Goal: Transaction & Acquisition: Book appointment/travel/reservation

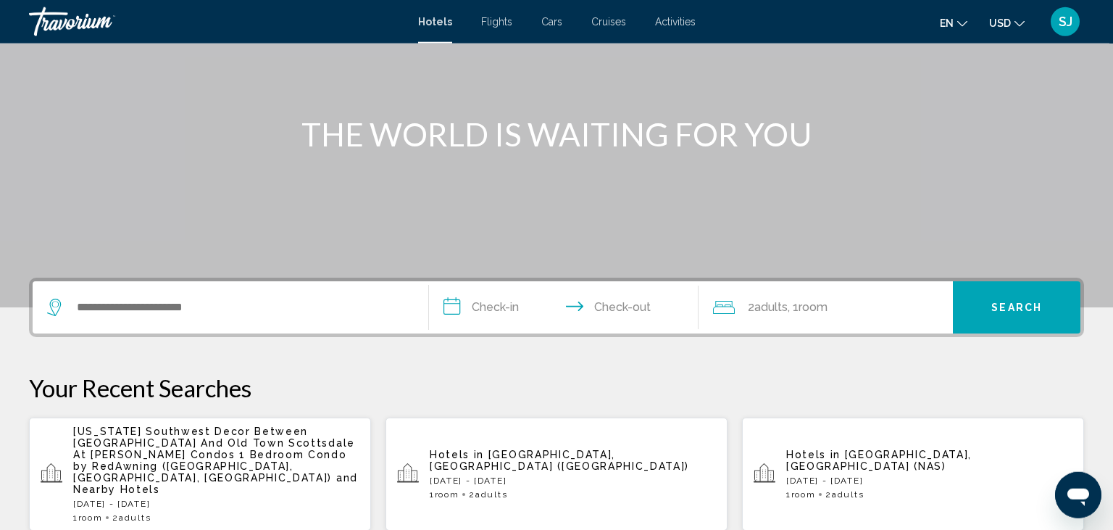
scroll to position [153, 0]
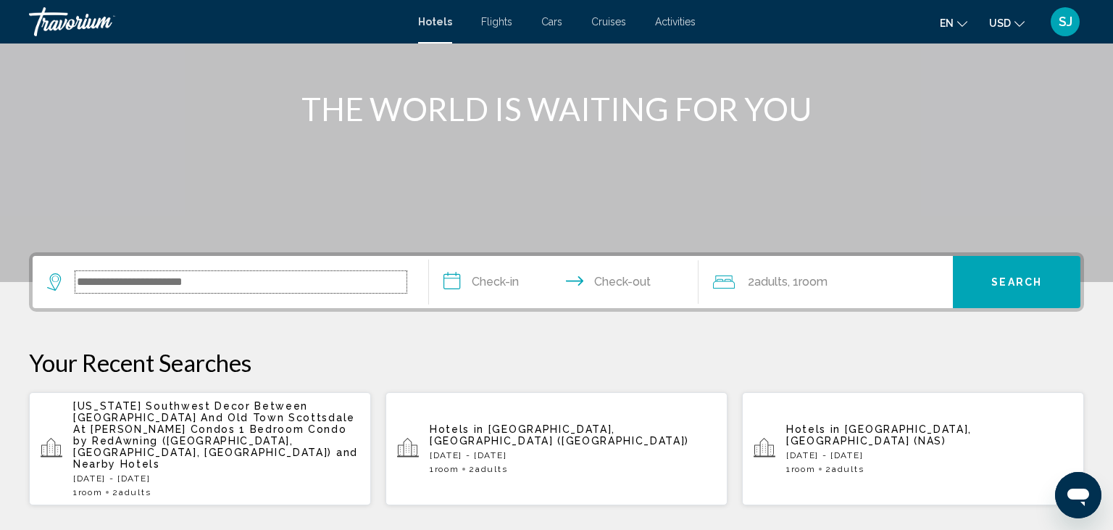
click at [165, 281] on input "Search widget" at bounding box center [240, 282] width 331 height 22
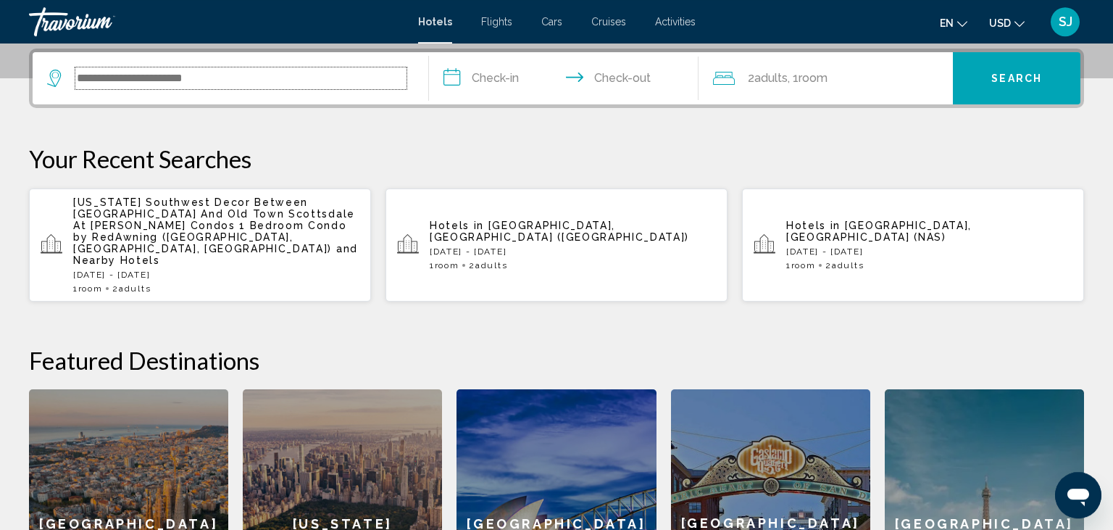
scroll to position [357, 0]
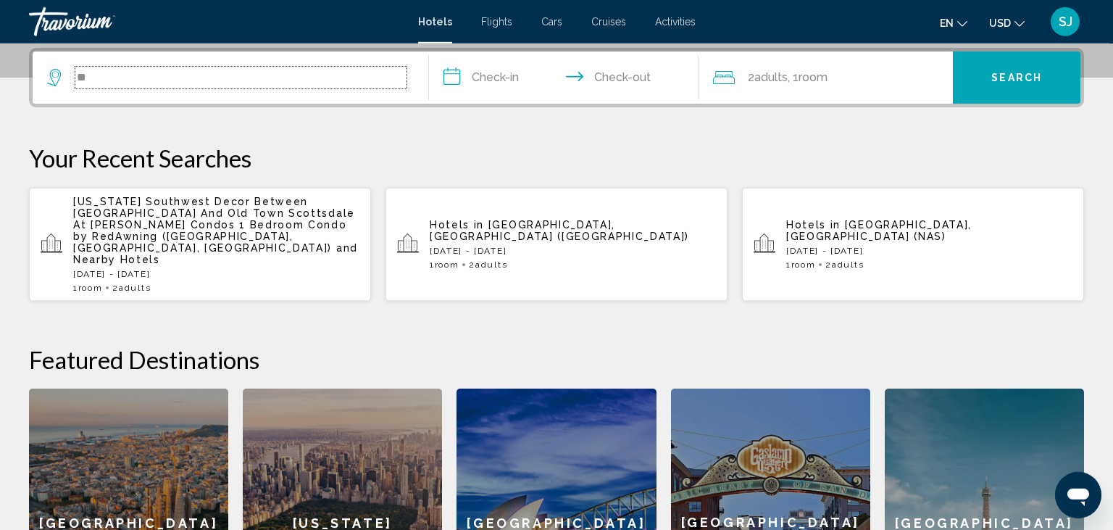
type input "*"
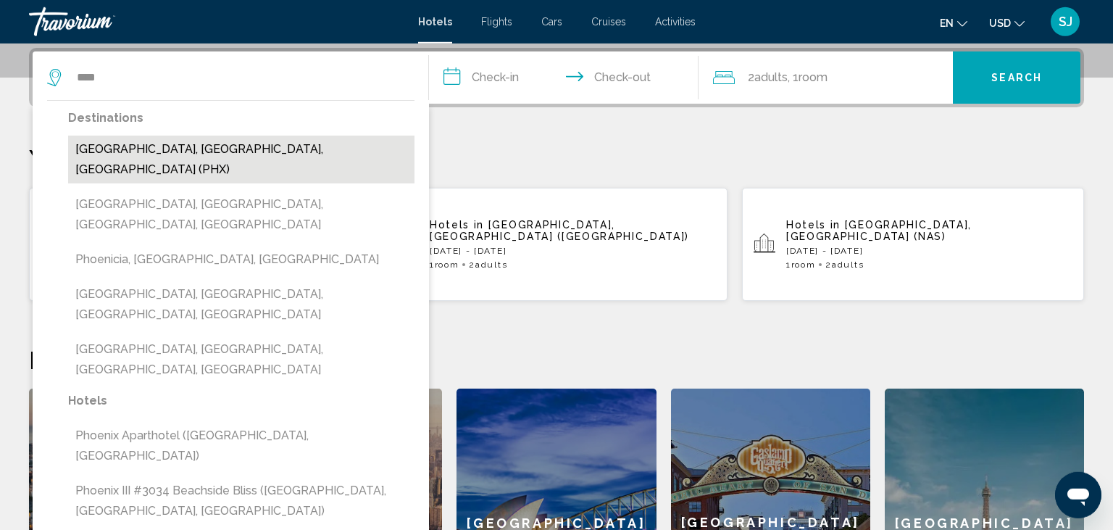
click at [123, 156] on button "[GEOGRAPHIC_DATA], [GEOGRAPHIC_DATA], [GEOGRAPHIC_DATA] (PHX)" at bounding box center [241, 160] width 346 height 48
type input "**********"
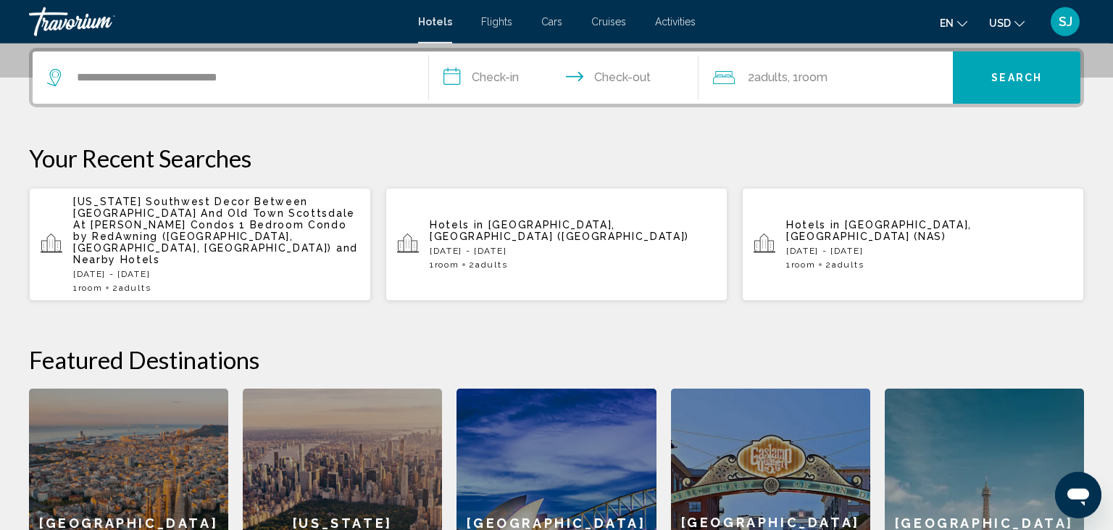
click at [489, 82] on input "**********" at bounding box center [566, 79] width 275 height 57
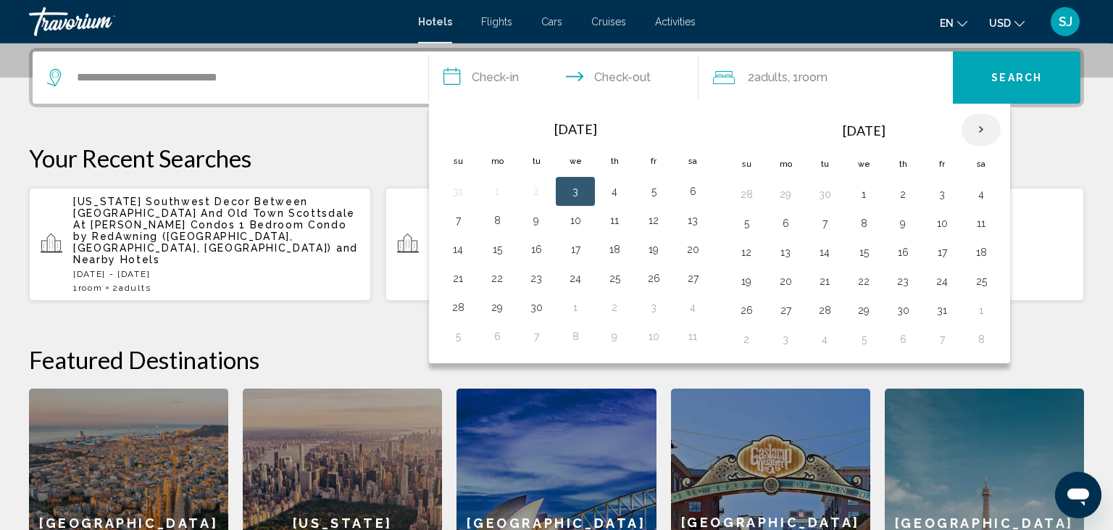
click at [972, 130] on th "Next month" at bounding box center [981, 130] width 39 height 32
click at [862, 220] on button "5" at bounding box center [863, 223] width 23 height 20
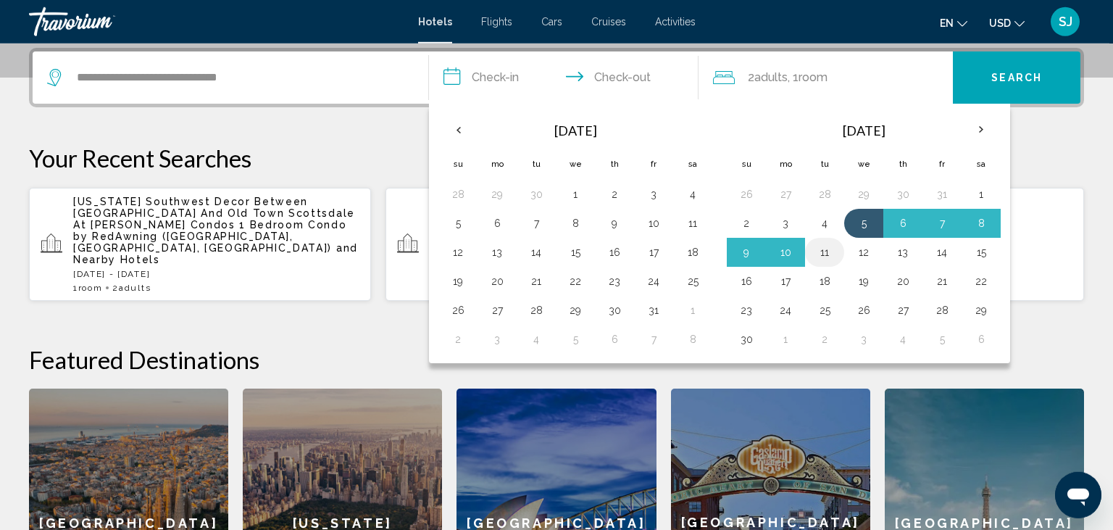
click at [822, 246] on button "11" at bounding box center [824, 252] width 23 height 20
type input "**********"
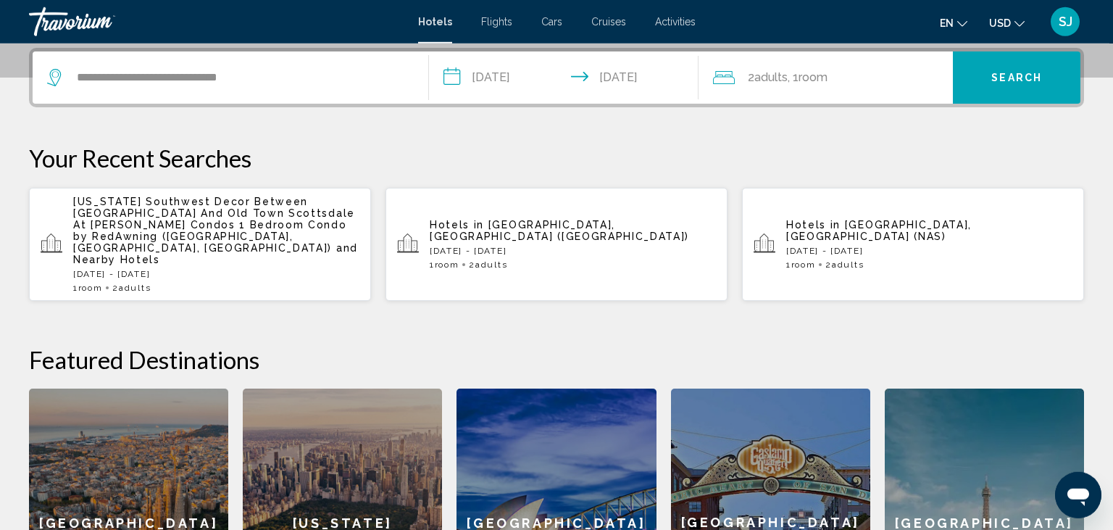
click at [987, 78] on button "Search" at bounding box center [1017, 77] width 128 height 52
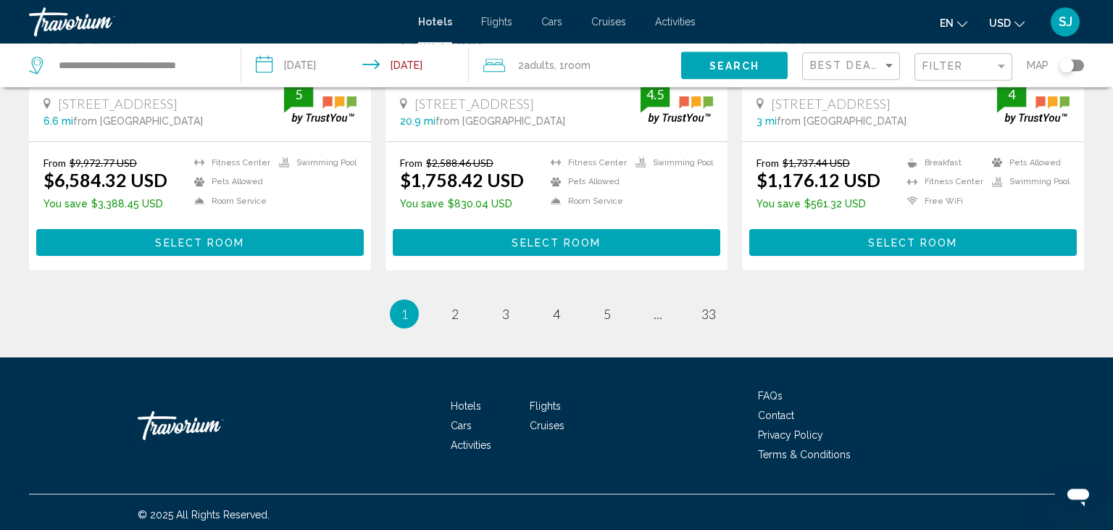
scroll to position [1999, 0]
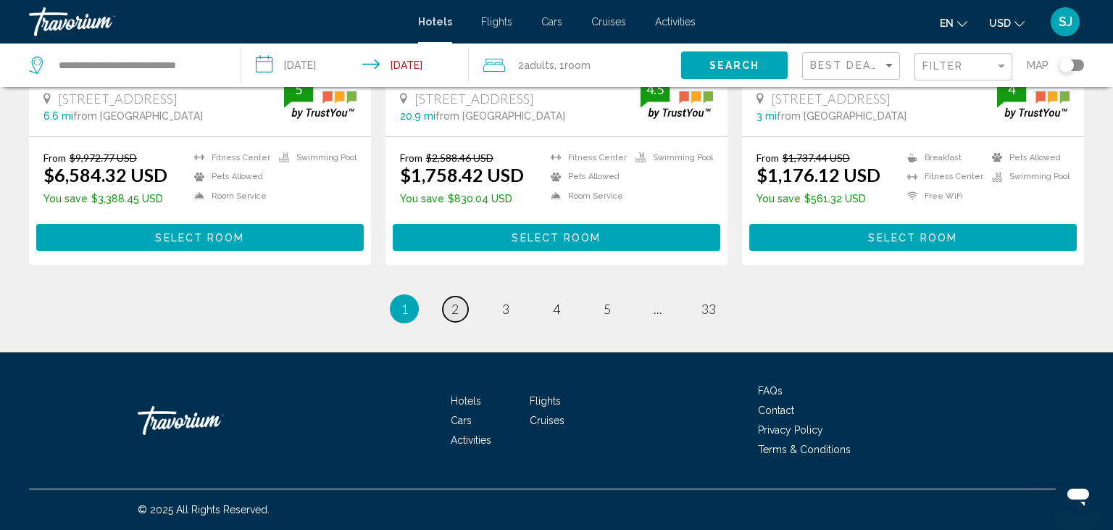
click at [451, 305] on span "2" at bounding box center [454, 309] width 7 height 16
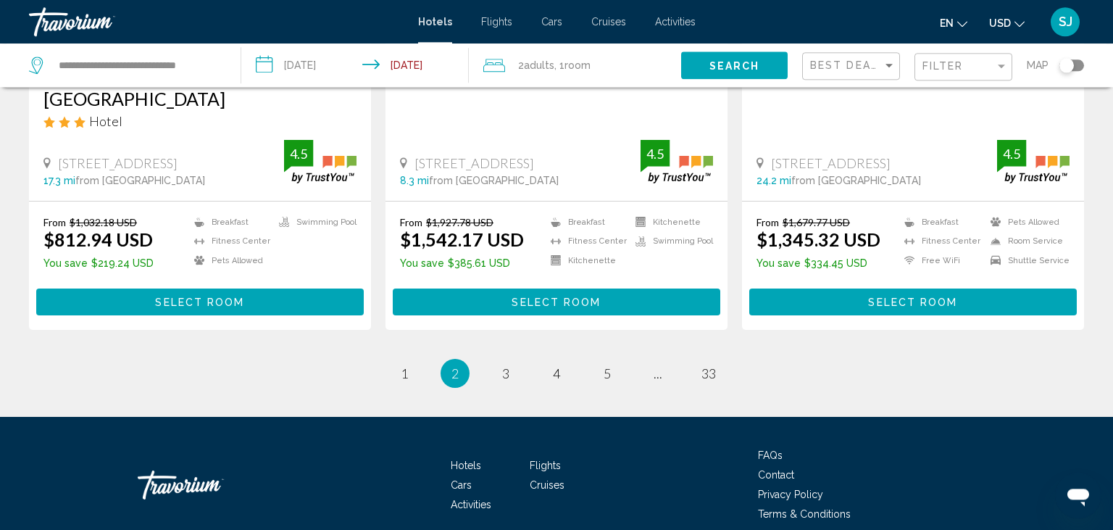
scroll to position [1954, 0]
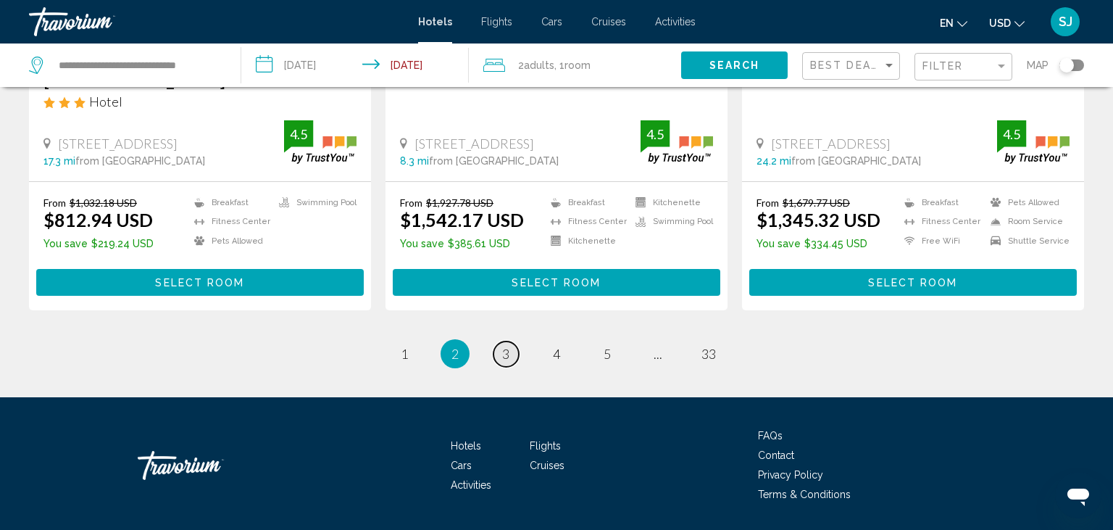
click at [501, 341] on link "page 3" at bounding box center [505, 353] width 25 height 25
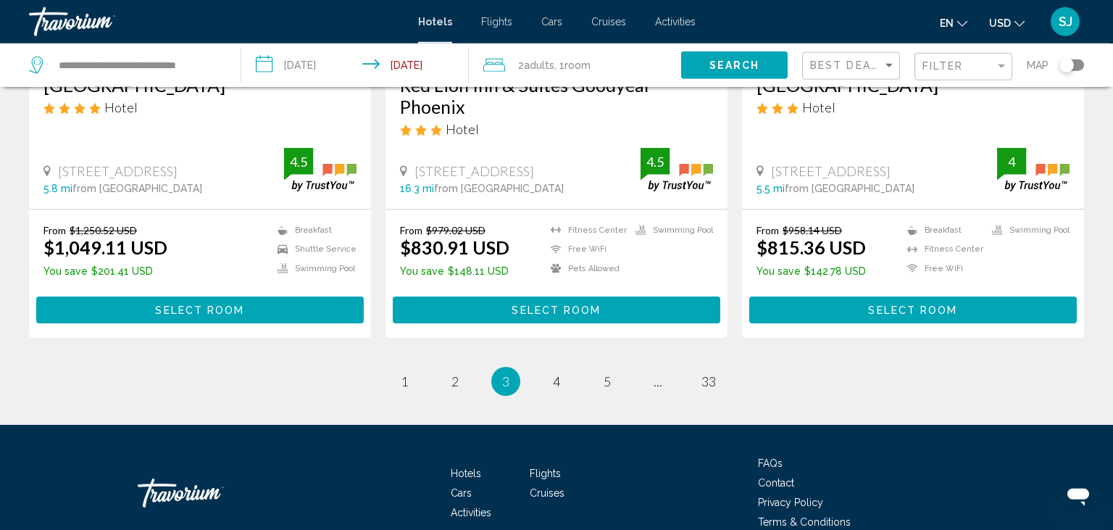
scroll to position [1977, 0]
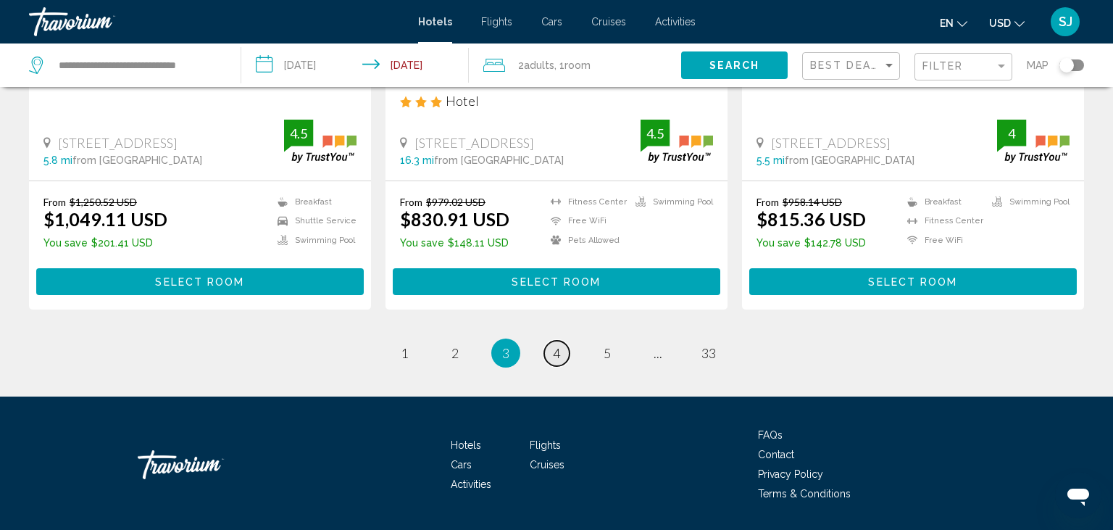
click at [559, 345] on span "4" at bounding box center [556, 353] width 7 height 16
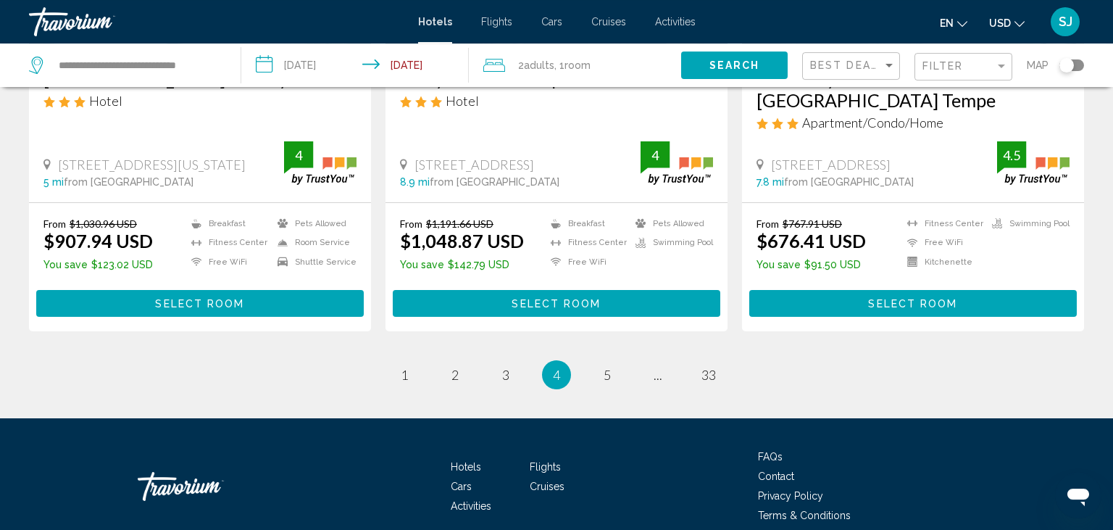
scroll to position [1989, 0]
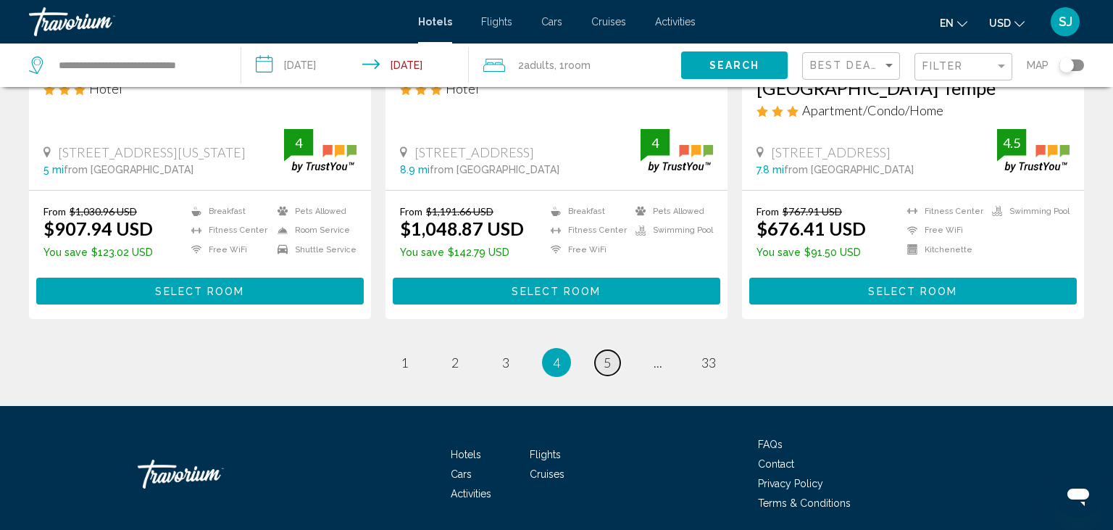
click at [607, 354] on span "5" at bounding box center [607, 362] width 7 height 16
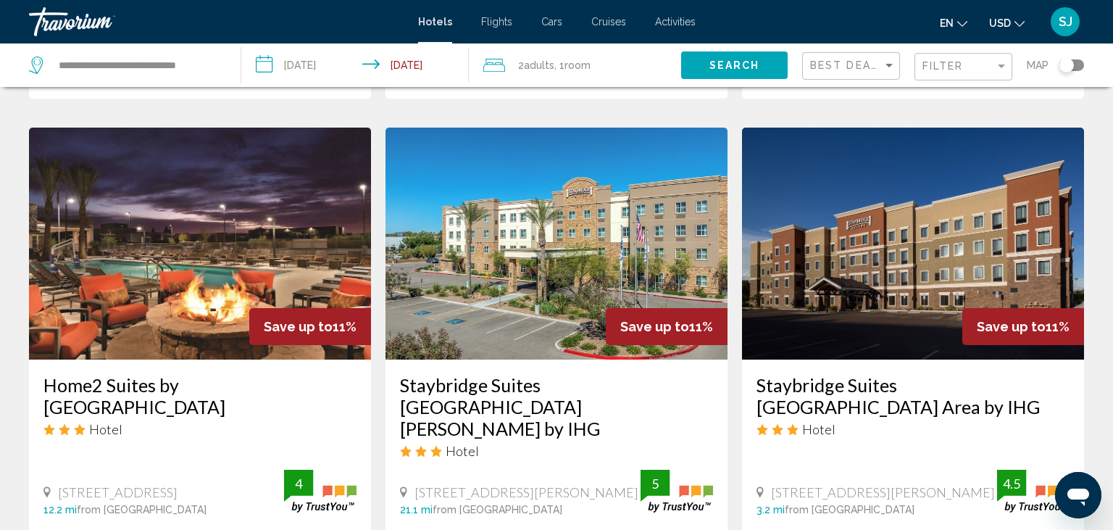
scroll to position [612, 0]
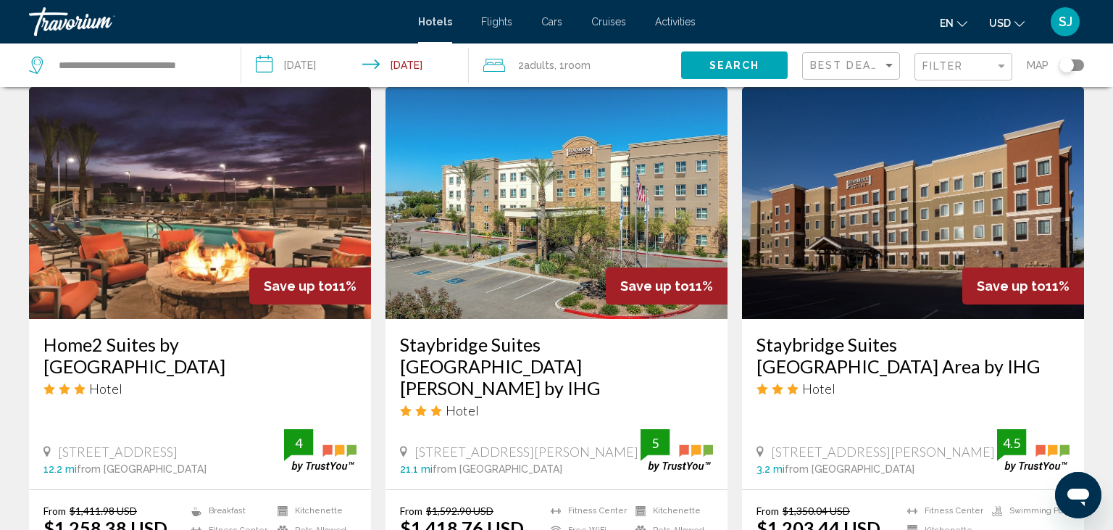
click at [251, 196] on img "Main content" at bounding box center [200, 203] width 342 height 232
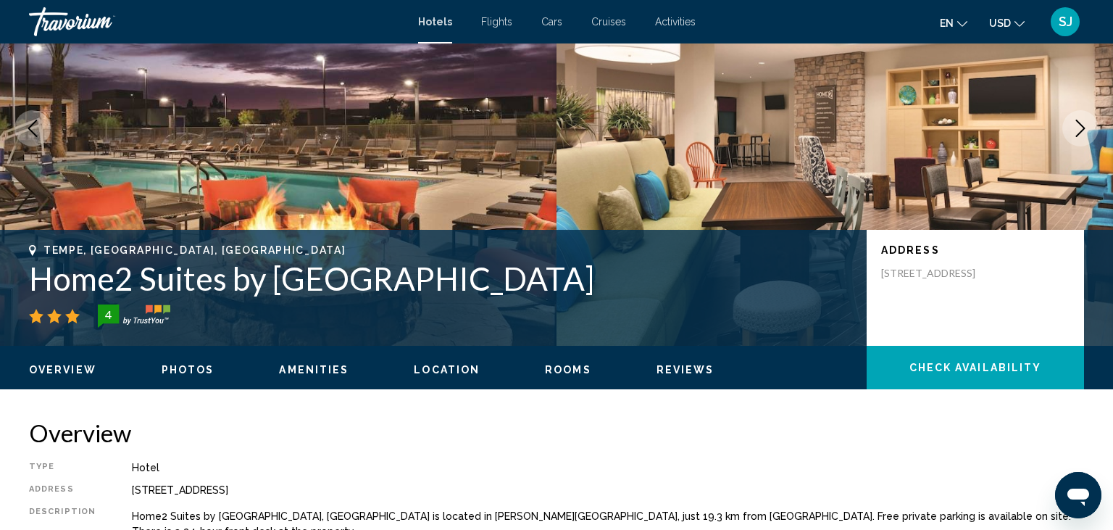
scroll to position [153, 0]
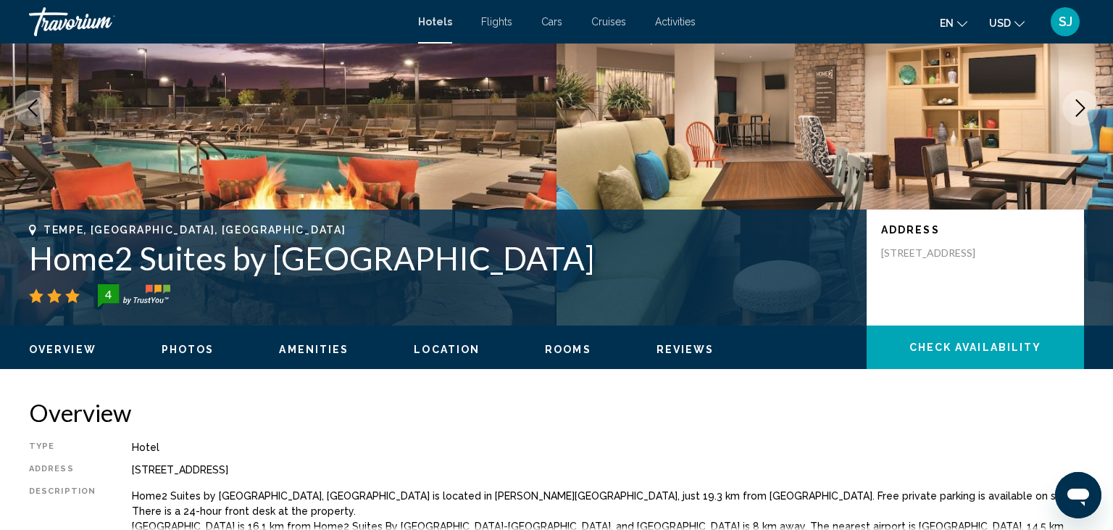
click at [1083, 104] on icon "Next image" at bounding box center [1080, 107] width 17 height 17
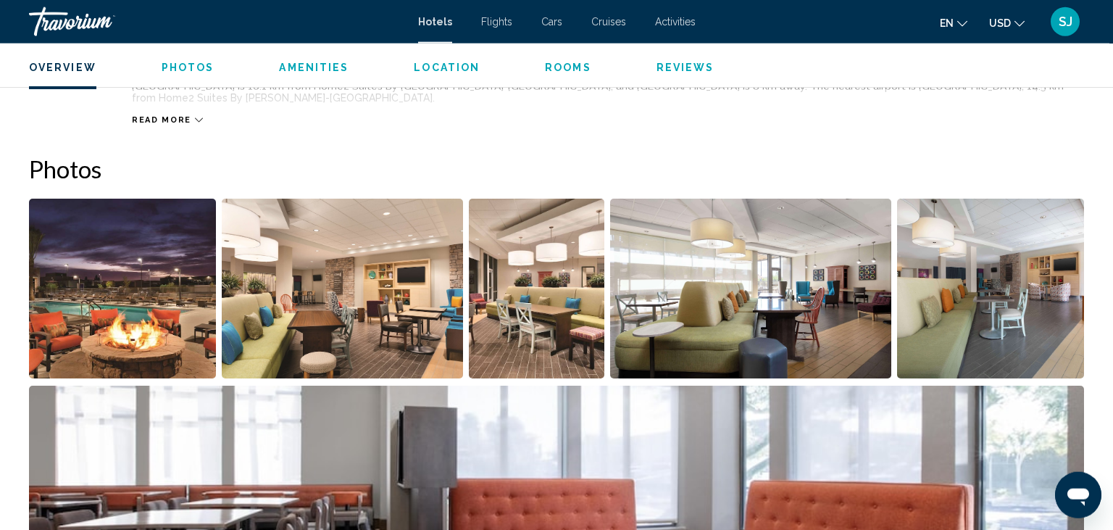
scroll to position [612, 0]
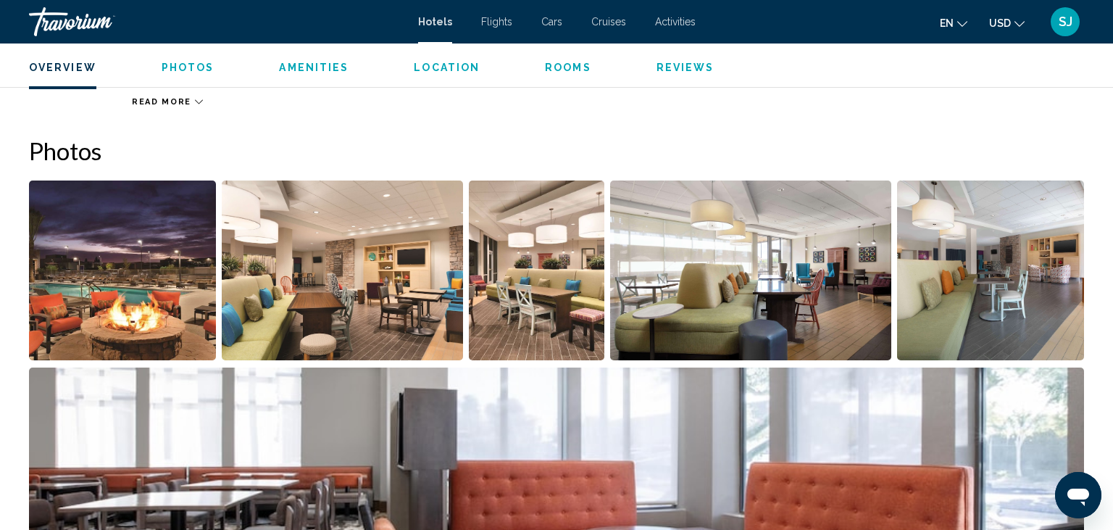
click at [163, 257] on img "Open full-screen image slider" at bounding box center [122, 270] width 187 height 180
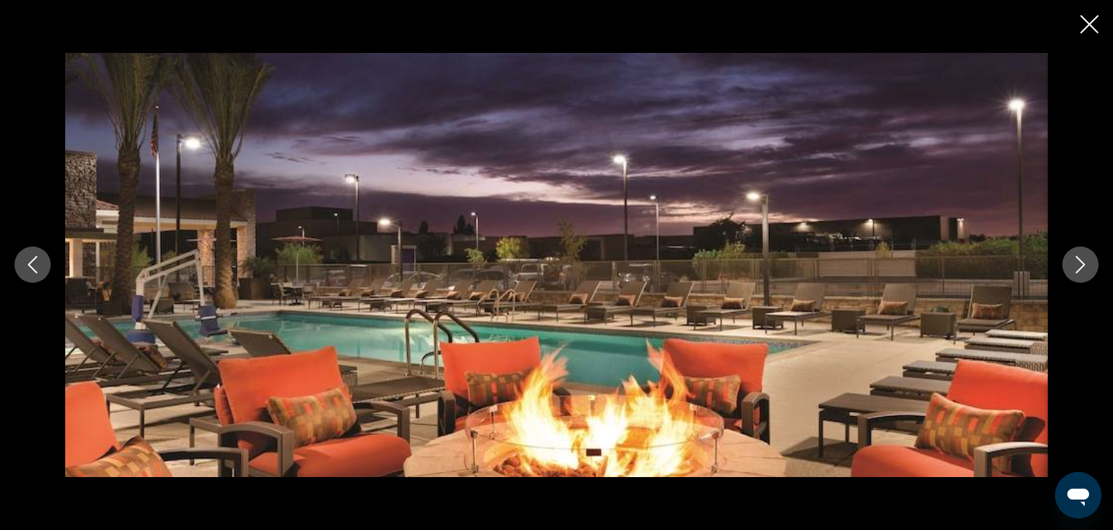
click at [1080, 278] on button "Next image" at bounding box center [1080, 264] width 36 height 36
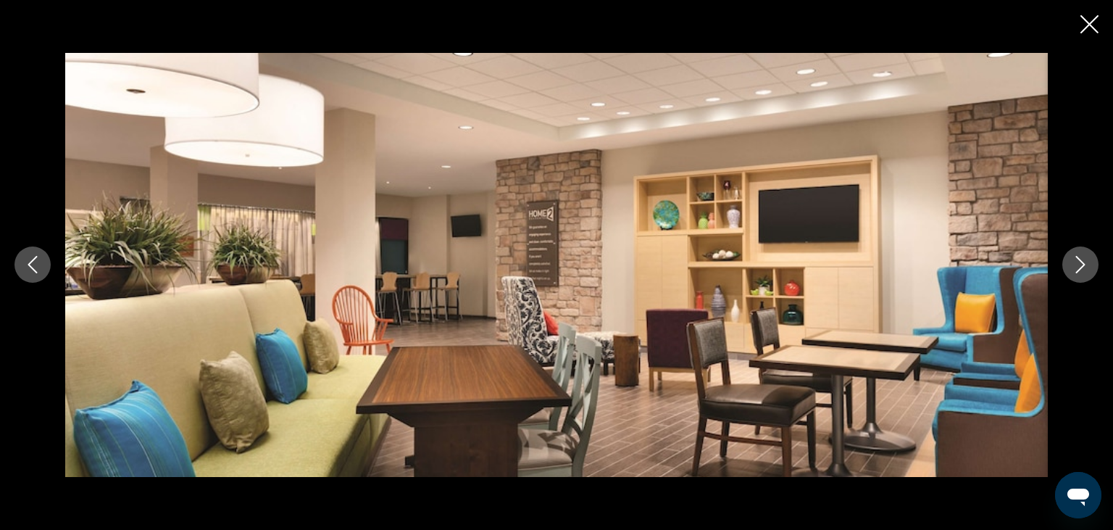
click at [1078, 272] on icon "Next image" at bounding box center [1080, 265] width 9 height 17
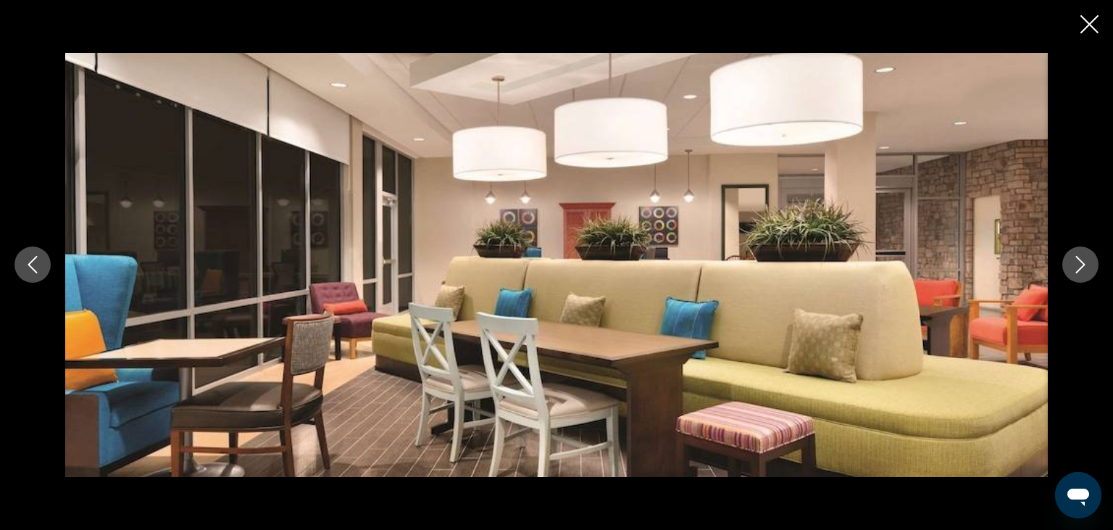
click at [1078, 272] on icon "Next image" at bounding box center [1080, 265] width 9 height 17
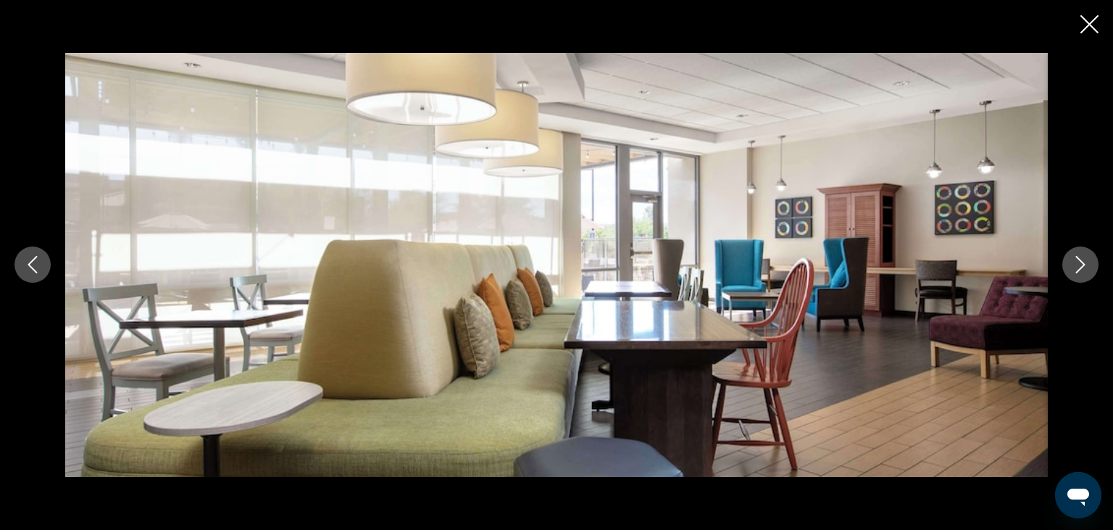
click at [1078, 272] on icon "Next image" at bounding box center [1080, 265] width 9 height 17
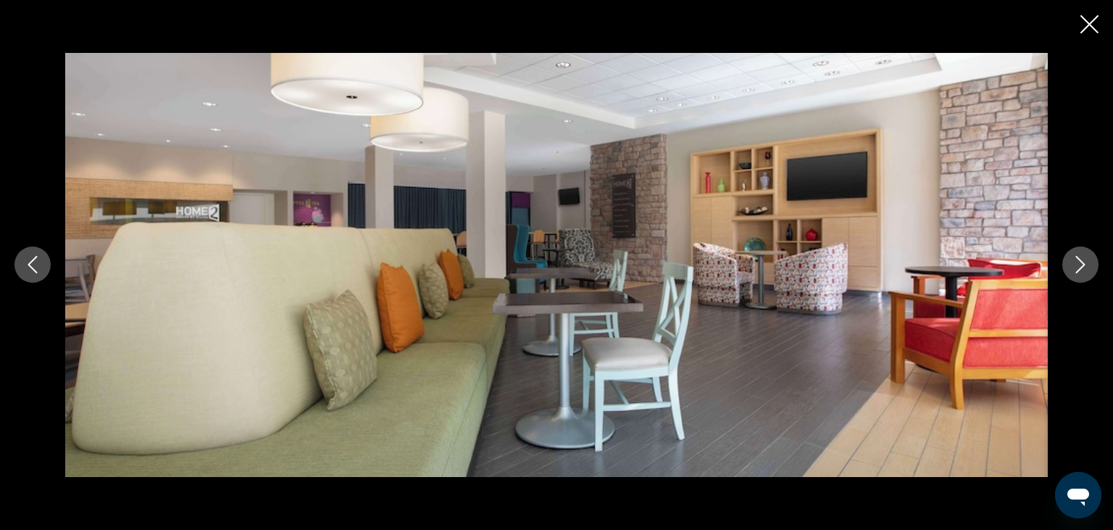
click at [1078, 272] on icon "Next image" at bounding box center [1080, 265] width 9 height 17
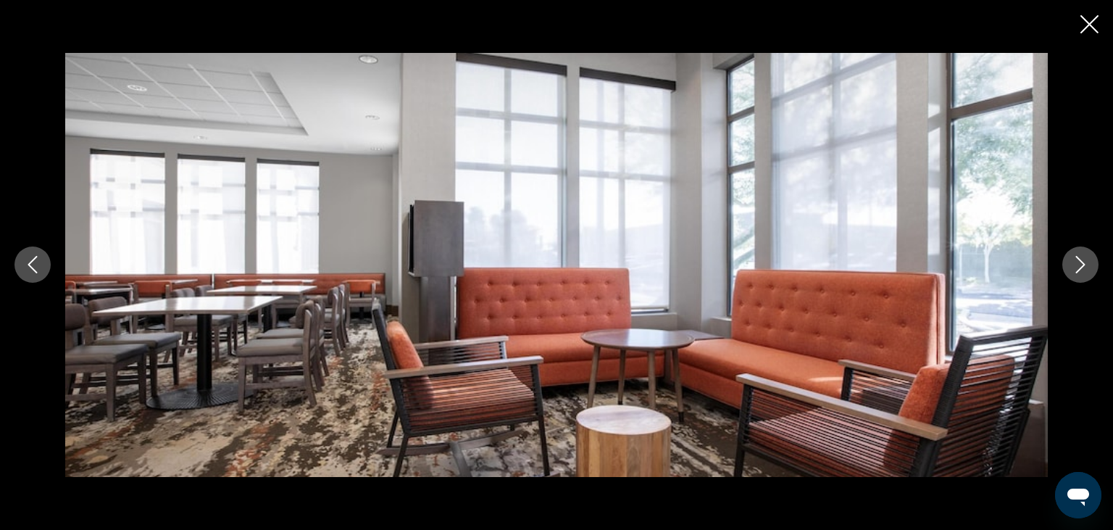
click at [1078, 272] on icon "Next image" at bounding box center [1080, 265] width 9 height 17
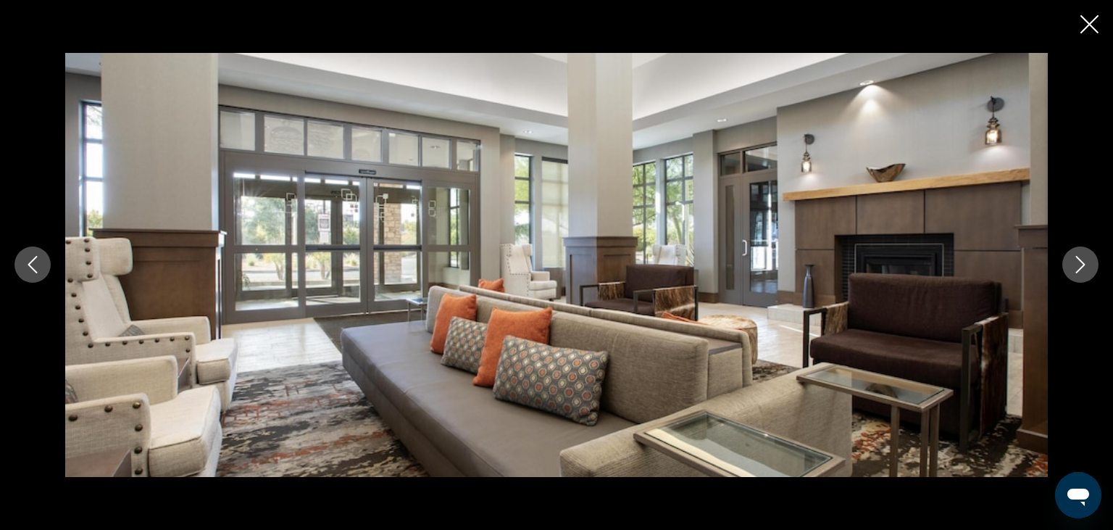
click at [1078, 272] on icon "Next image" at bounding box center [1080, 265] width 9 height 17
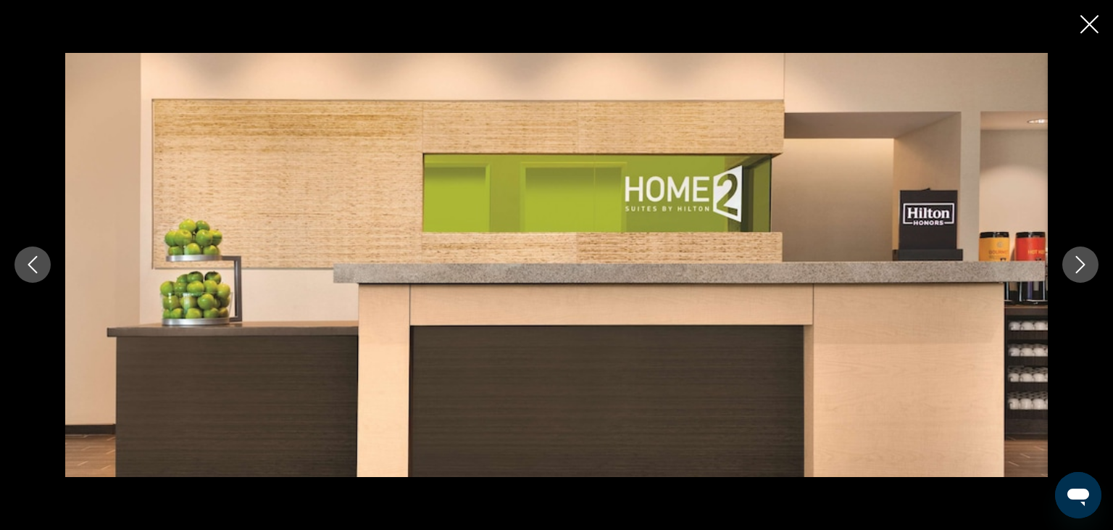
click at [1078, 272] on icon "Next image" at bounding box center [1080, 265] width 9 height 17
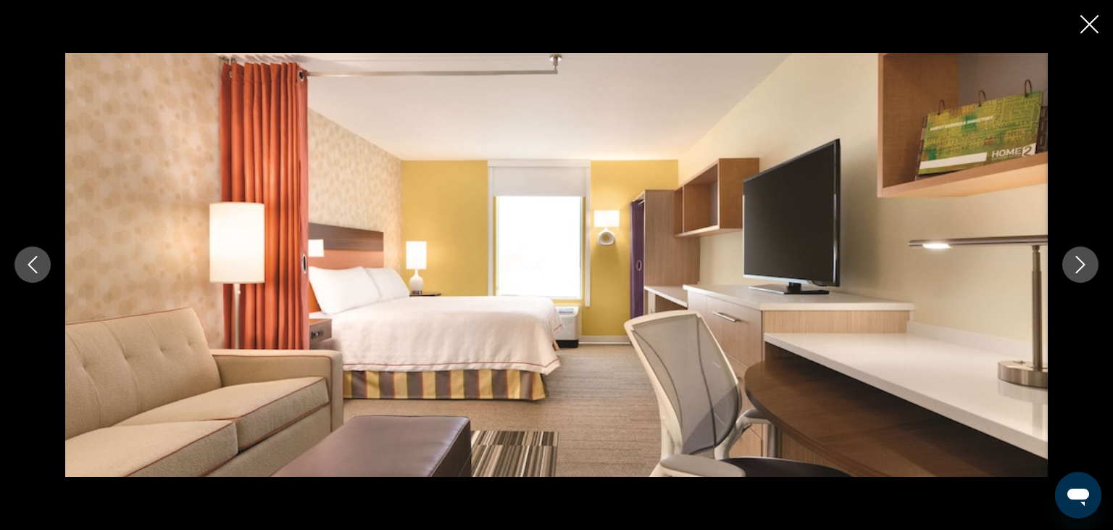
click at [1078, 272] on icon "Next image" at bounding box center [1080, 265] width 9 height 17
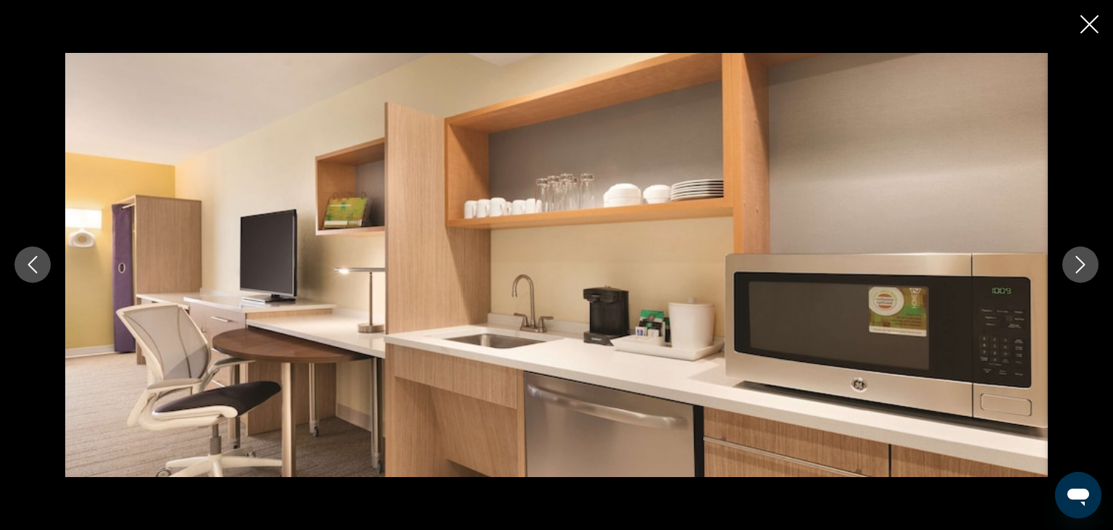
click at [1078, 272] on icon "Next image" at bounding box center [1080, 265] width 9 height 17
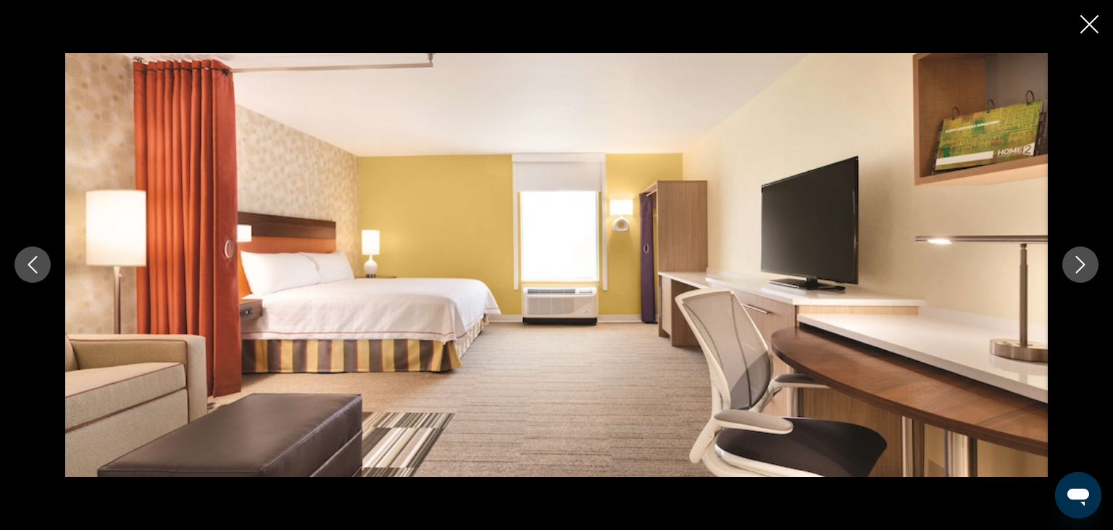
click at [1078, 272] on icon "Next image" at bounding box center [1080, 265] width 9 height 17
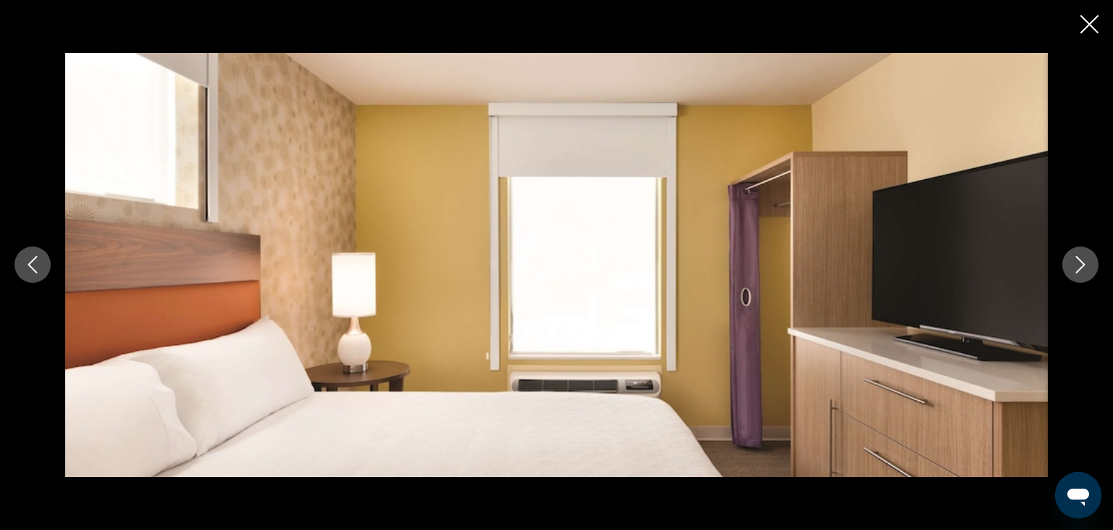
click at [1088, 28] on icon "Close slideshow" at bounding box center [1089, 24] width 18 height 18
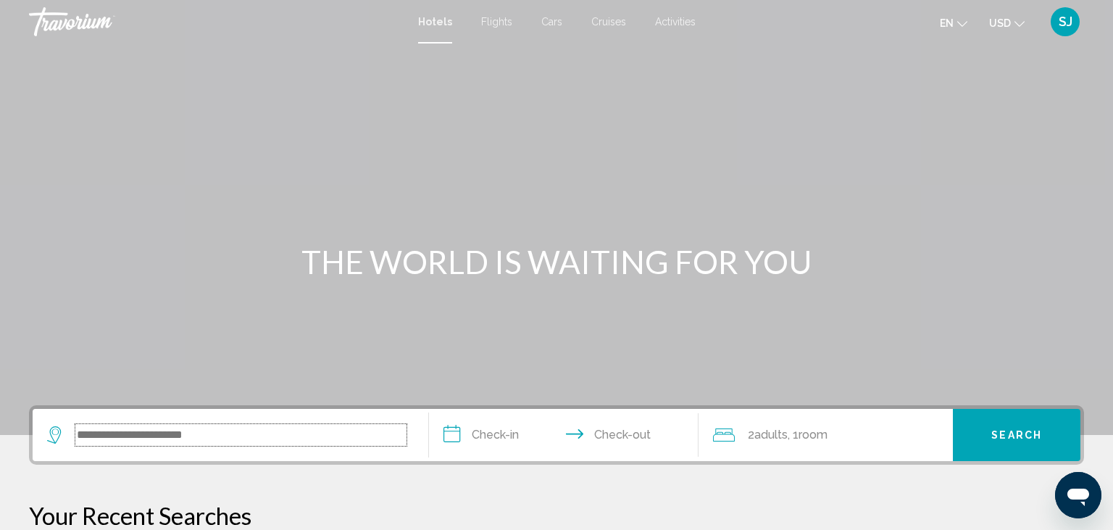
click at [152, 428] on input "Search widget" at bounding box center [240, 435] width 331 height 22
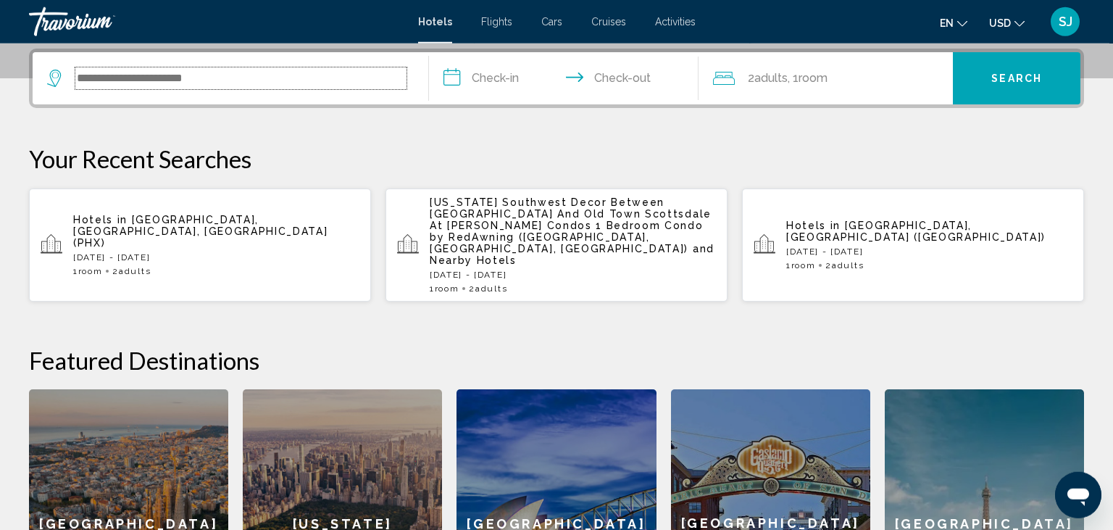
scroll to position [357, 0]
click at [250, 227] on div "Hotels in [GEOGRAPHIC_DATA], [GEOGRAPHIC_DATA], [GEOGRAPHIC_DATA] (PHX) [DATE] …" at bounding box center [216, 244] width 286 height 62
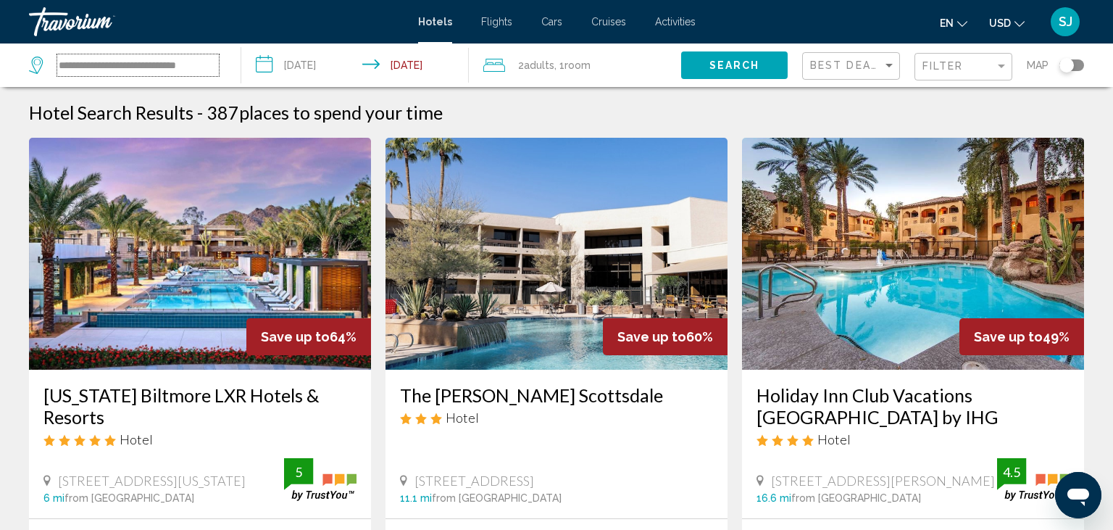
click at [213, 67] on input "**********" at bounding box center [138, 65] width 162 height 22
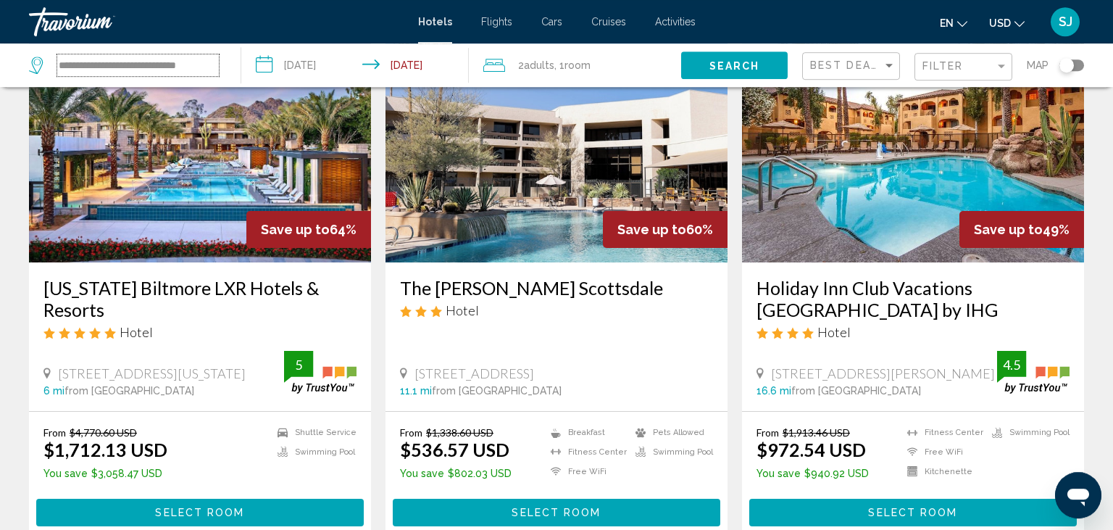
scroll to position [76, 0]
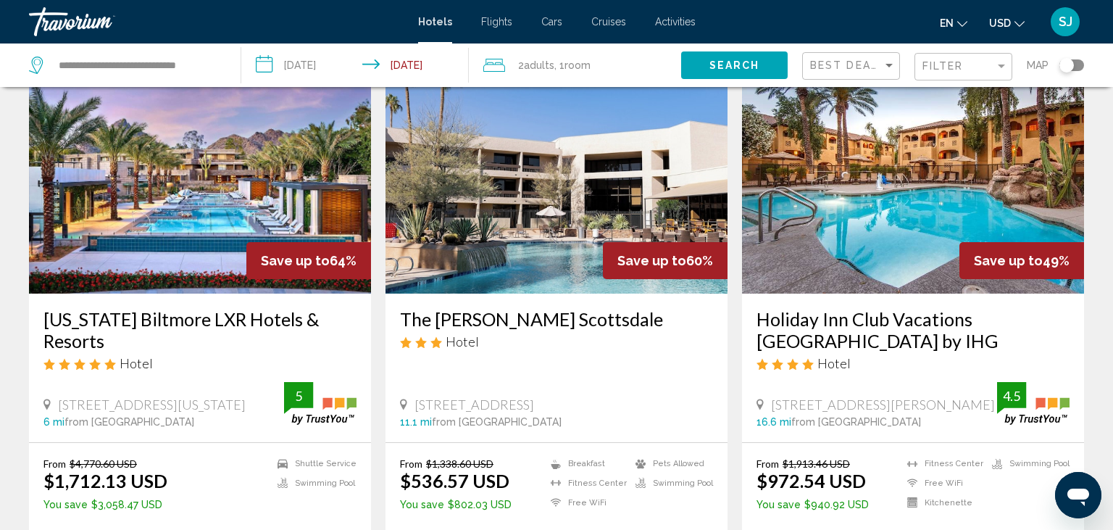
click at [912, 209] on img "Main content" at bounding box center [913, 178] width 342 height 232
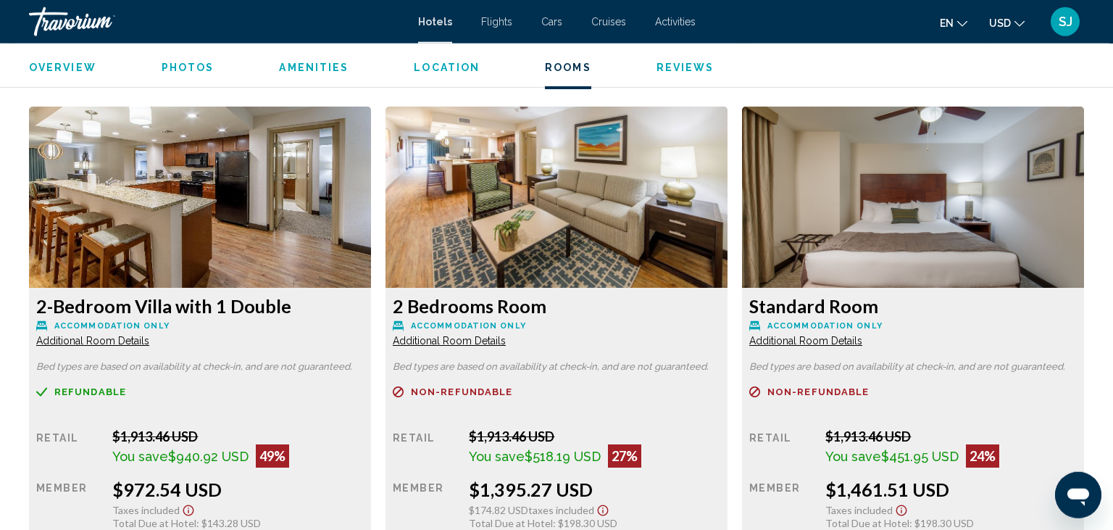
scroll to position [1917, 0]
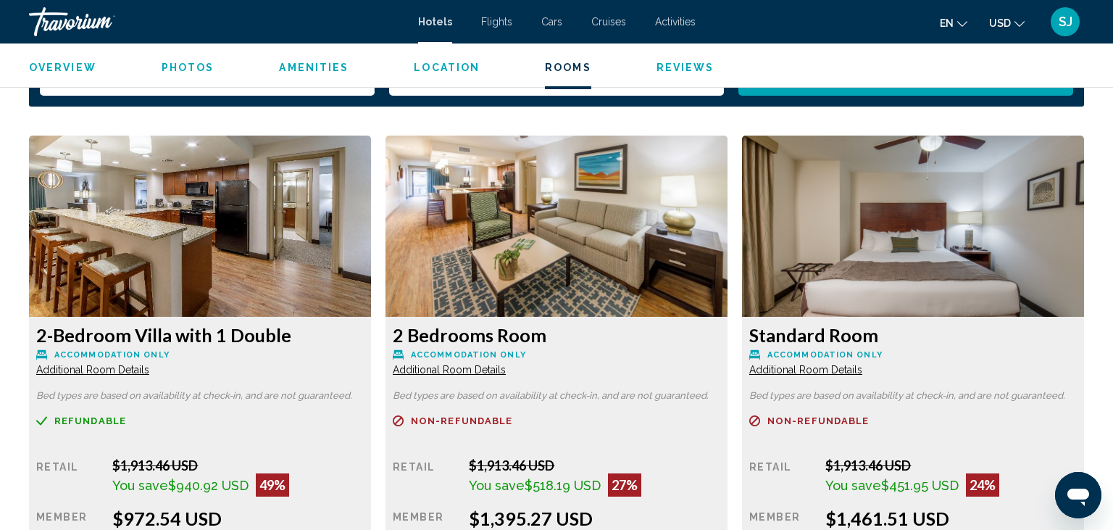
click at [238, 222] on img "Main content" at bounding box center [200, 226] width 342 height 181
click at [259, 249] on img "Main content" at bounding box center [200, 226] width 342 height 181
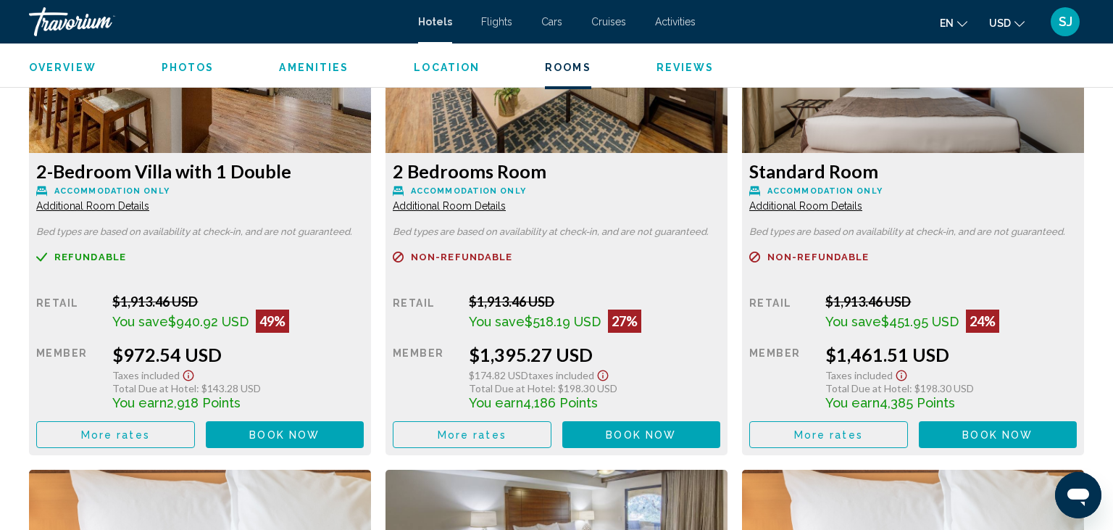
scroll to position [2146, 0]
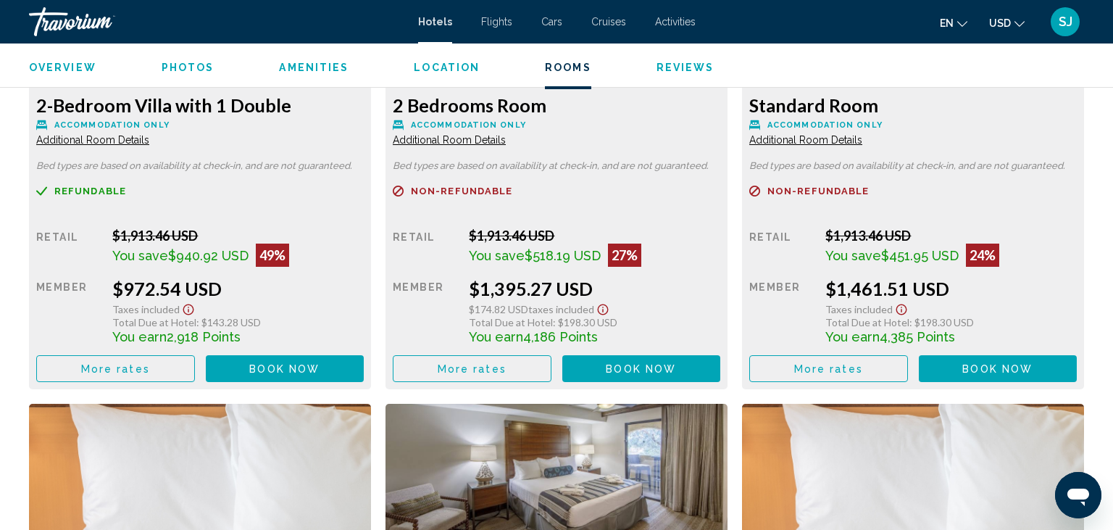
click at [133, 141] on span "Additional Room Details" at bounding box center [92, 140] width 113 height 12
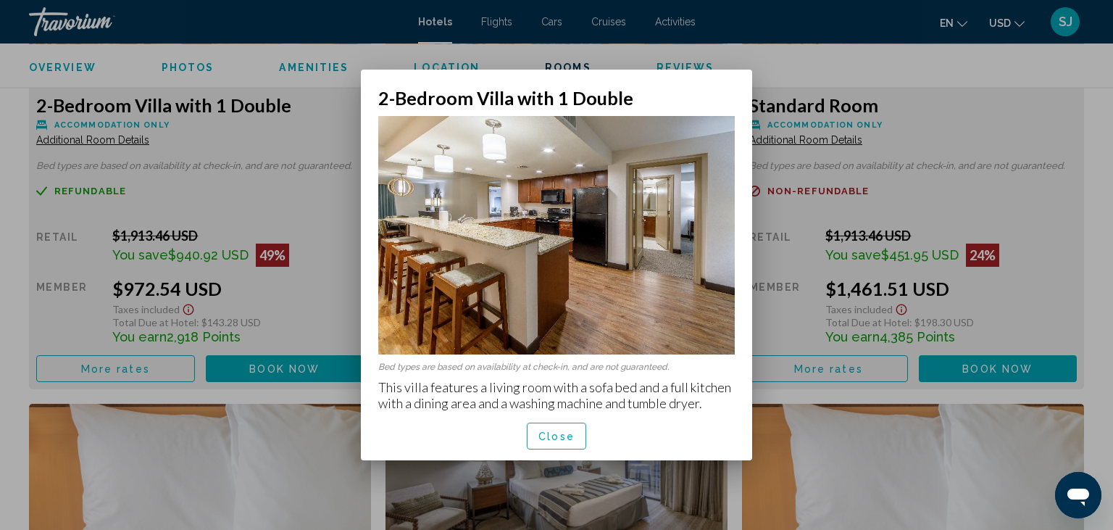
scroll to position [0, 0]
click at [537, 443] on button "Close" at bounding box center [556, 435] width 59 height 27
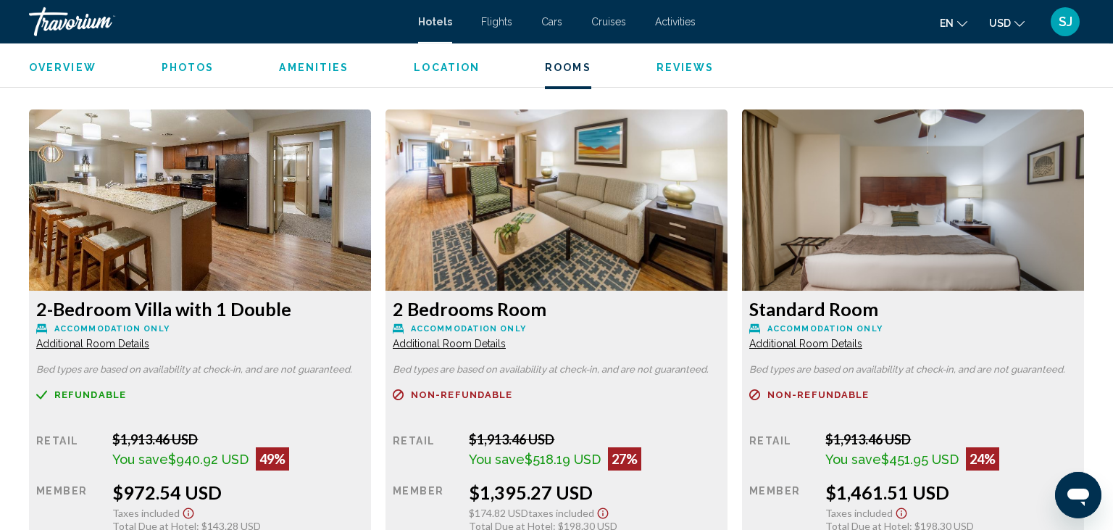
scroll to position [1917, 0]
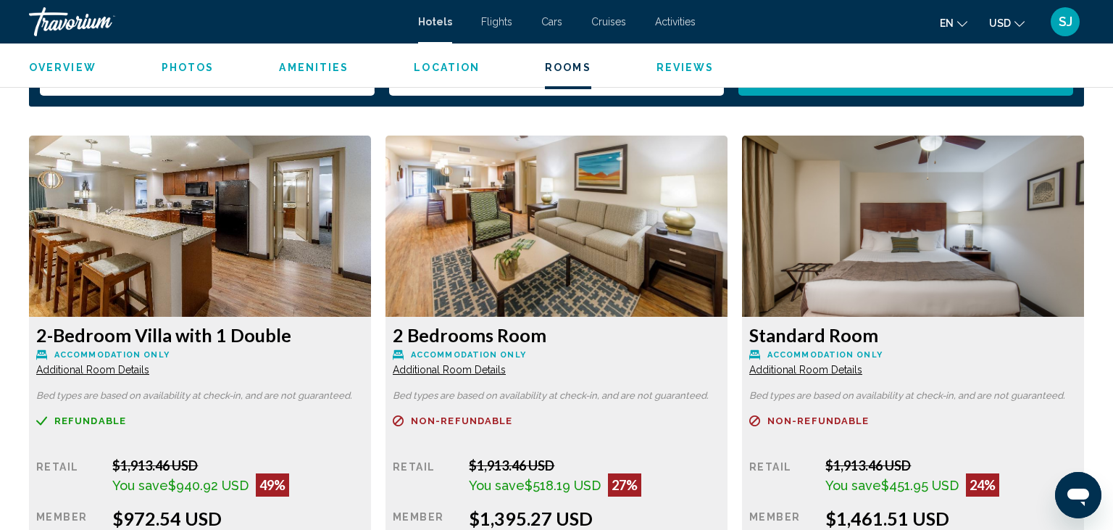
click at [371, 251] on img "Main content" at bounding box center [200, 226] width 342 height 181
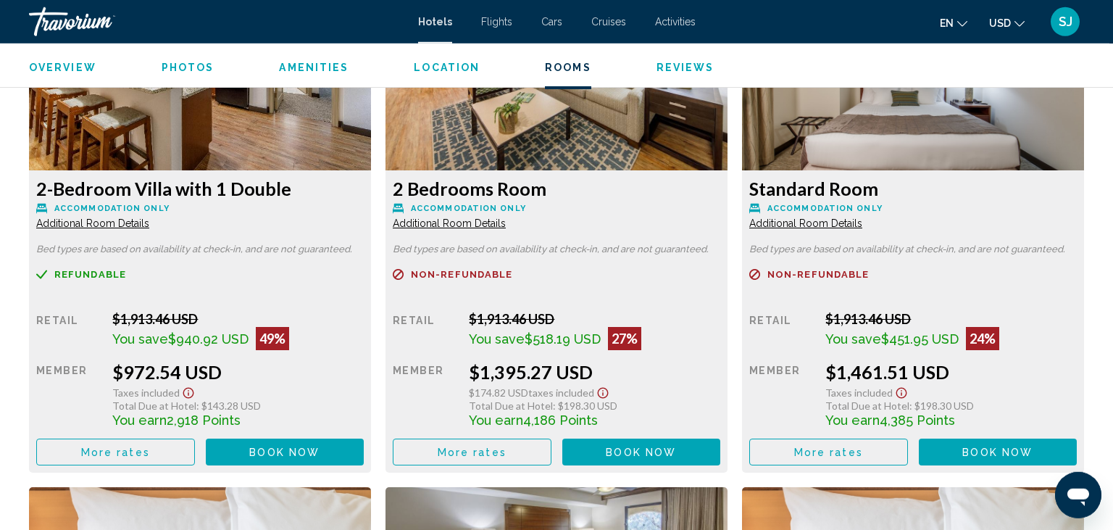
scroll to position [2070, 0]
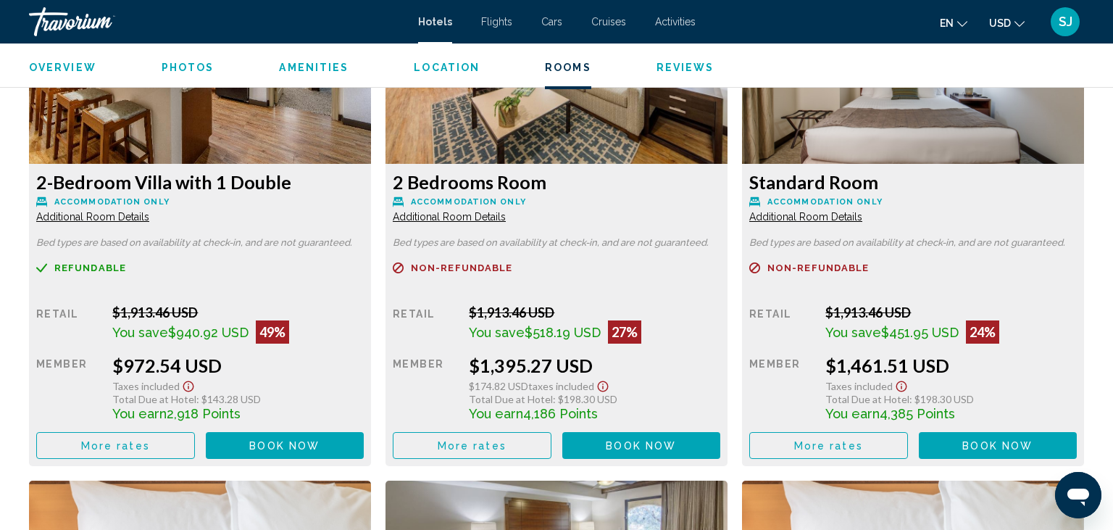
click at [149, 216] on span "Additional Room Details" at bounding box center [92, 217] width 113 height 12
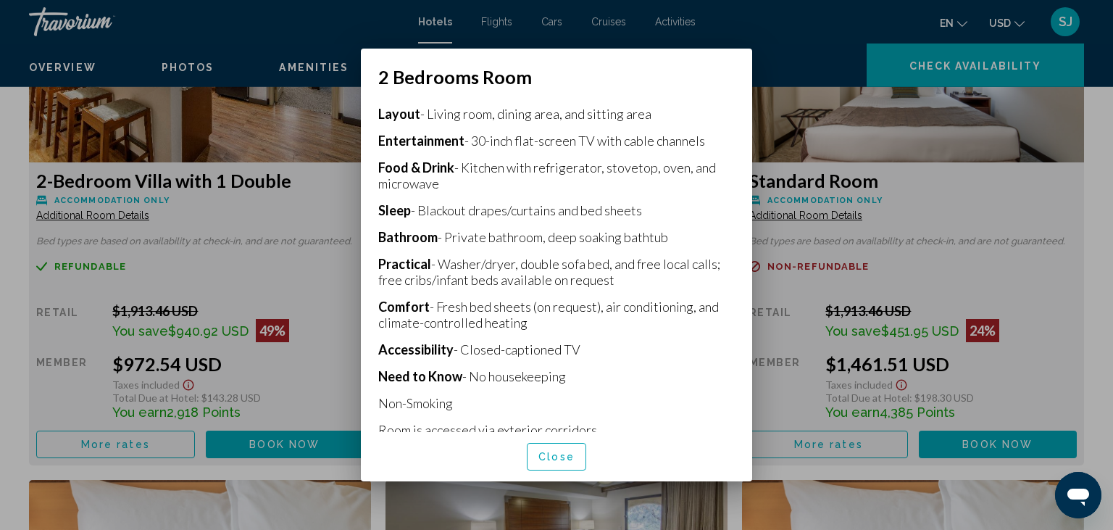
scroll to position [337, 0]
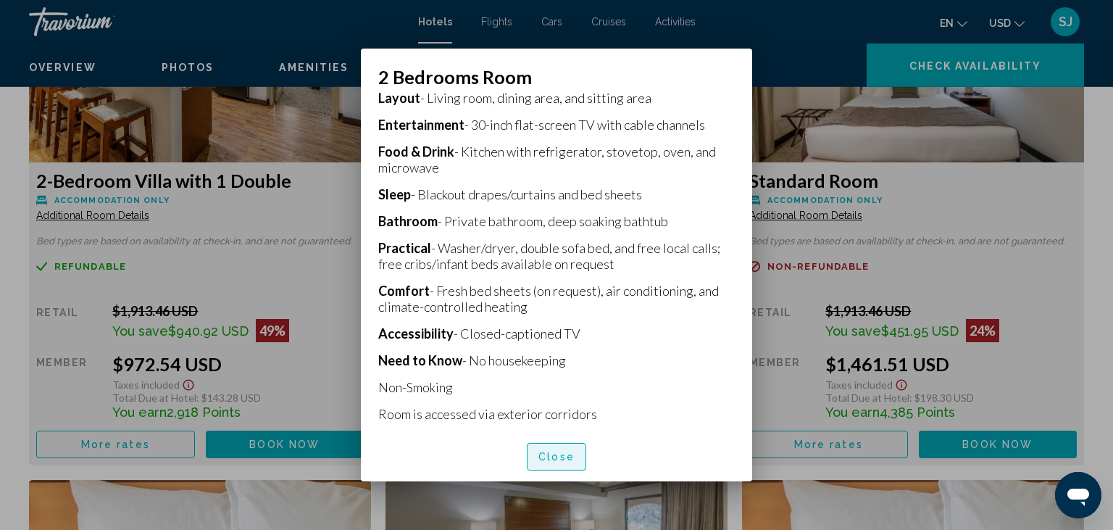
click at [549, 460] on span "Close" at bounding box center [556, 457] width 36 height 12
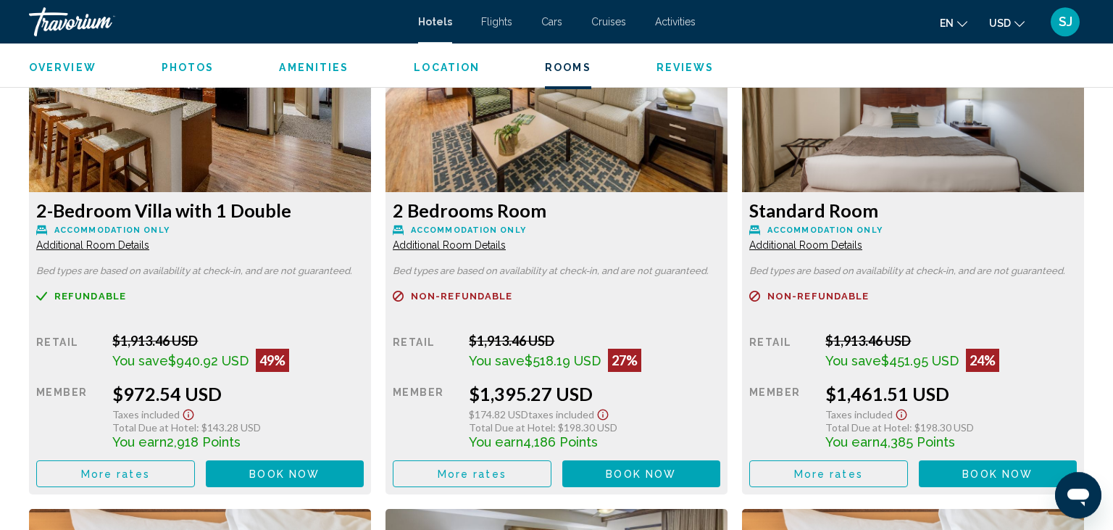
scroll to position [2070, 0]
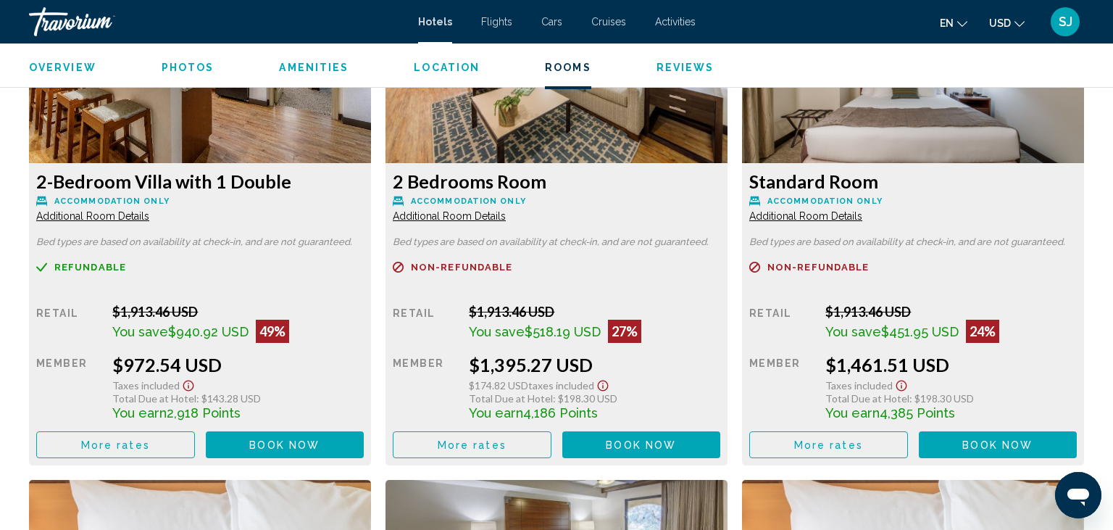
click at [149, 217] on span "Additional Room Details" at bounding box center [92, 216] width 113 height 12
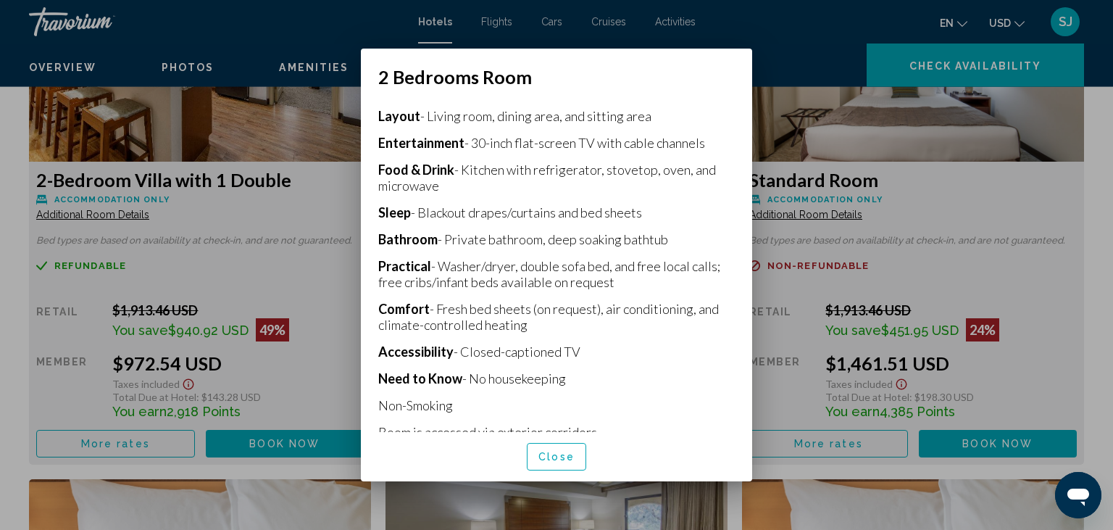
scroll to position [337, 0]
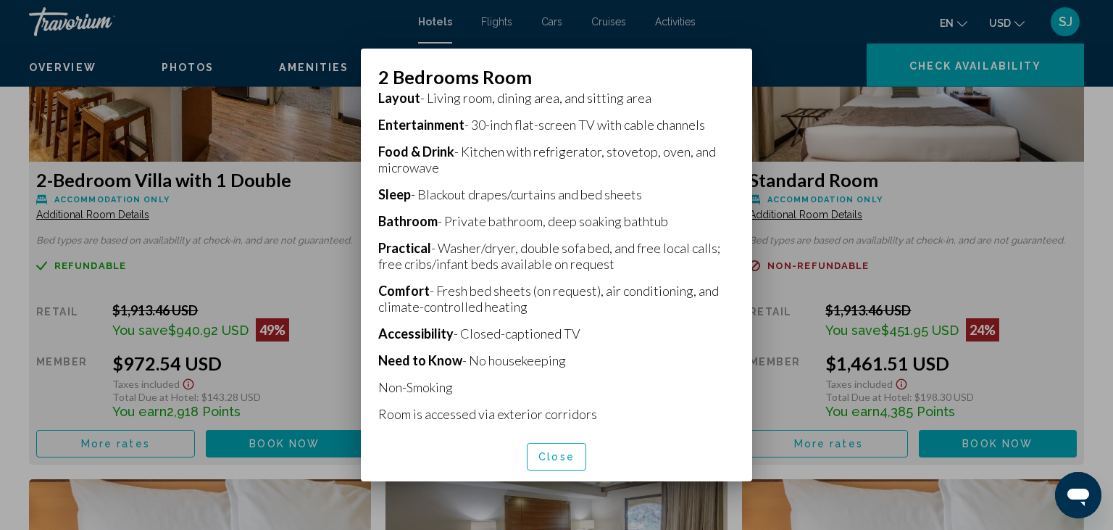
click at [552, 457] on span "Close" at bounding box center [556, 457] width 36 height 12
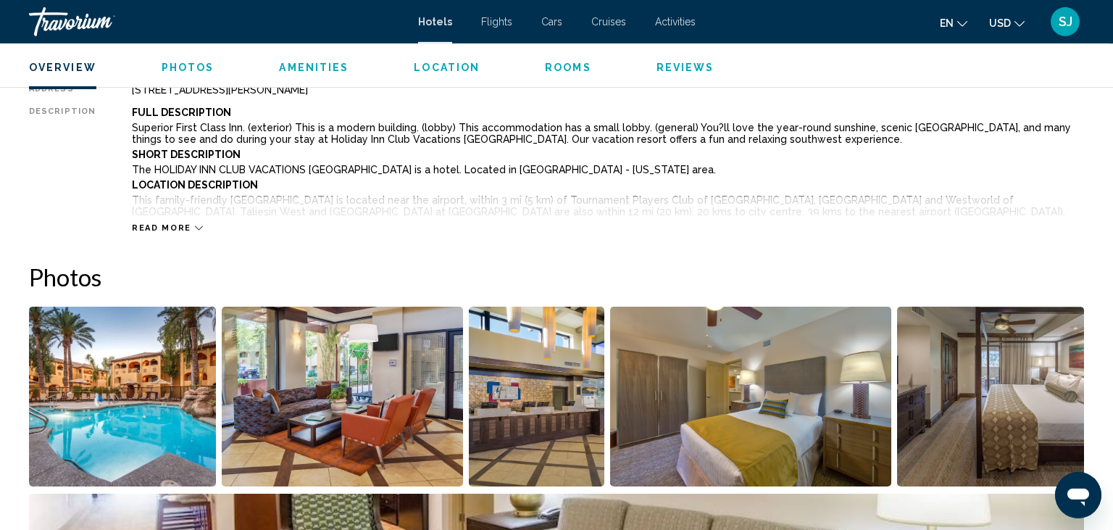
scroll to position [541, 0]
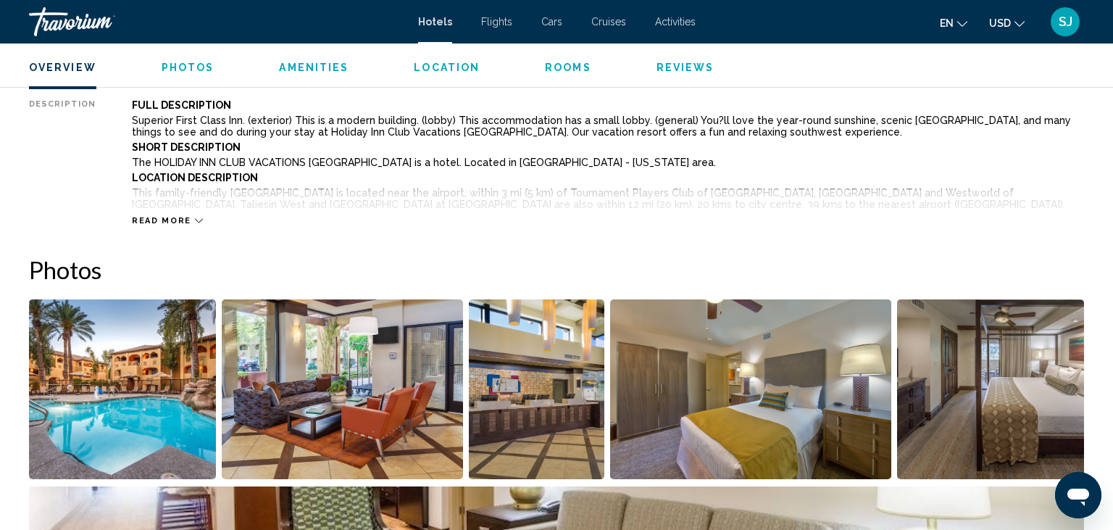
click at [171, 354] on img "Open full-screen image slider" at bounding box center [122, 389] width 187 height 180
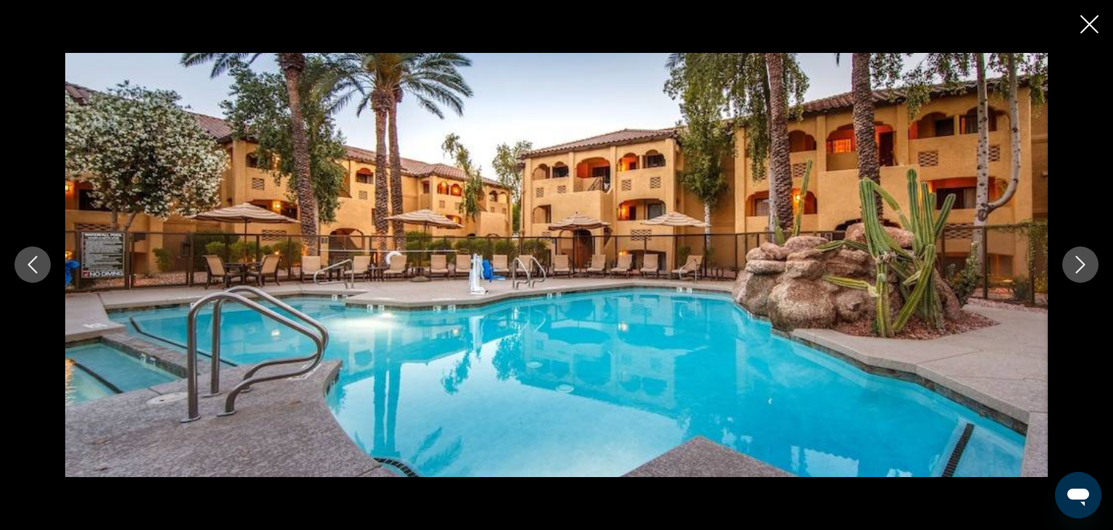
click at [1080, 270] on icon "Next image" at bounding box center [1080, 265] width 9 height 17
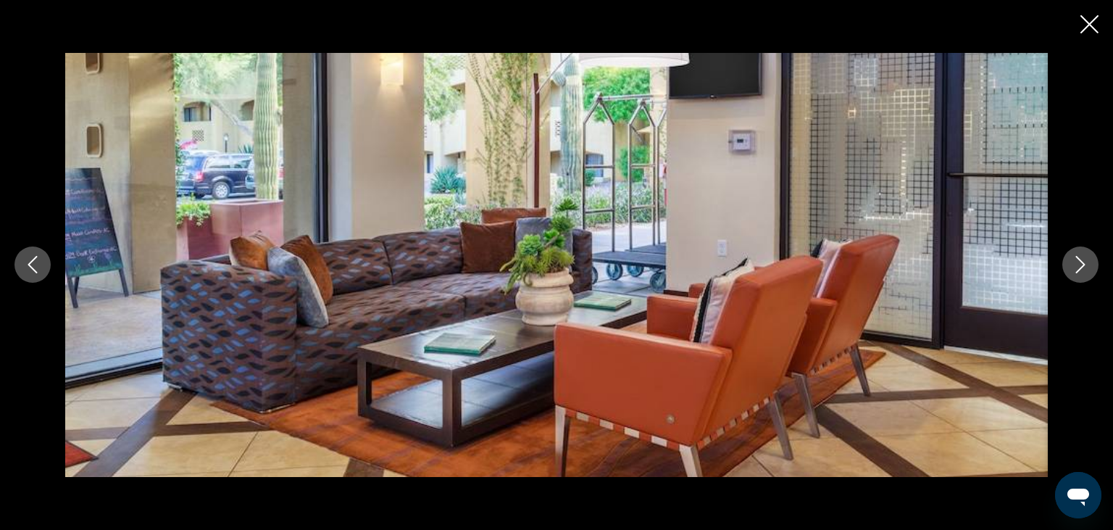
click at [1080, 270] on icon "Next image" at bounding box center [1080, 265] width 9 height 17
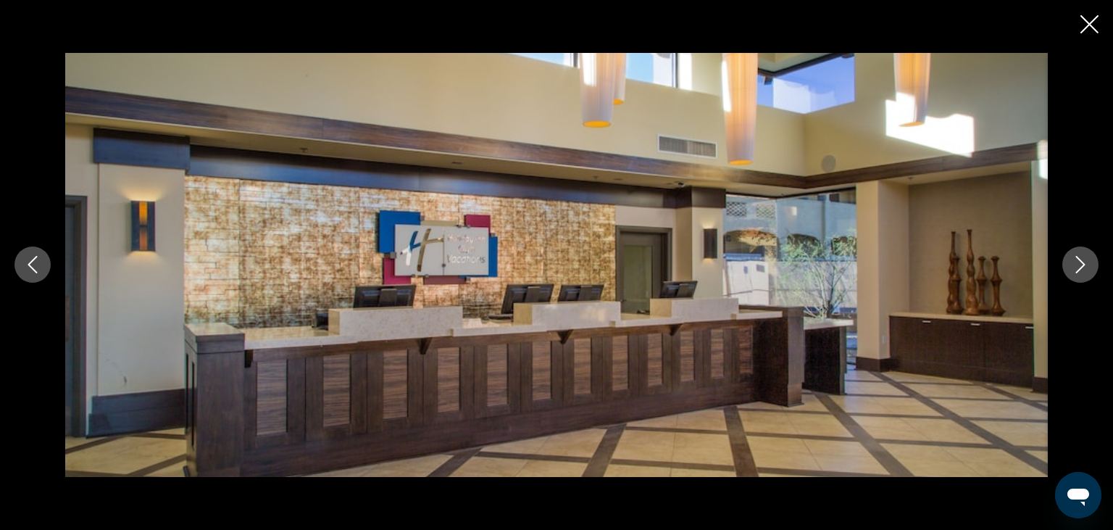
click at [1080, 270] on icon "Next image" at bounding box center [1080, 265] width 9 height 17
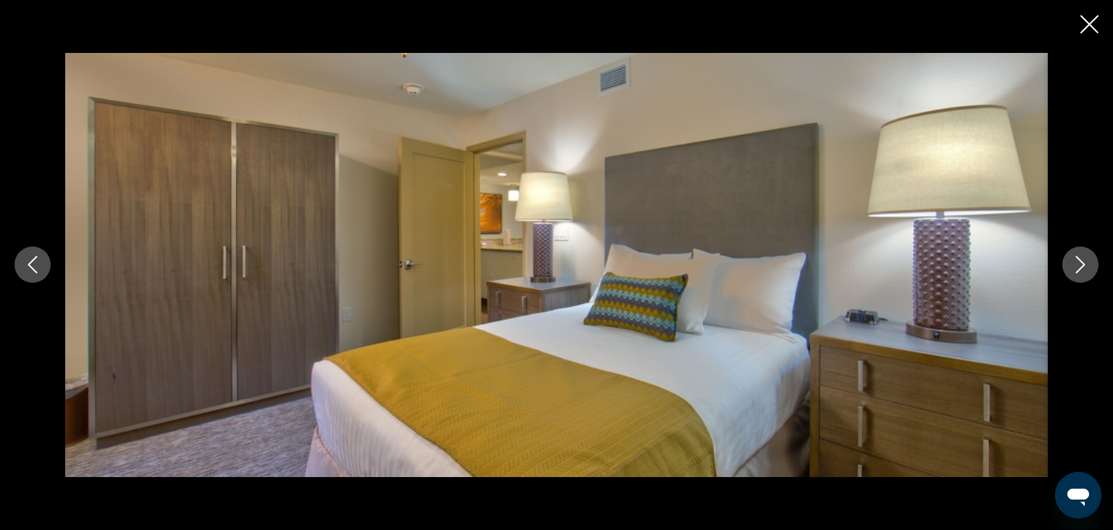
click at [1080, 270] on icon "Next image" at bounding box center [1080, 265] width 9 height 17
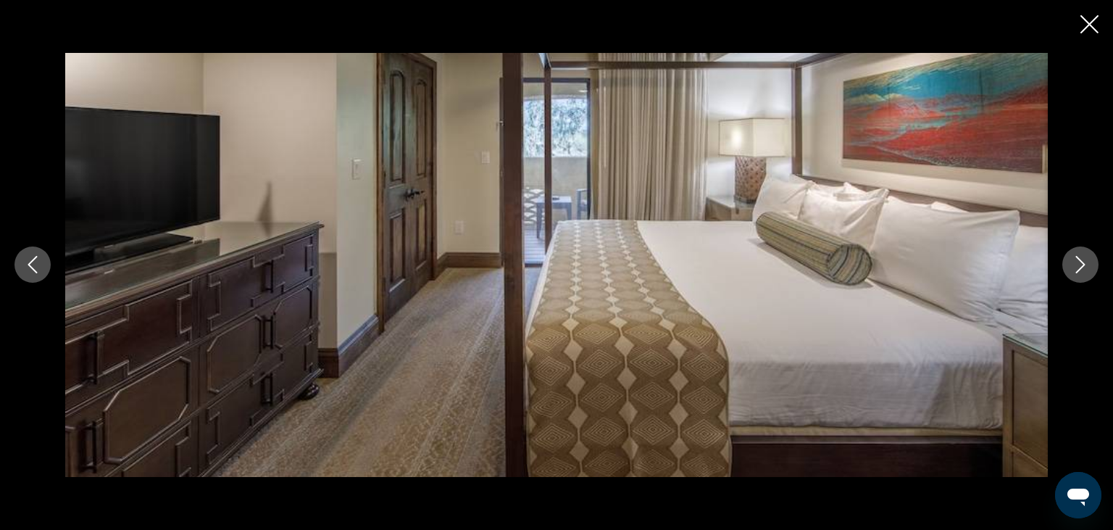
click at [1080, 270] on icon "Next image" at bounding box center [1080, 265] width 9 height 17
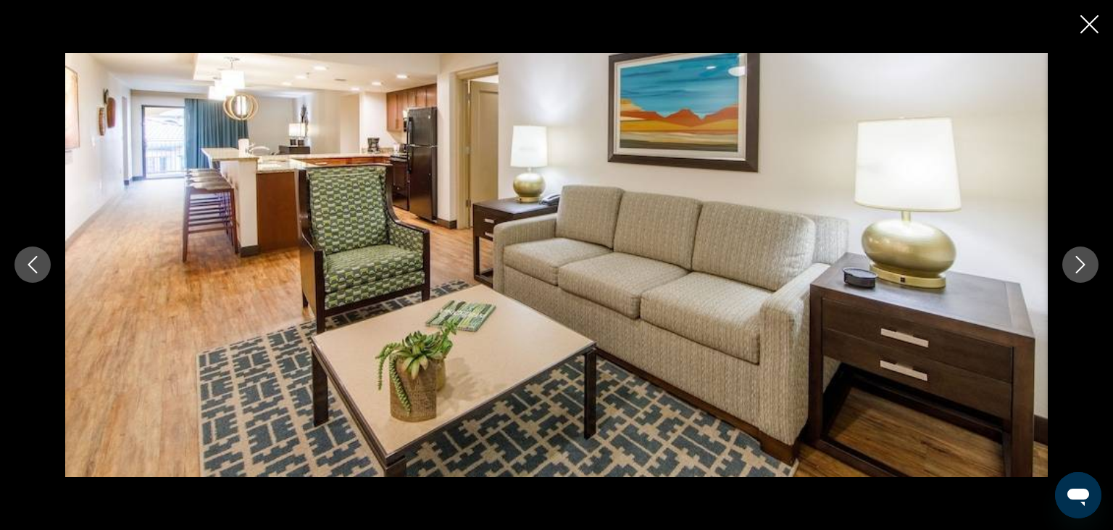
click at [1080, 270] on icon "Next image" at bounding box center [1080, 265] width 9 height 17
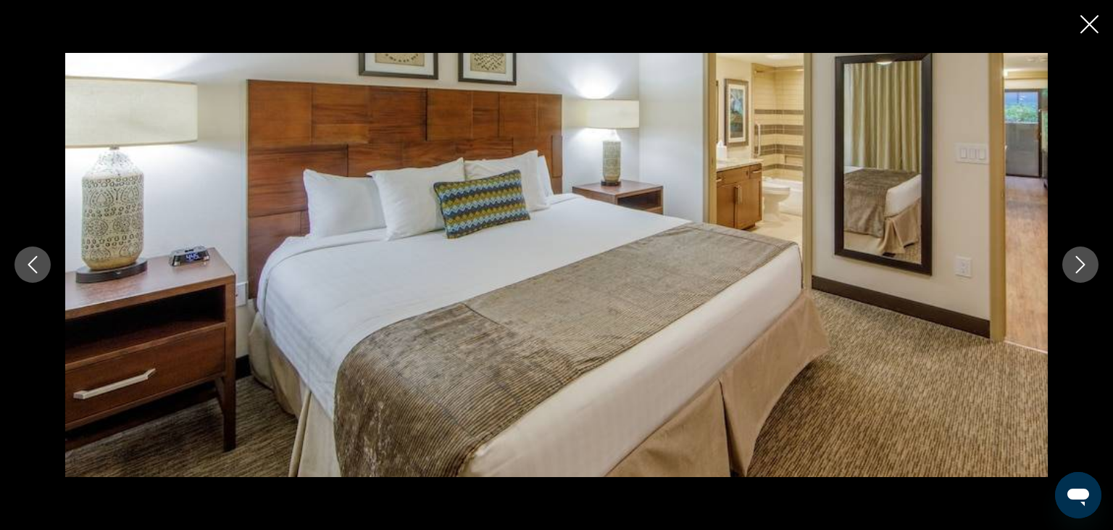
click at [1080, 270] on icon "Next image" at bounding box center [1080, 265] width 9 height 17
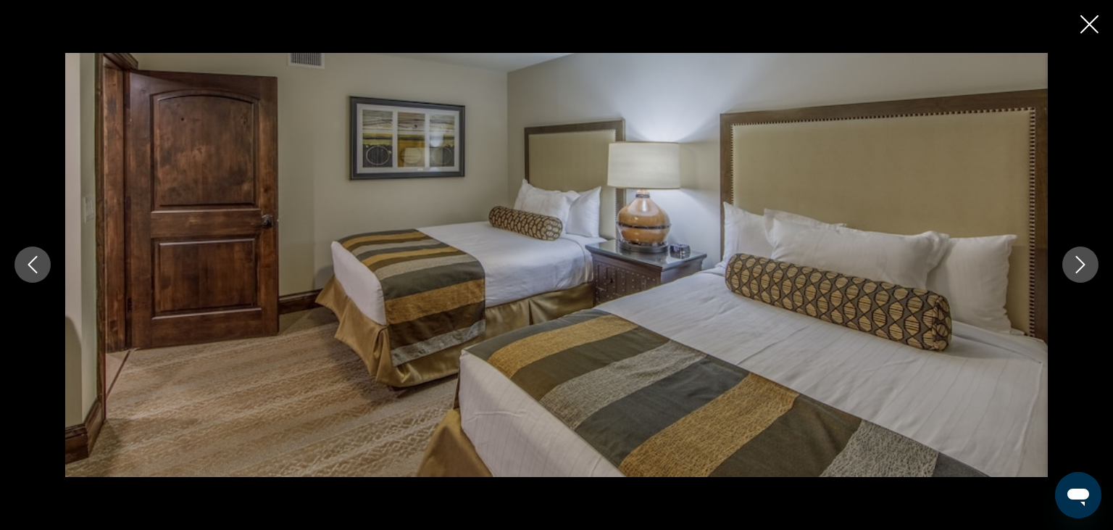
click at [1080, 270] on icon "Next image" at bounding box center [1080, 265] width 9 height 17
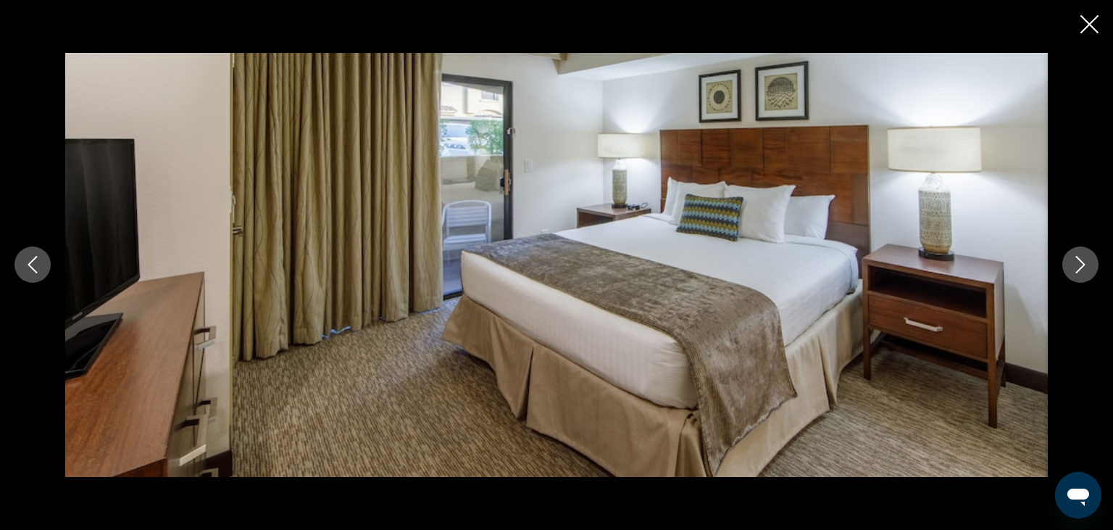
click at [1080, 270] on icon "Next image" at bounding box center [1080, 265] width 9 height 17
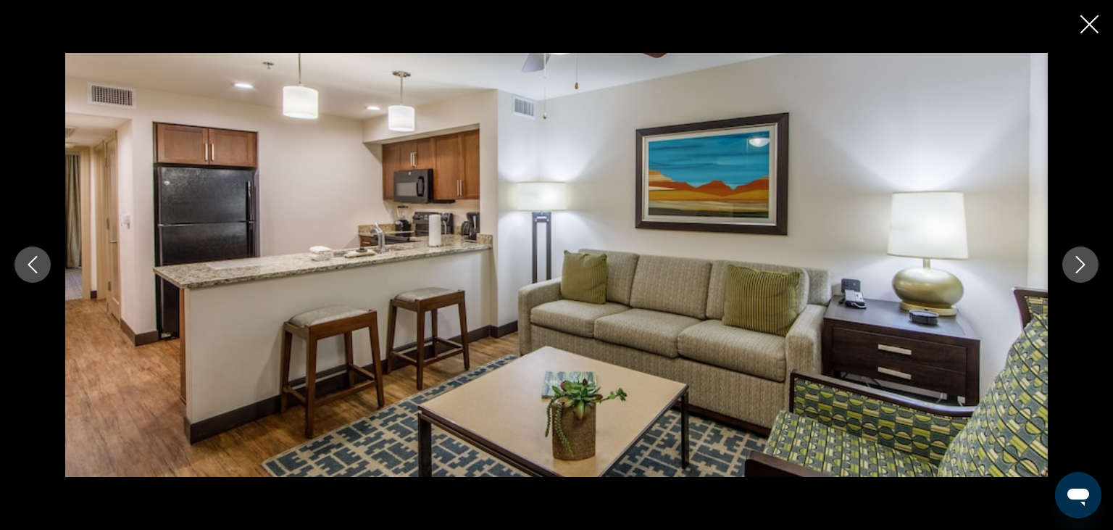
click at [1080, 270] on icon "Next image" at bounding box center [1080, 265] width 9 height 17
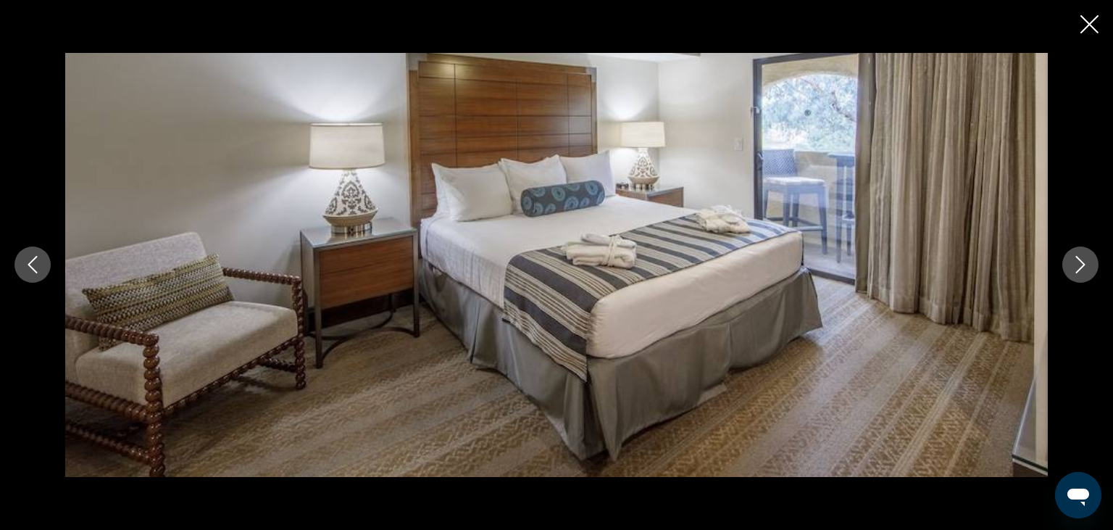
click at [1080, 270] on icon "Next image" at bounding box center [1080, 265] width 9 height 17
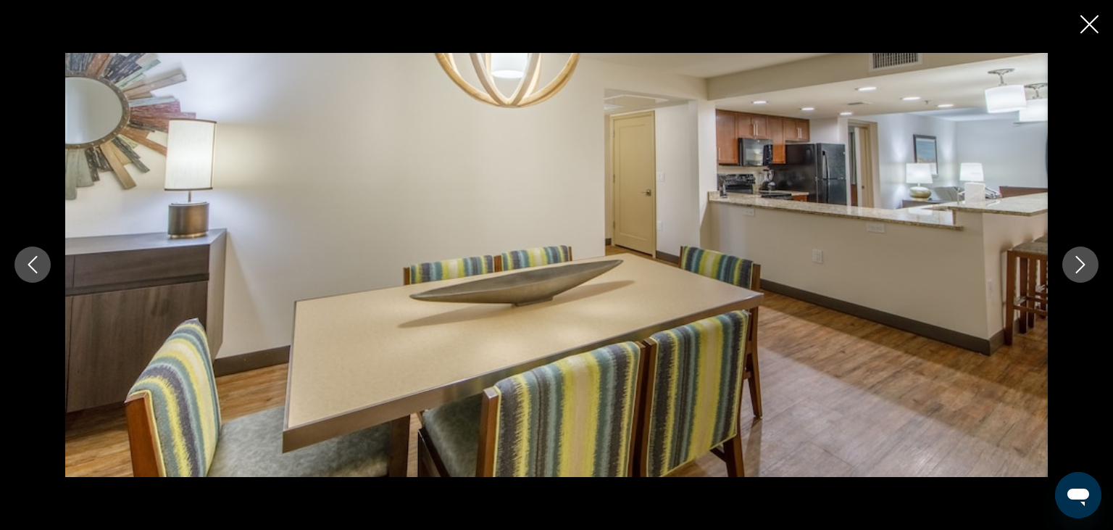
click at [1080, 270] on icon "Next image" at bounding box center [1080, 265] width 9 height 17
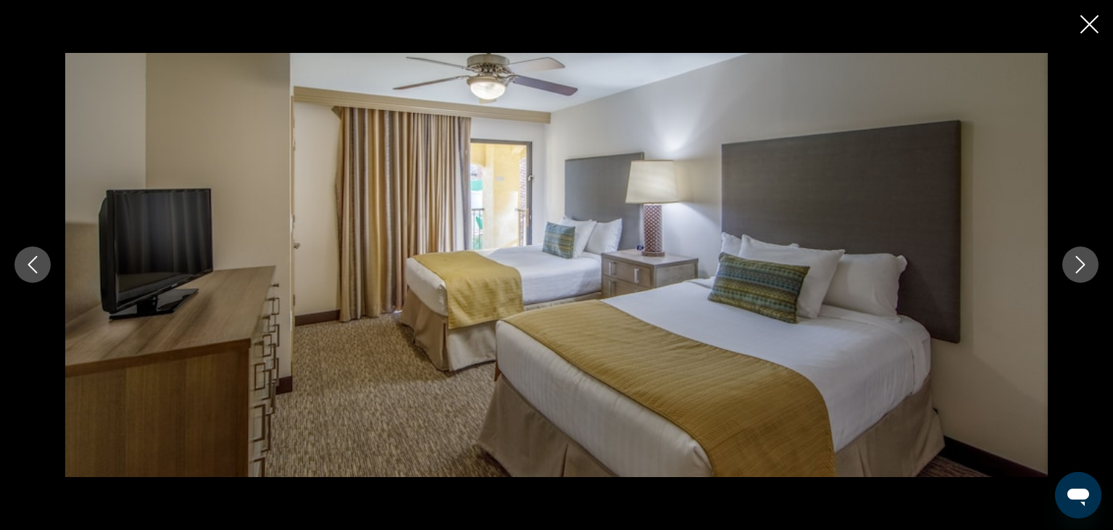
click at [1080, 270] on icon "Next image" at bounding box center [1080, 265] width 9 height 17
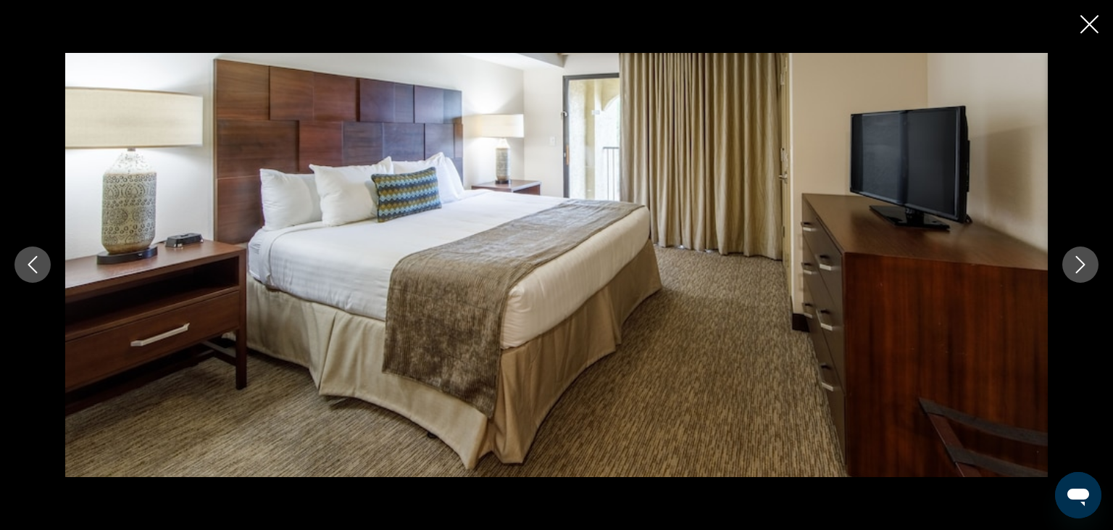
click at [1080, 270] on icon "Next image" at bounding box center [1080, 265] width 9 height 17
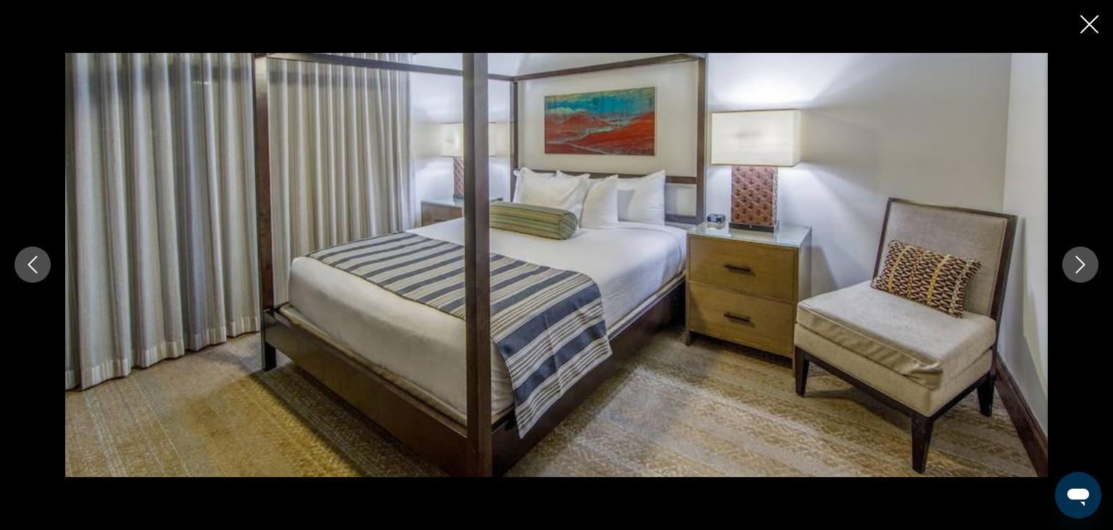
click at [1080, 270] on icon "Next image" at bounding box center [1080, 265] width 9 height 17
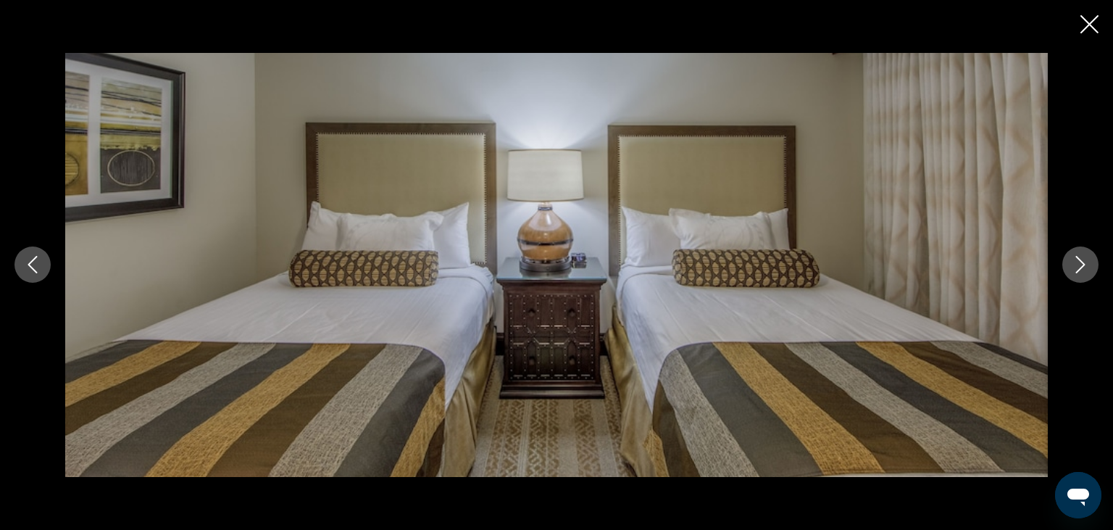
click at [1080, 270] on icon "Next image" at bounding box center [1080, 265] width 9 height 17
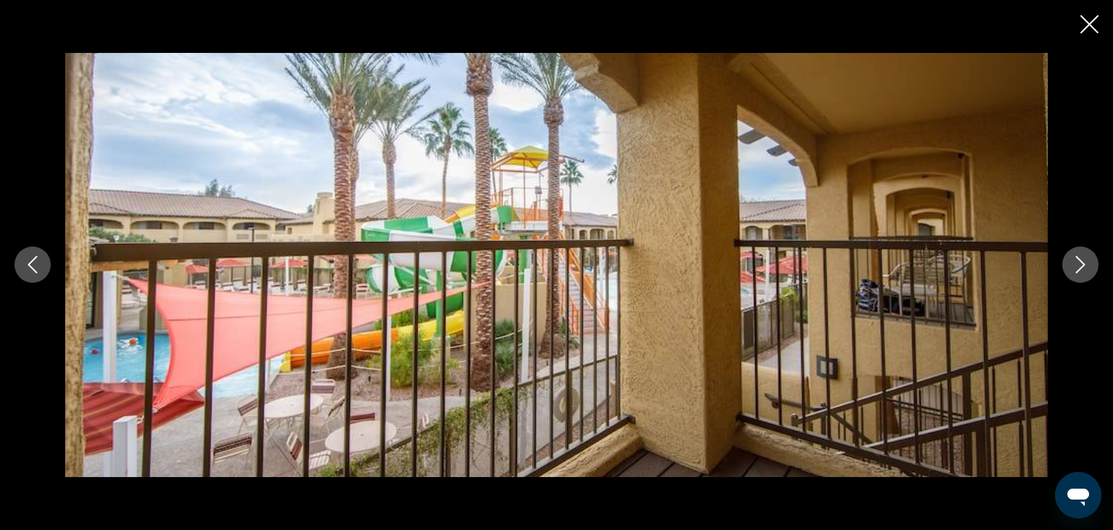
click at [1080, 270] on icon "Next image" at bounding box center [1080, 265] width 9 height 17
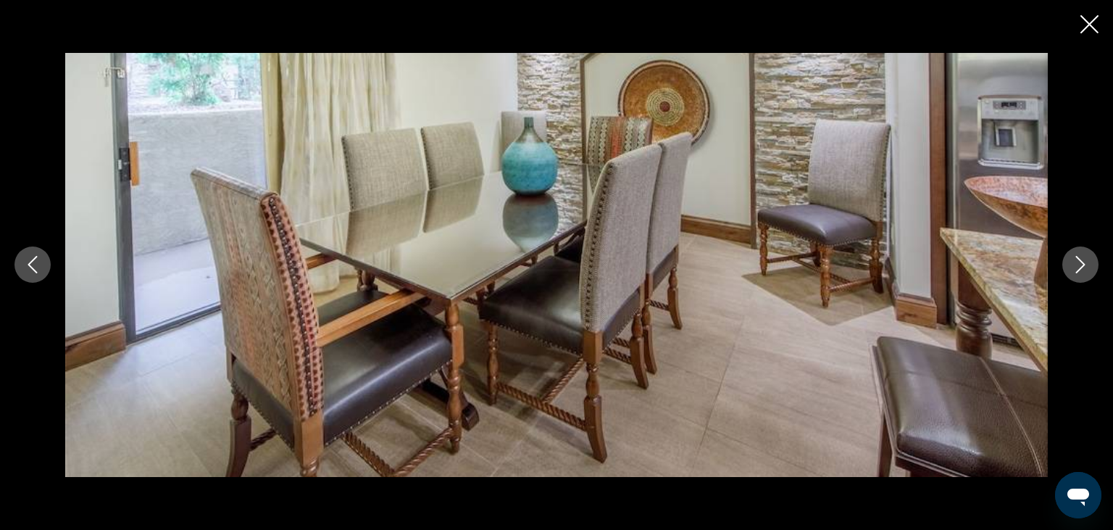
click at [1080, 270] on icon "Next image" at bounding box center [1080, 265] width 9 height 17
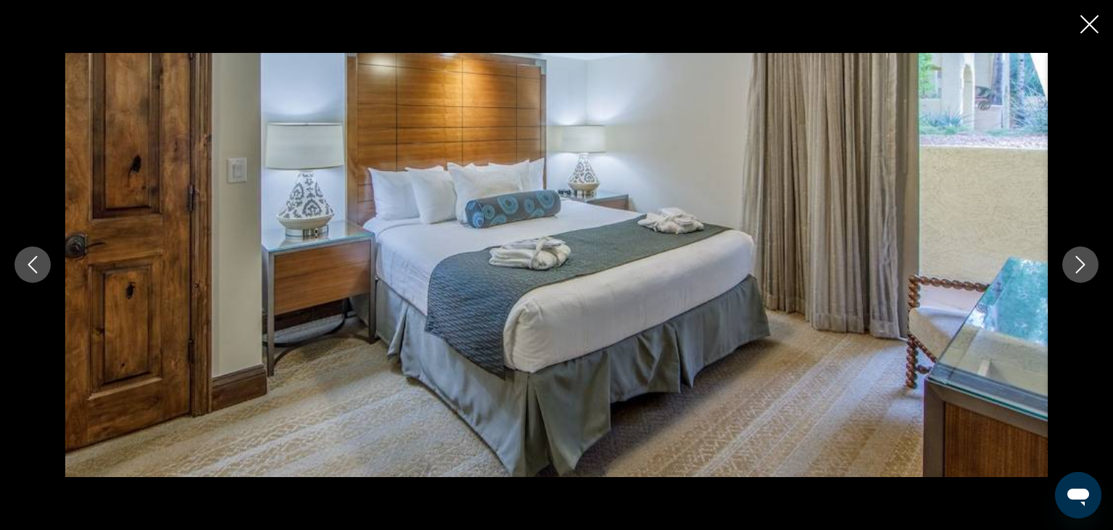
click at [1080, 270] on icon "Next image" at bounding box center [1080, 265] width 9 height 17
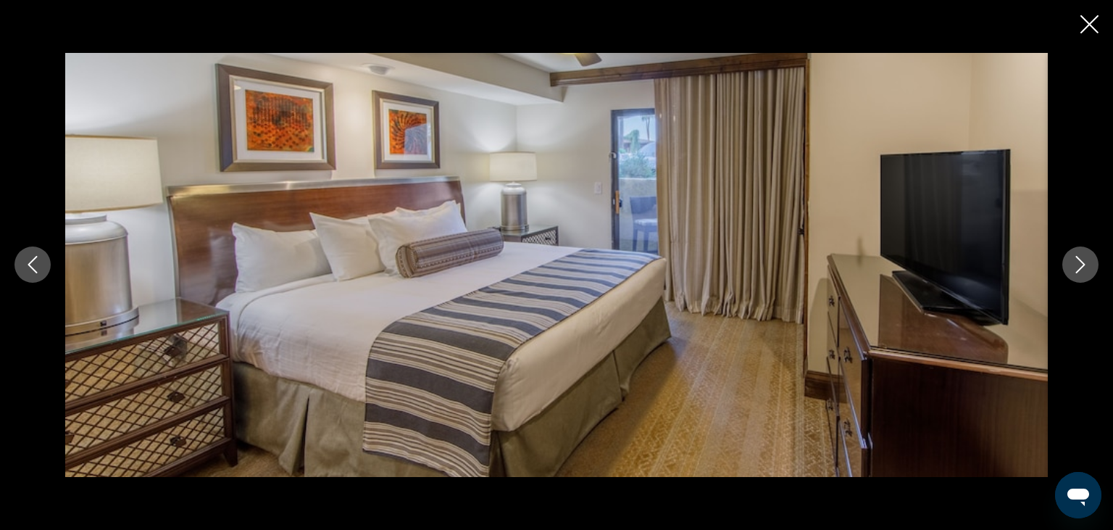
click at [1080, 270] on icon "Next image" at bounding box center [1080, 265] width 9 height 17
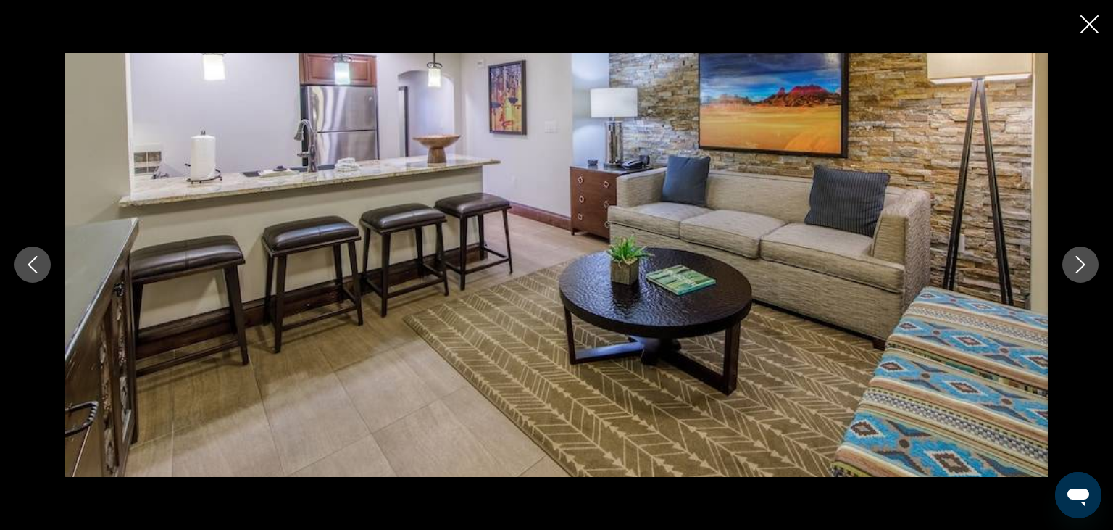
click at [1080, 270] on icon "Next image" at bounding box center [1080, 265] width 9 height 17
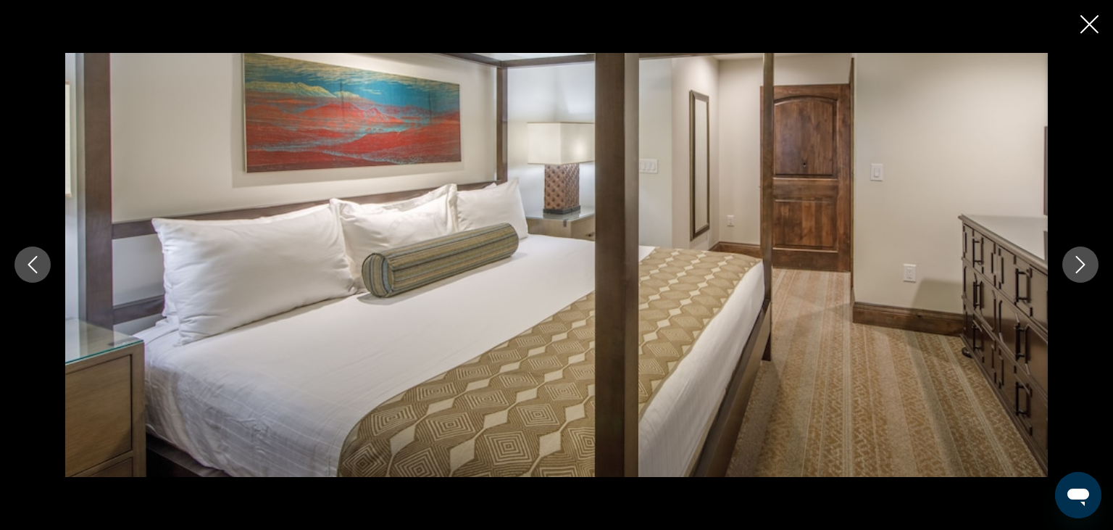
click at [1080, 270] on icon "Next image" at bounding box center [1080, 265] width 9 height 17
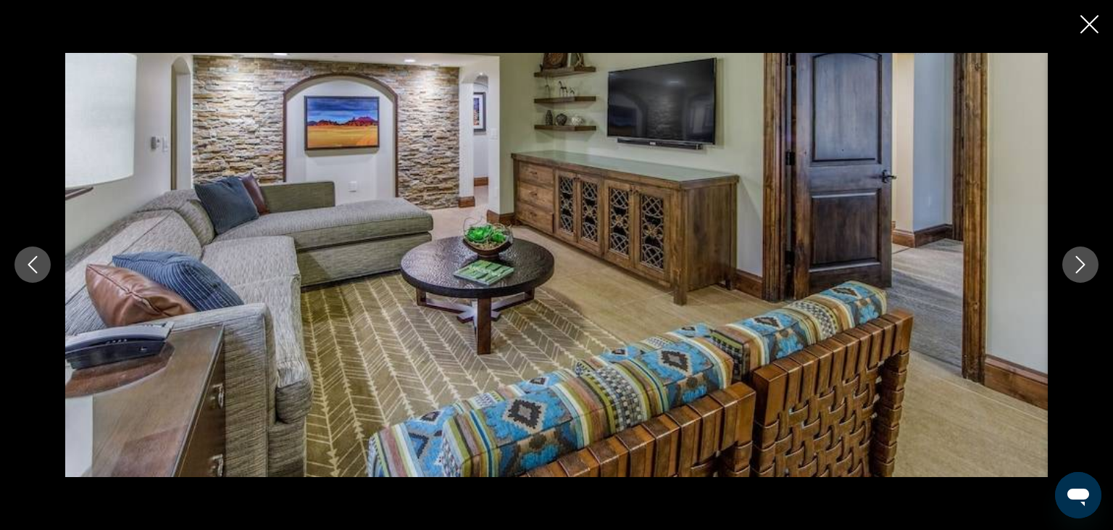
click at [1080, 270] on icon "Next image" at bounding box center [1080, 265] width 9 height 17
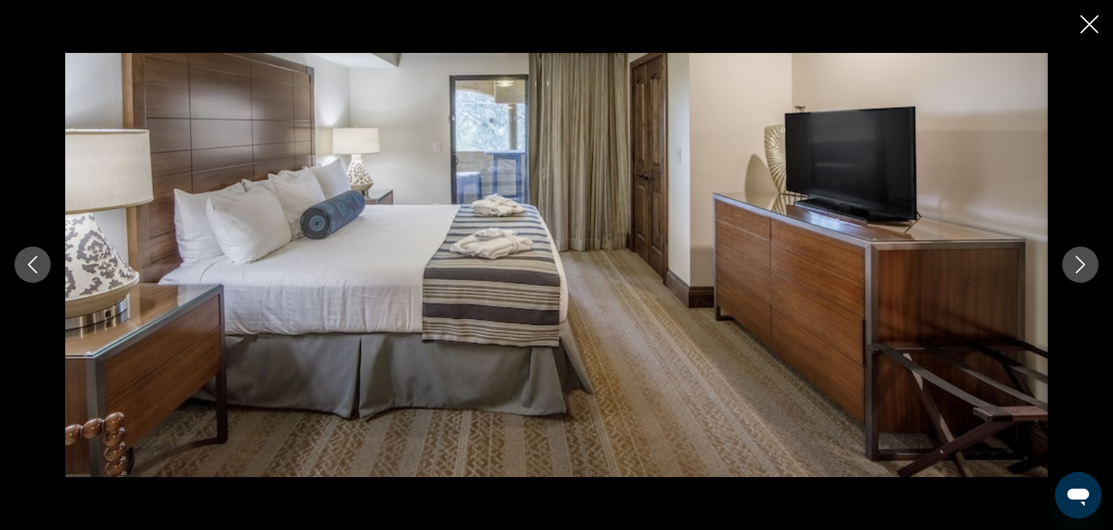
click at [1080, 270] on icon "Next image" at bounding box center [1080, 265] width 9 height 17
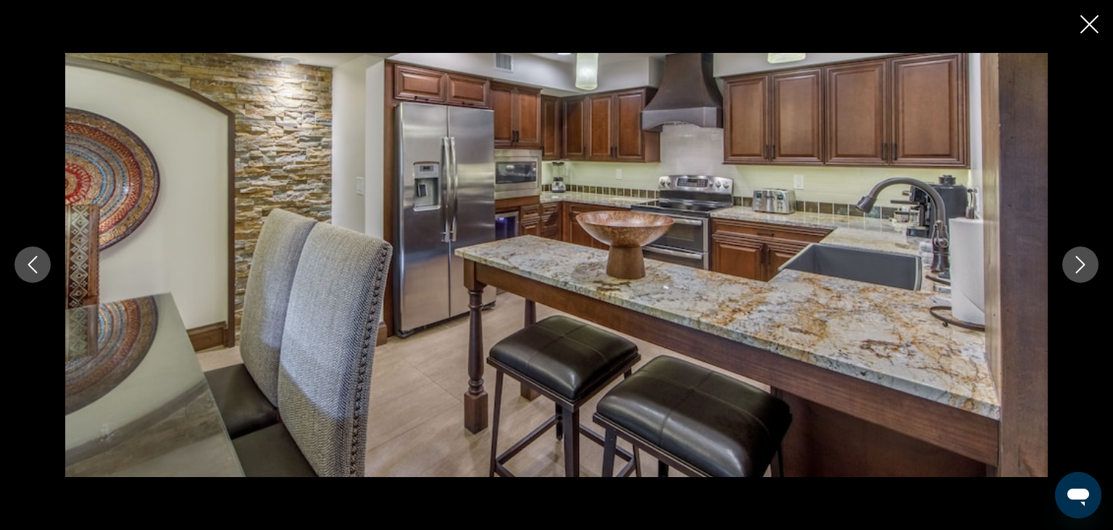
click at [1080, 270] on icon "Next image" at bounding box center [1080, 265] width 9 height 17
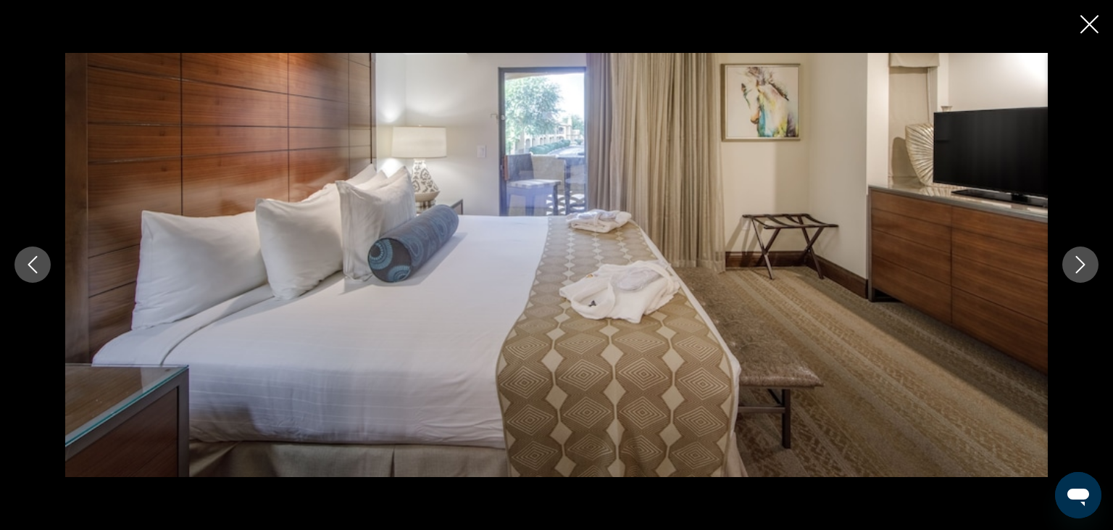
click at [1080, 270] on icon "Next image" at bounding box center [1080, 265] width 9 height 17
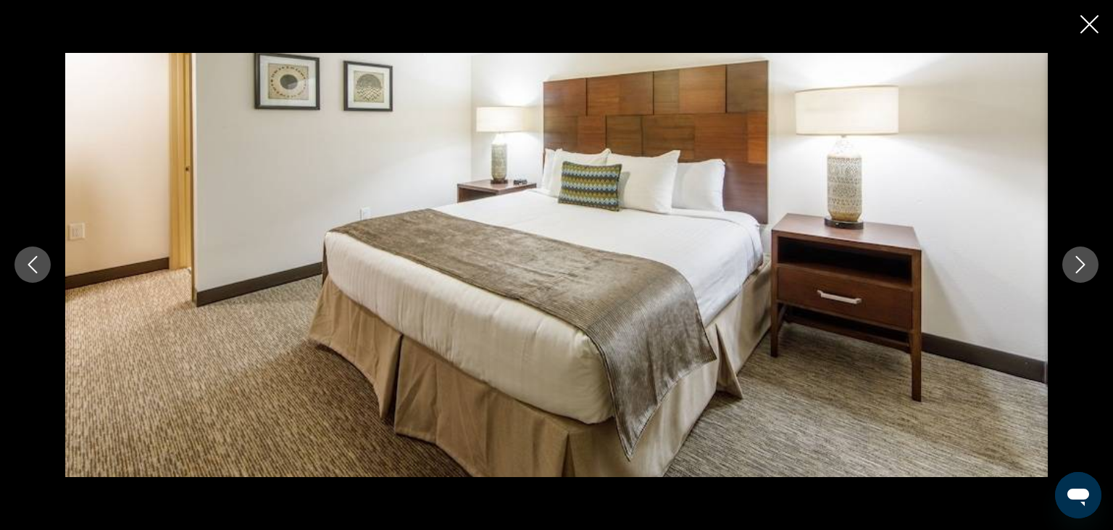
click at [1080, 270] on icon "Next image" at bounding box center [1080, 265] width 9 height 17
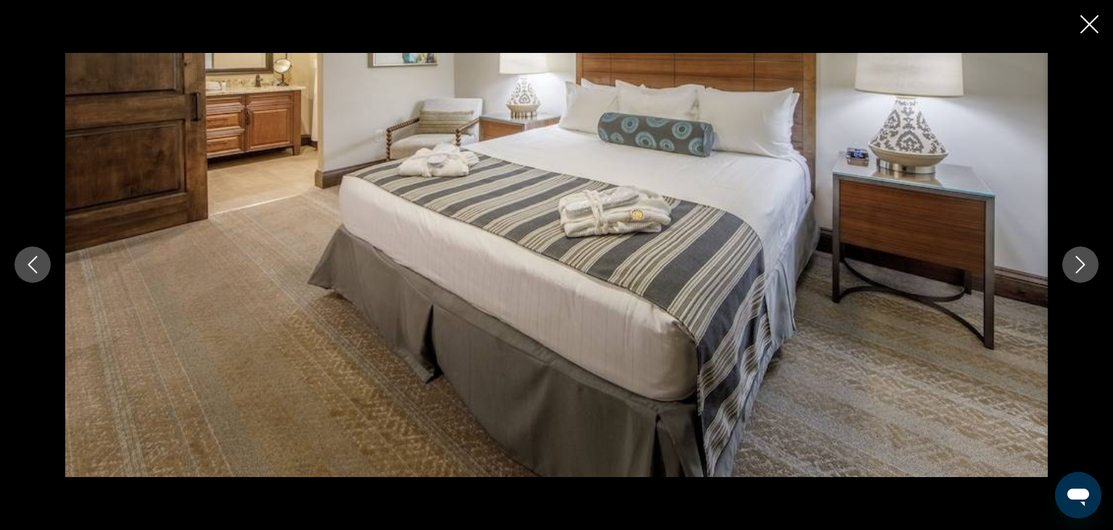
click at [1080, 270] on icon "Next image" at bounding box center [1080, 265] width 9 height 17
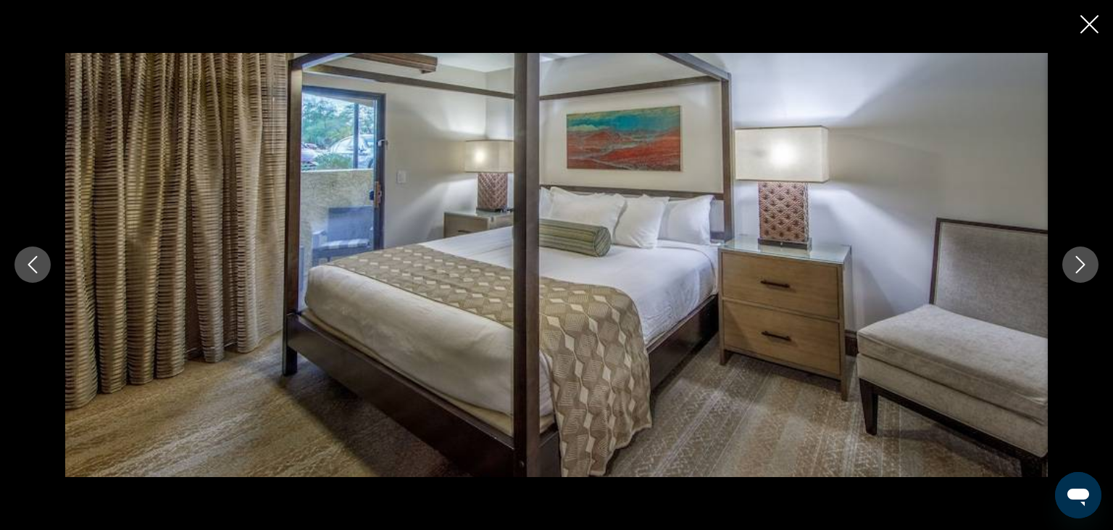
click at [1080, 270] on icon "Next image" at bounding box center [1080, 265] width 9 height 17
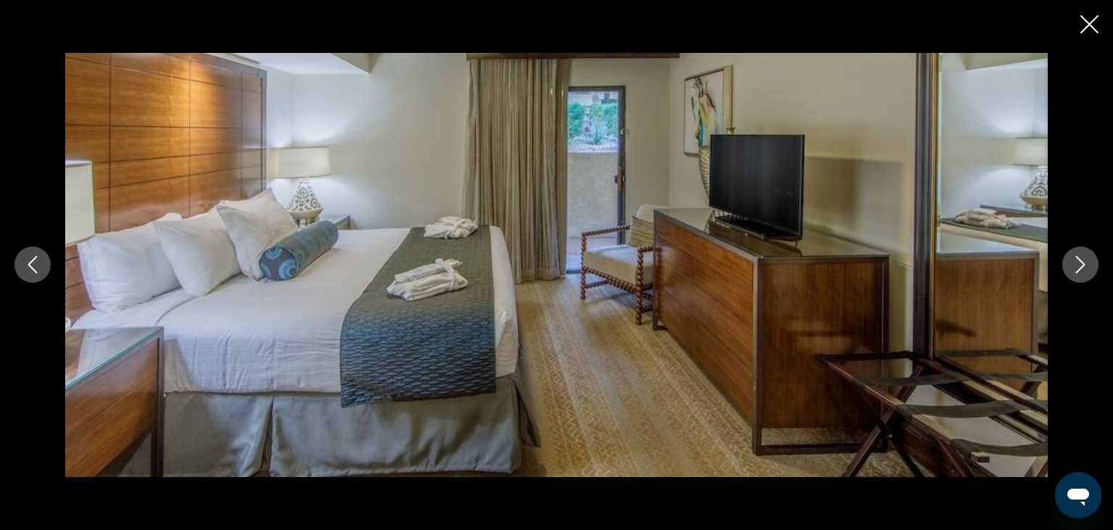
click at [1088, 25] on icon "Close slideshow" at bounding box center [1089, 24] width 18 height 18
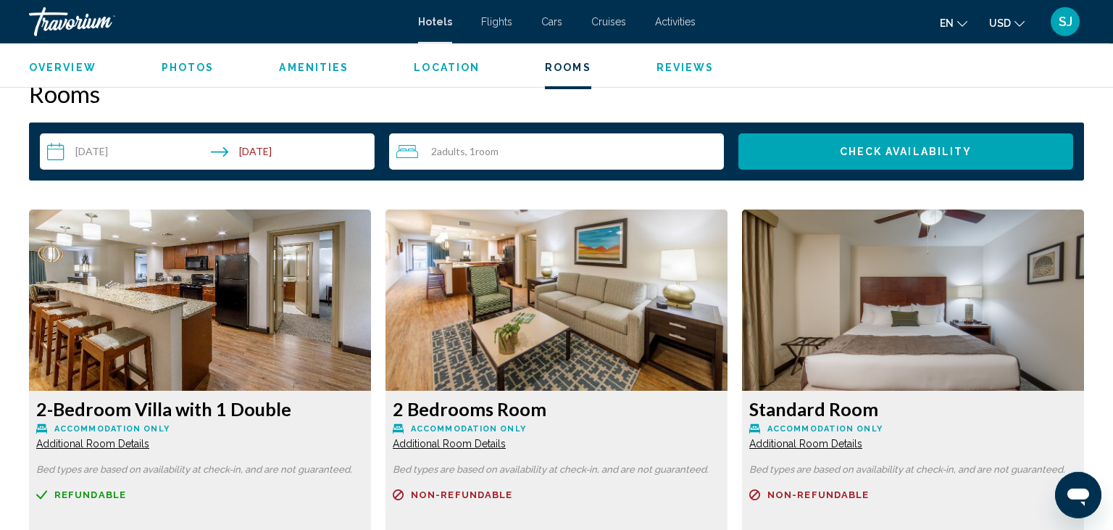
scroll to position [1841, 0]
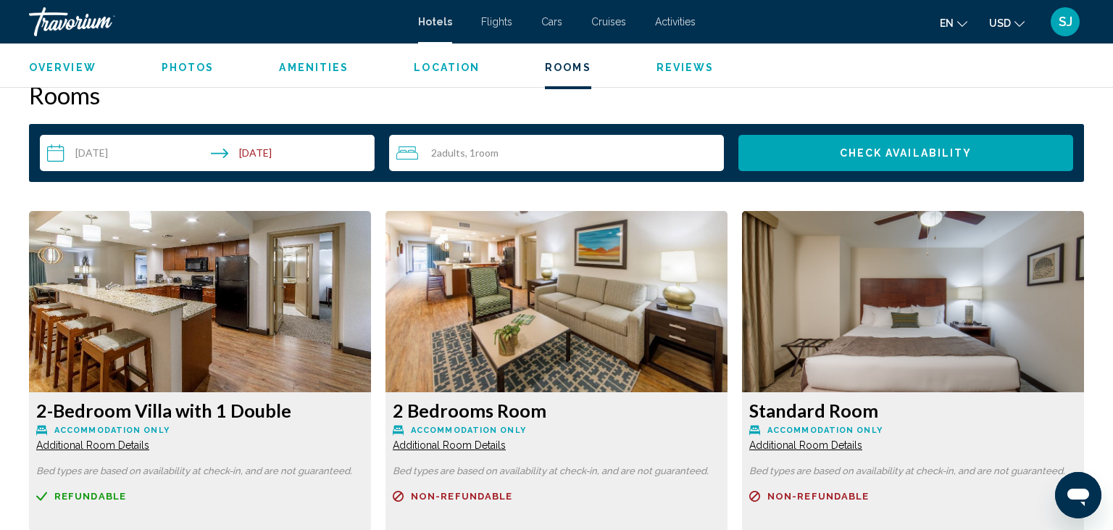
click at [91, 149] on input "**********" at bounding box center [210, 155] width 341 height 41
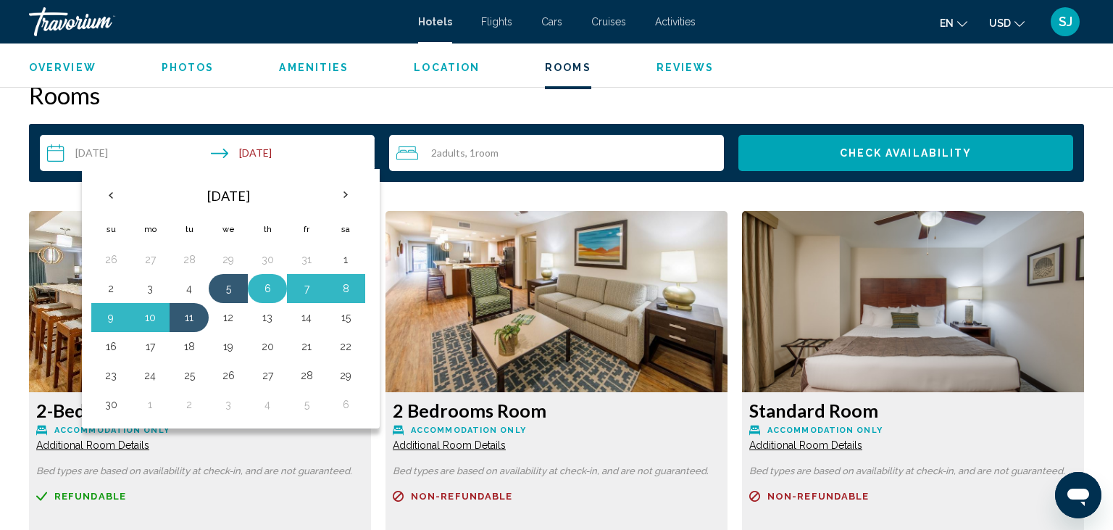
click at [261, 286] on button "6" at bounding box center [267, 288] width 23 height 20
click at [187, 322] on button "11" at bounding box center [189, 317] width 23 height 20
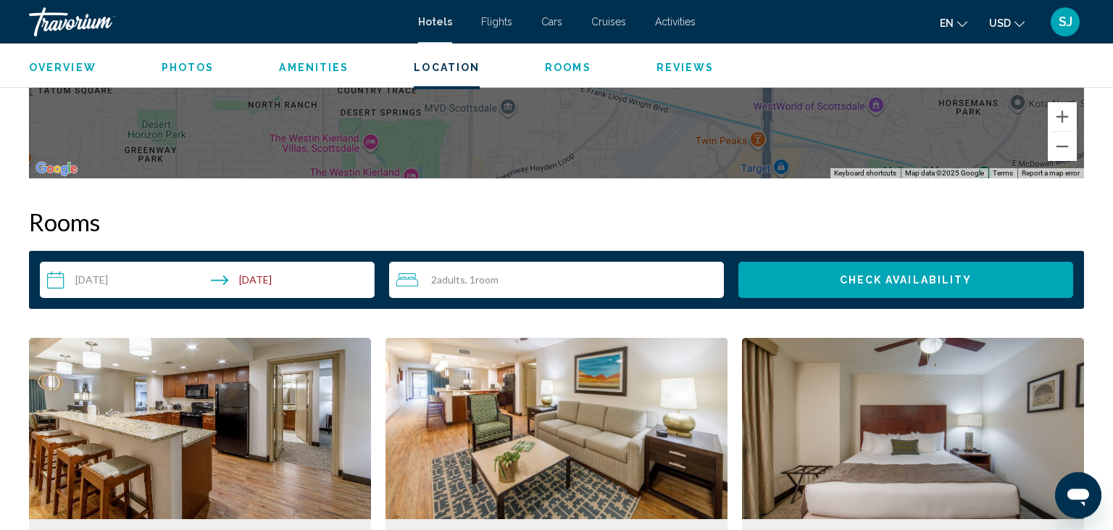
scroll to position [1759, 0]
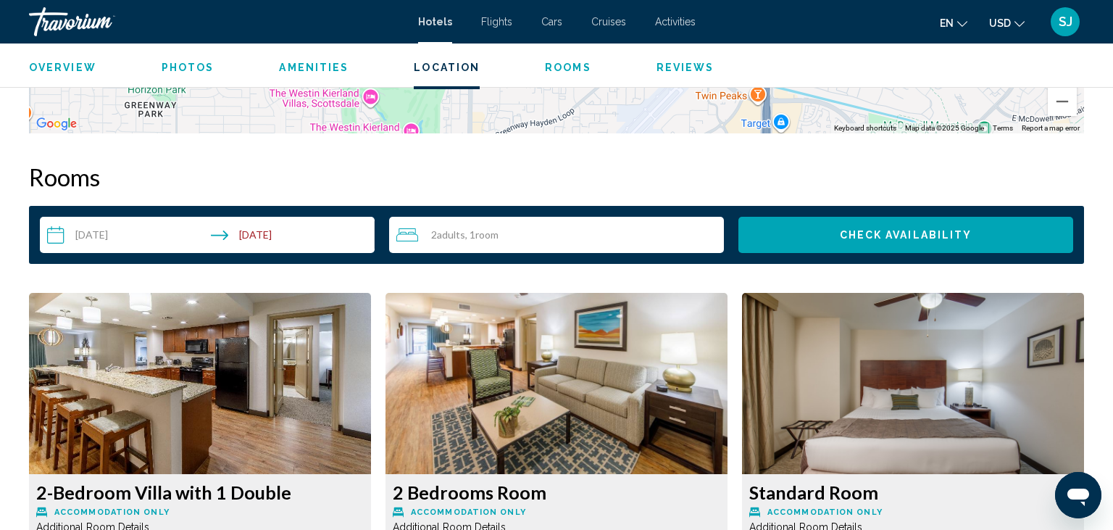
click at [886, 235] on span "Check Availability" at bounding box center [906, 236] width 133 height 12
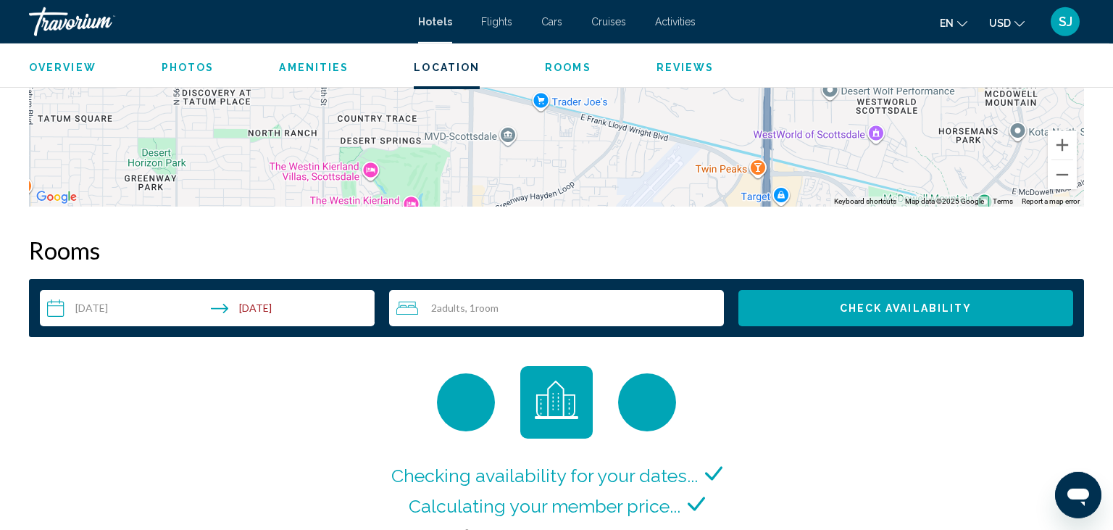
scroll to position [1669, 0]
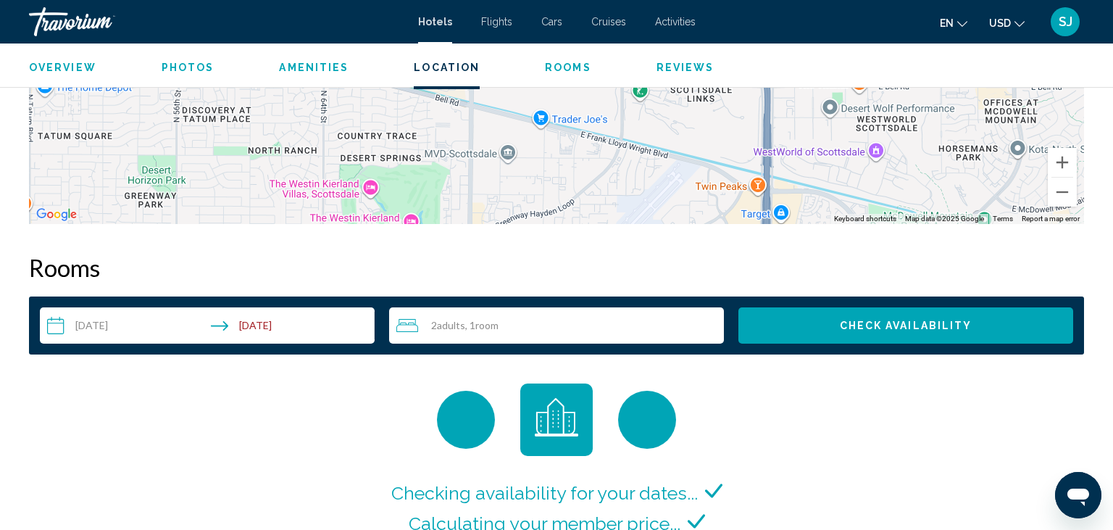
click at [75, 325] on input "**********" at bounding box center [210, 327] width 341 height 41
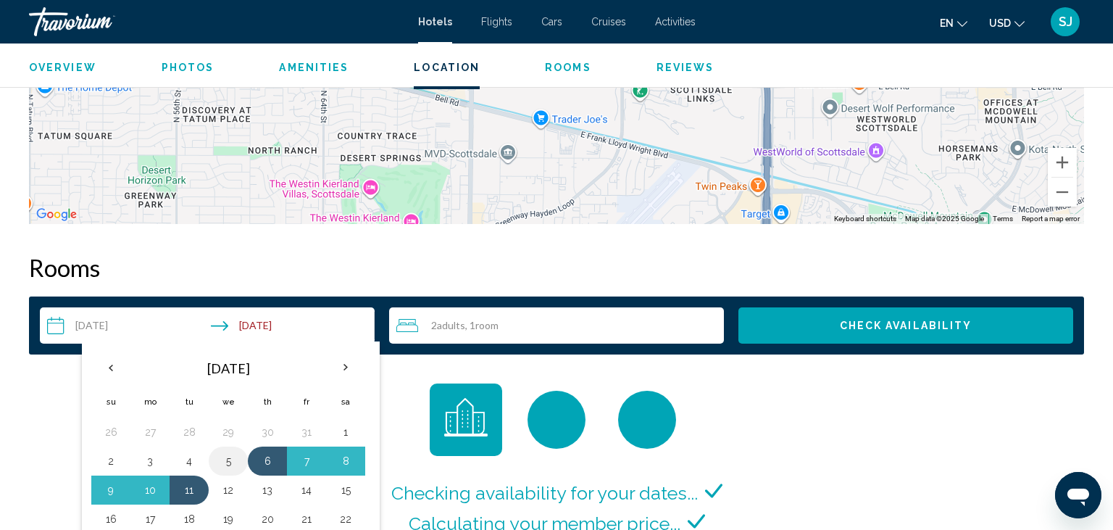
click at [233, 465] on button "5" at bounding box center [228, 461] width 23 height 20
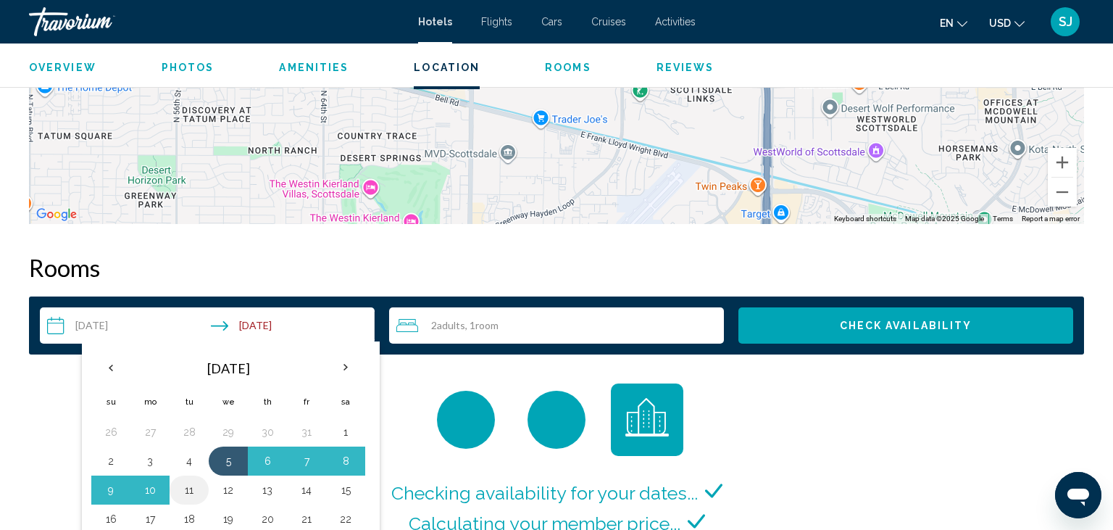
click at [186, 488] on button "11" at bounding box center [189, 490] width 23 height 20
type input "**********"
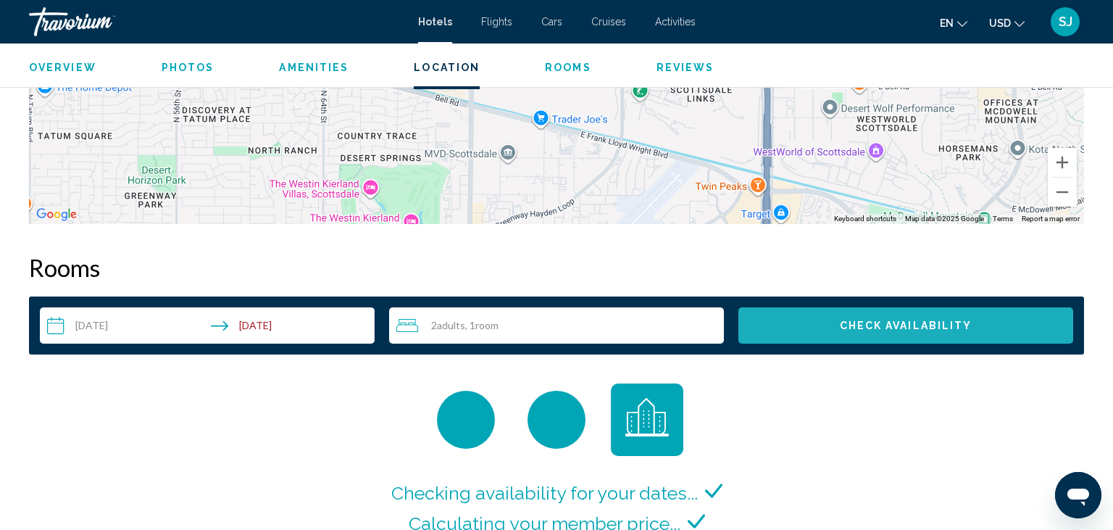
click at [862, 338] on button "Check Availability" at bounding box center [905, 325] width 335 height 36
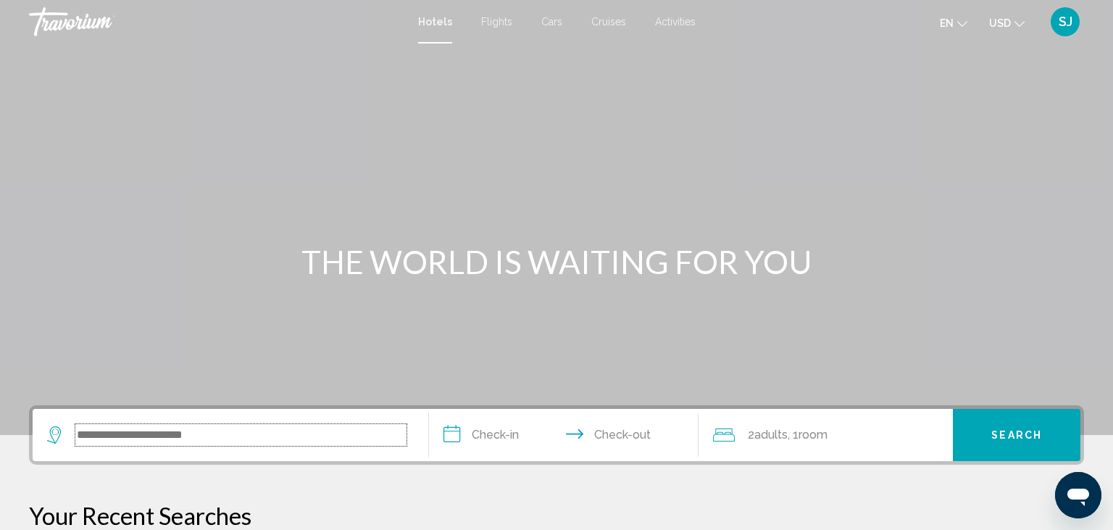
click at [167, 430] on input "Search widget" at bounding box center [240, 435] width 331 height 22
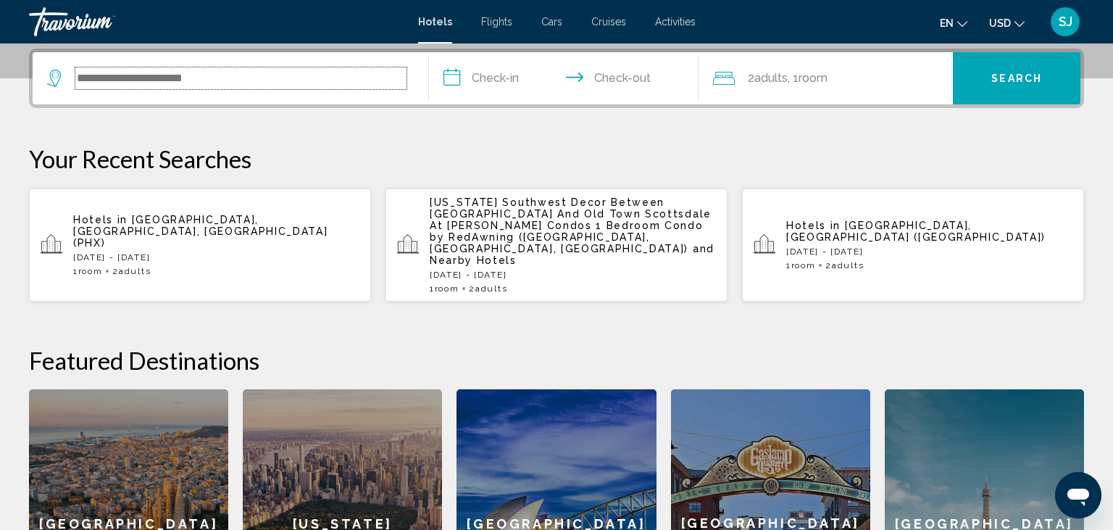
scroll to position [357, 0]
click at [148, 251] on p "[DATE] - [DATE]" at bounding box center [216, 256] width 286 height 10
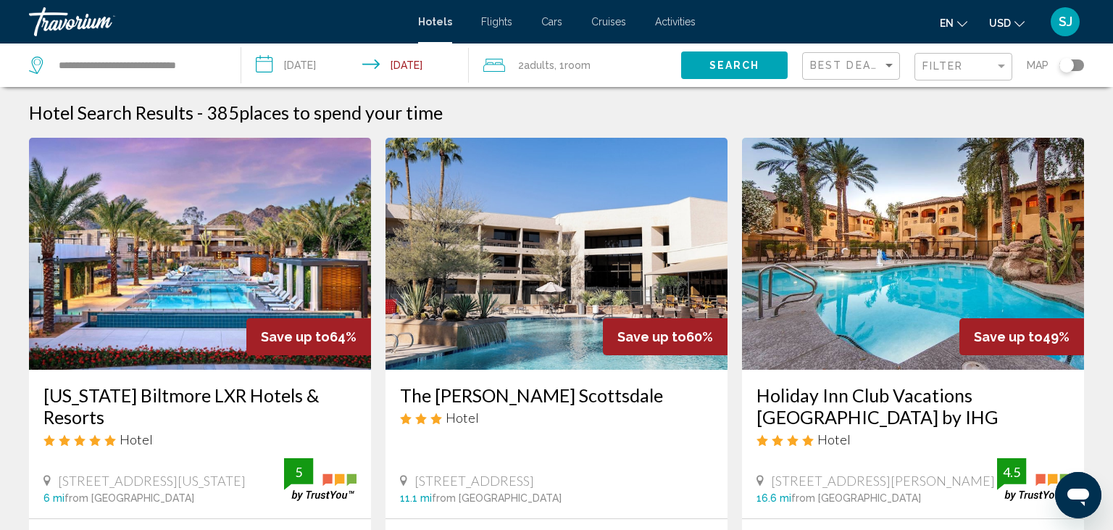
click at [208, 249] on img "Main content" at bounding box center [200, 254] width 342 height 232
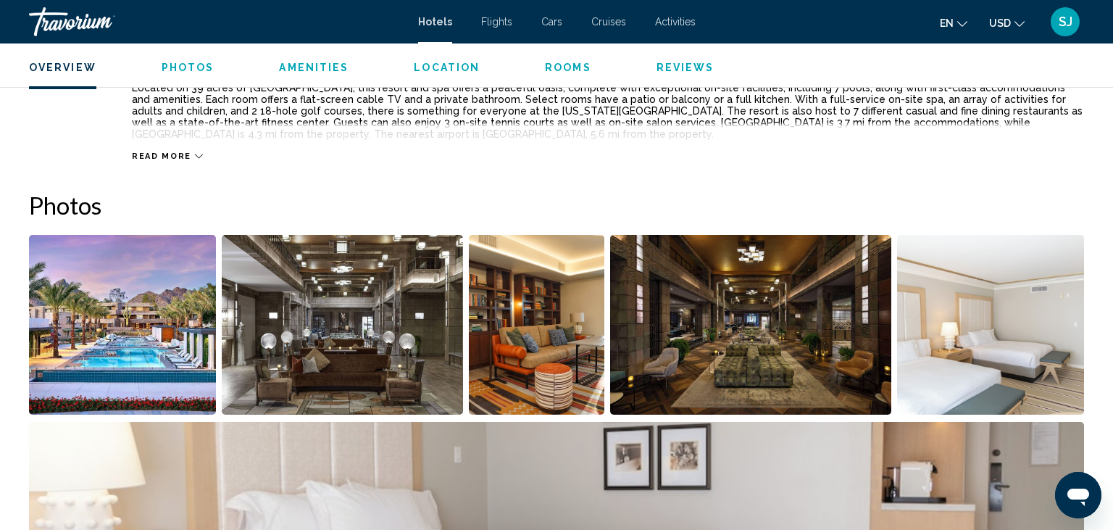
scroll to position [485, 0]
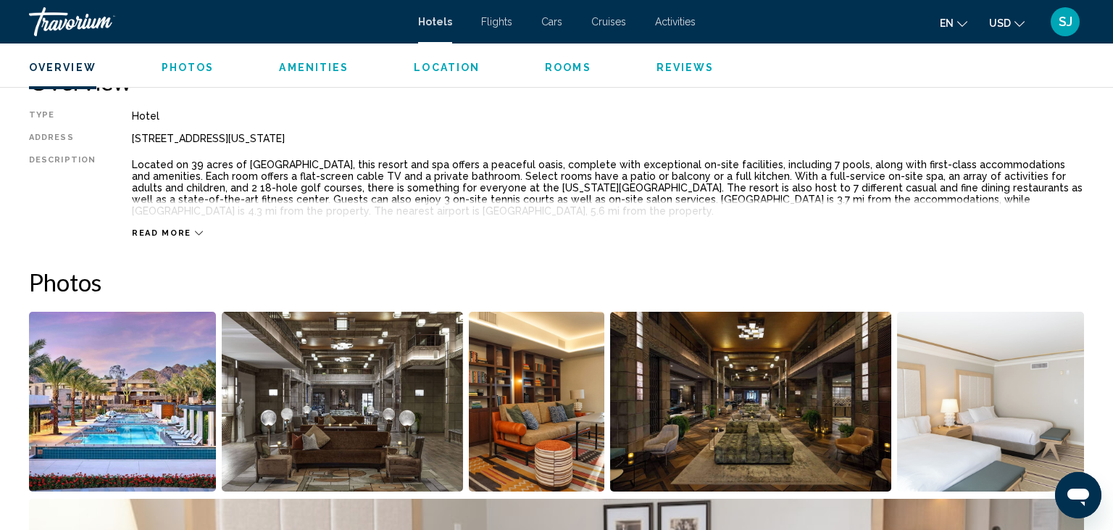
click at [367, 398] on img "Open full-screen image slider" at bounding box center [342, 402] width 241 height 180
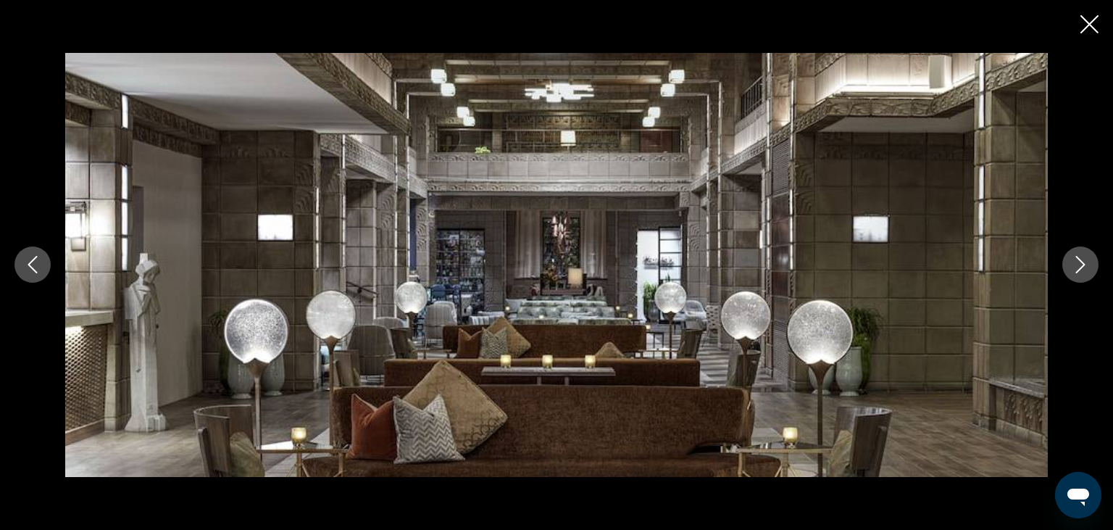
click at [1083, 269] on icon "Next image" at bounding box center [1080, 264] width 17 height 17
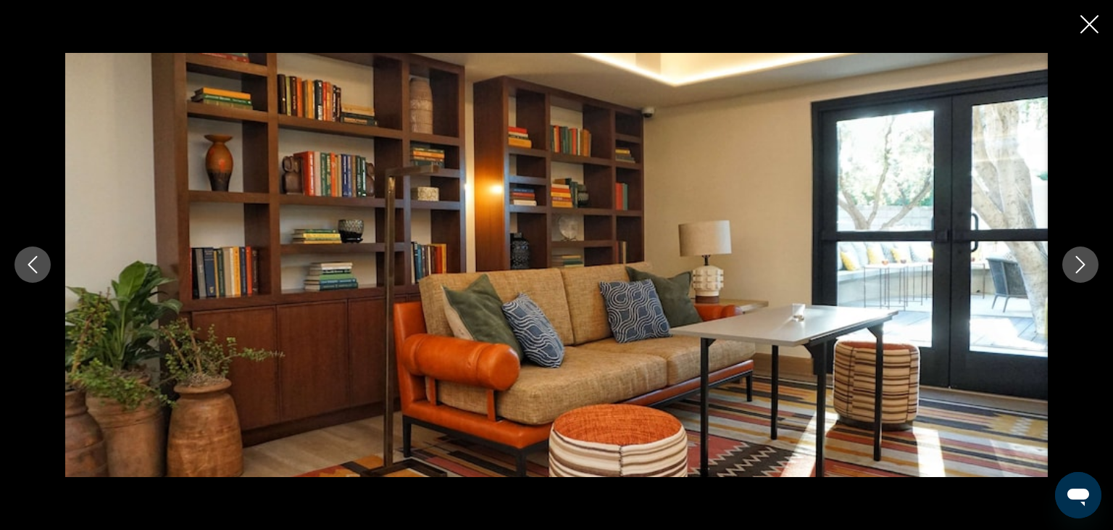
click at [1083, 269] on icon "Next image" at bounding box center [1080, 264] width 17 height 17
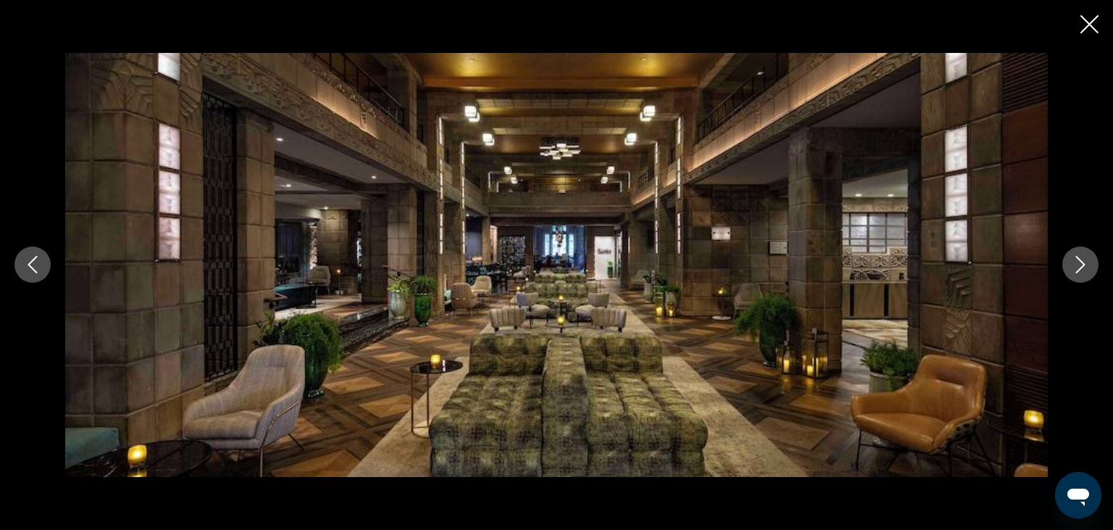
click at [1083, 269] on icon "Next image" at bounding box center [1080, 264] width 17 height 17
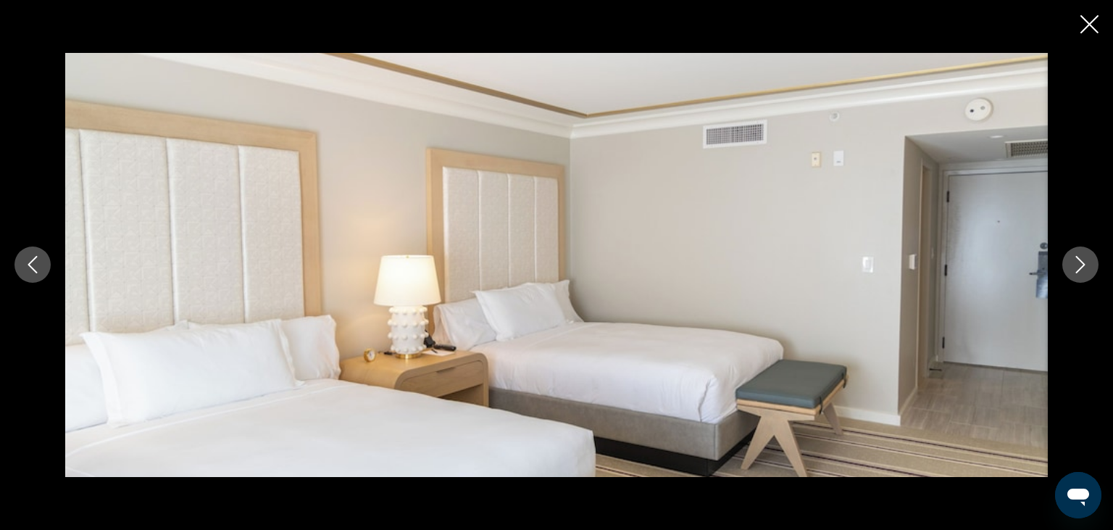
click at [1083, 269] on icon "Next image" at bounding box center [1080, 264] width 17 height 17
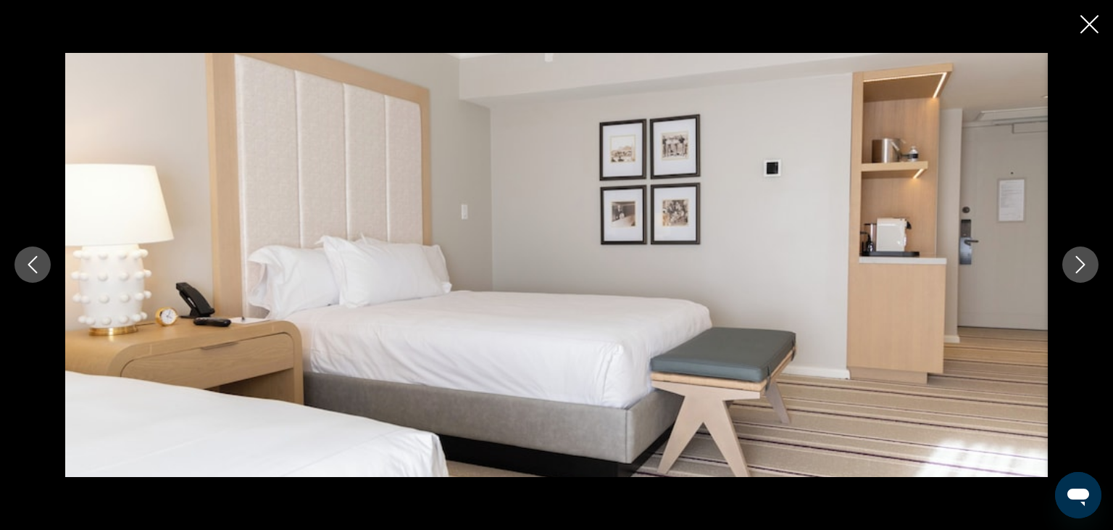
click at [1083, 269] on icon "Next image" at bounding box center [1080, 264] width 17 height 17
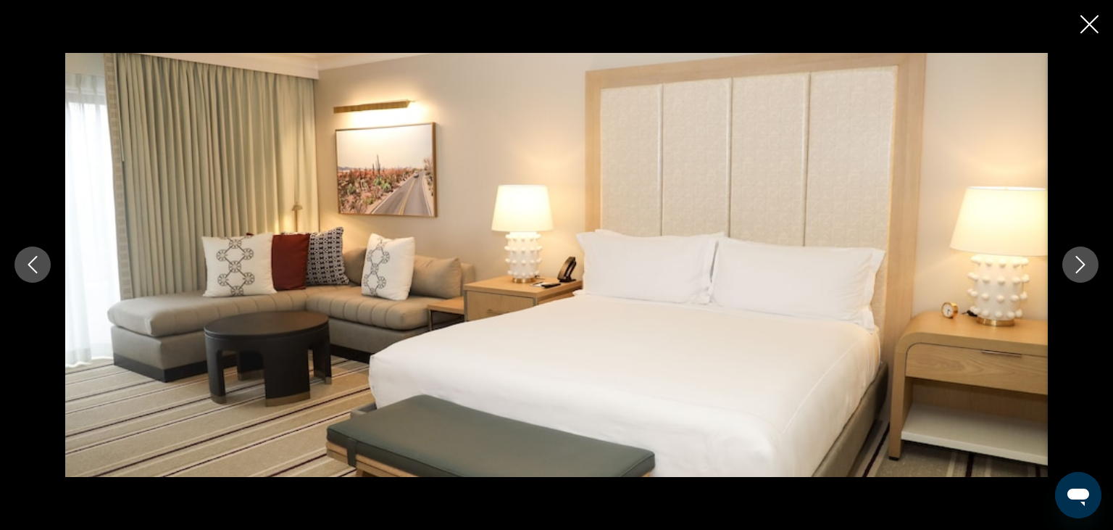
click at [1083, 269] on icon "Next image" at bounding box center [1080, 264] width 17 height 17
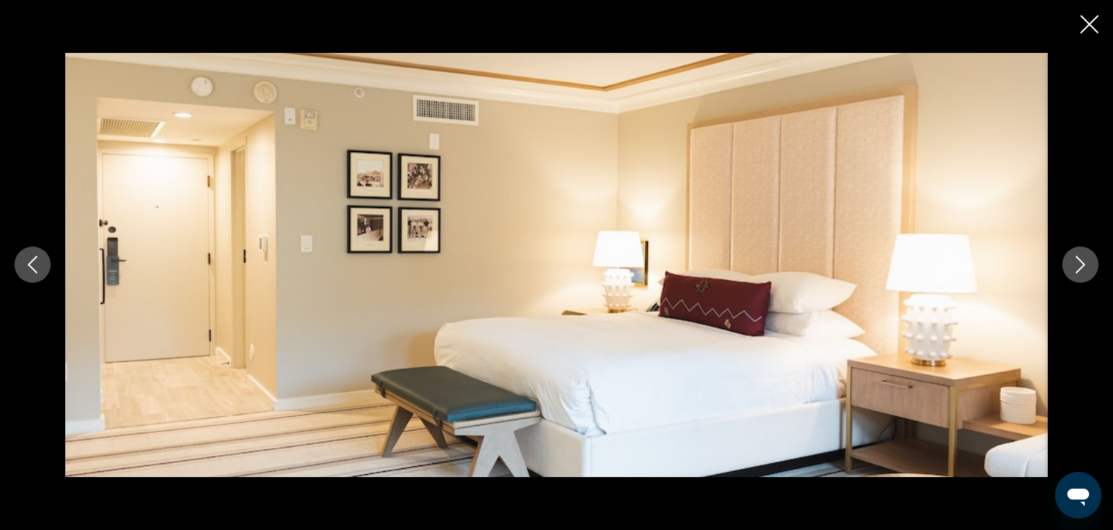
click at [1083, 269] on icon "Next image" at bounding box center [1080, 264] width 17 height 17
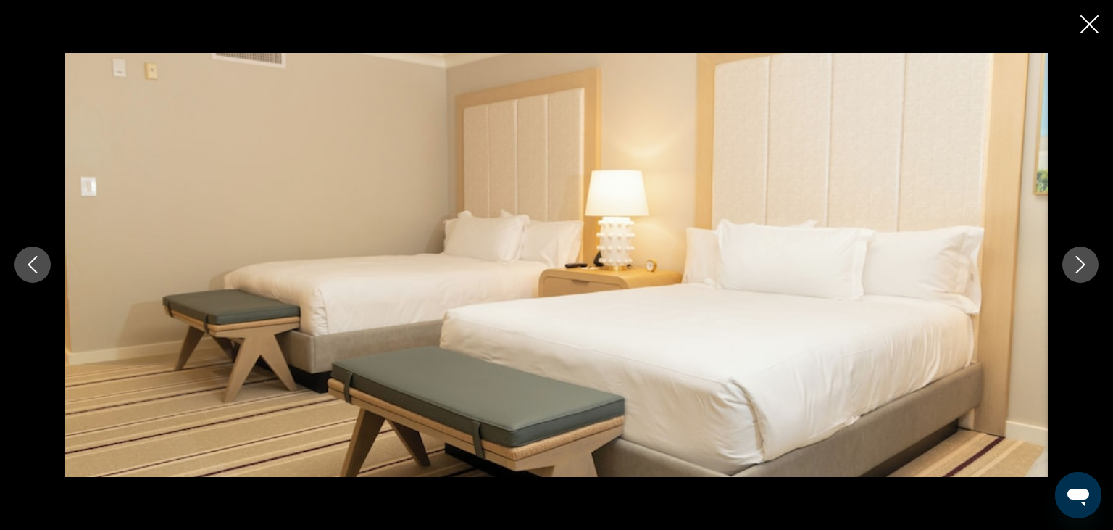
click at [1083, 269] on icon "Next image" at bounding box center [1080, 264] width 17 height 17
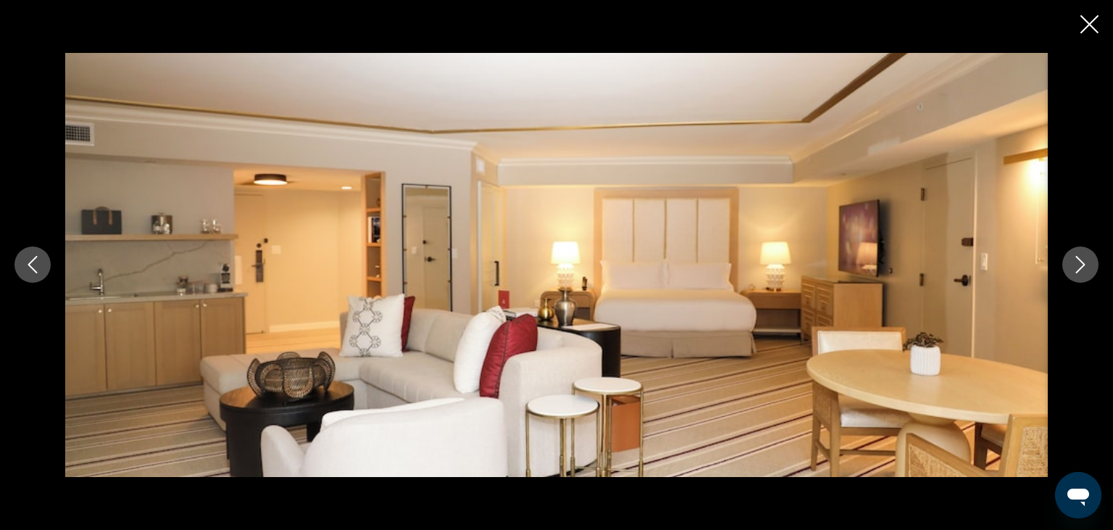
click at [1083, 269] on icon "Next image" at bounding box center [1080, 264] width 17 height 17
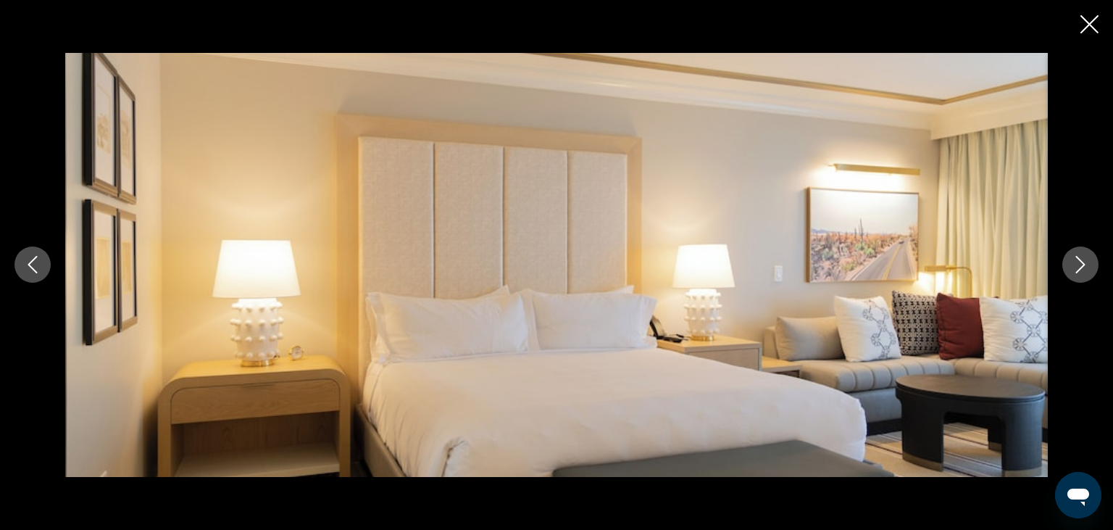
click at [1083, 269] on icon "Next image" at bounding box center [1080, 264] width 17 height 17
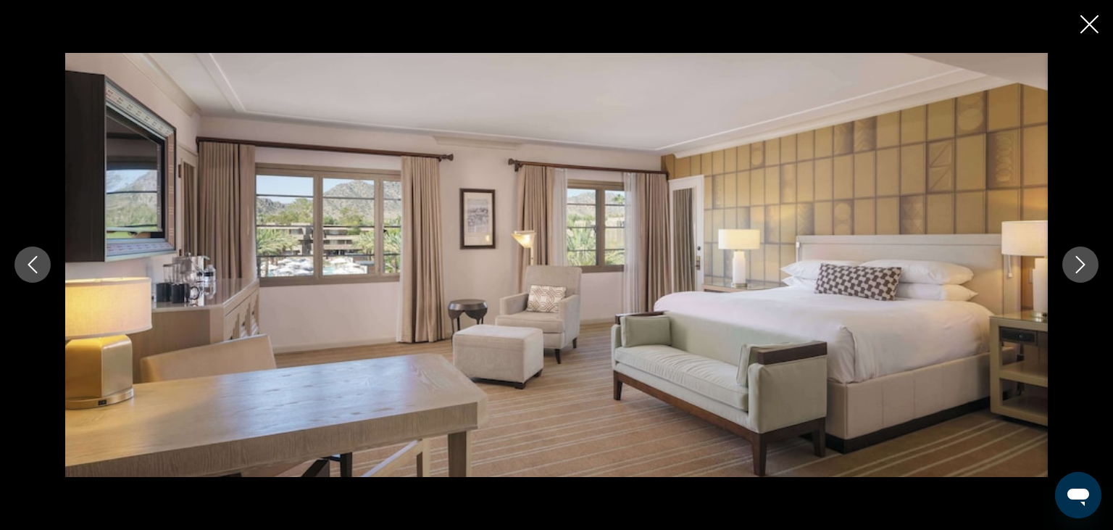
click at [1083, 269] on icon "Next image" at bounding box center [1080, 264] width 17 height 17
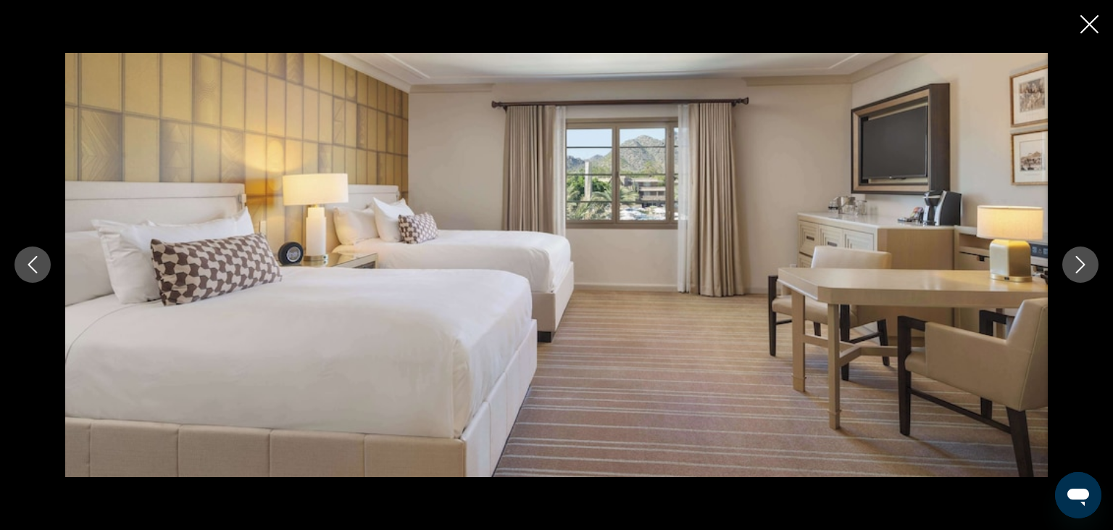
click at [1083, 269] on icon "Next image" at bounding box center [1080, 264] width 17 height 17
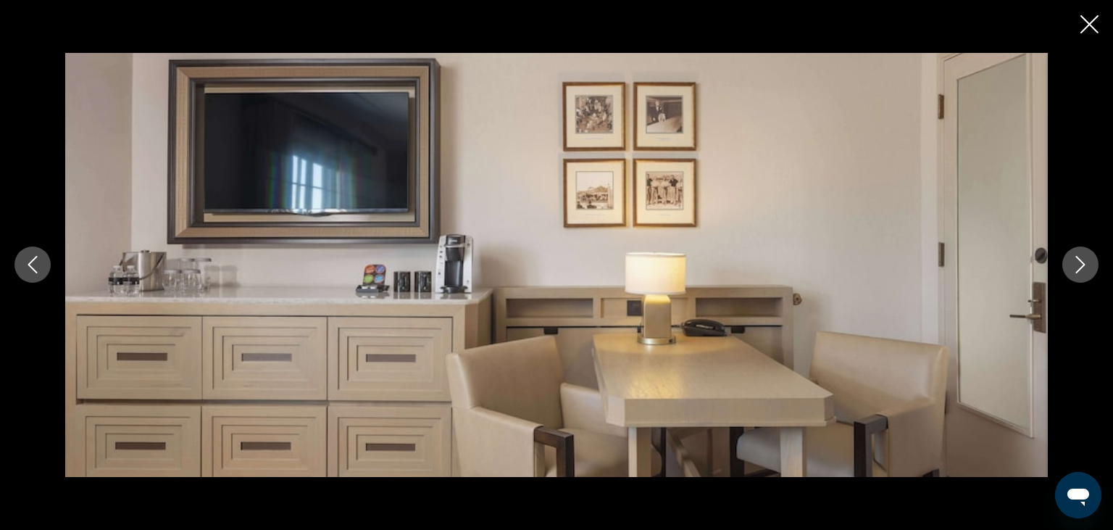
click at [1083, 269] on icon "Next image" at bounding box center [1080, 264] width 17 height 17
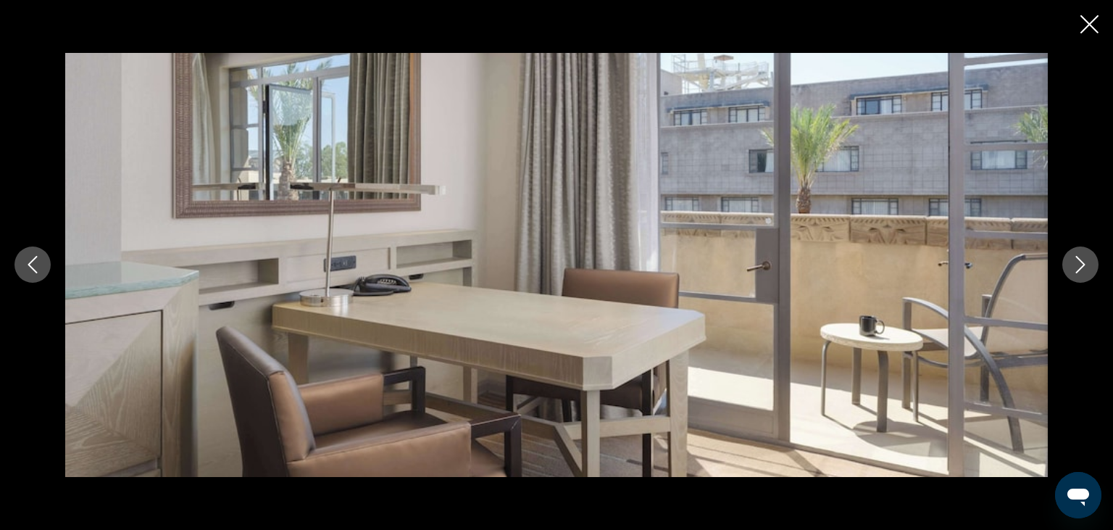
click at [1083, 269] on icon "Next image" at bounding box center [1080, 264] width 17 height 17
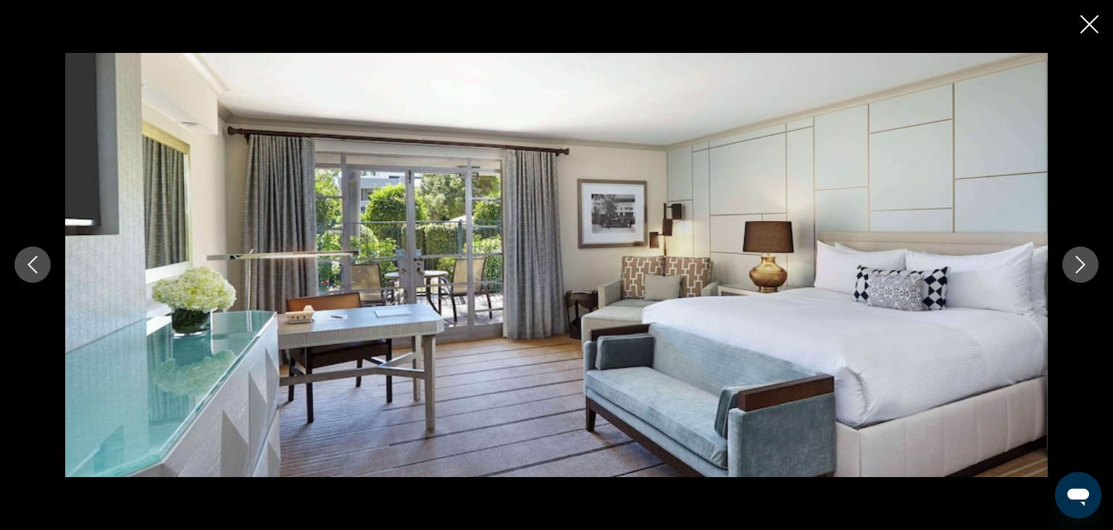
click at [1083, 269] on icon "Next image" at bounding box center [1080, 264] width 17 height 17
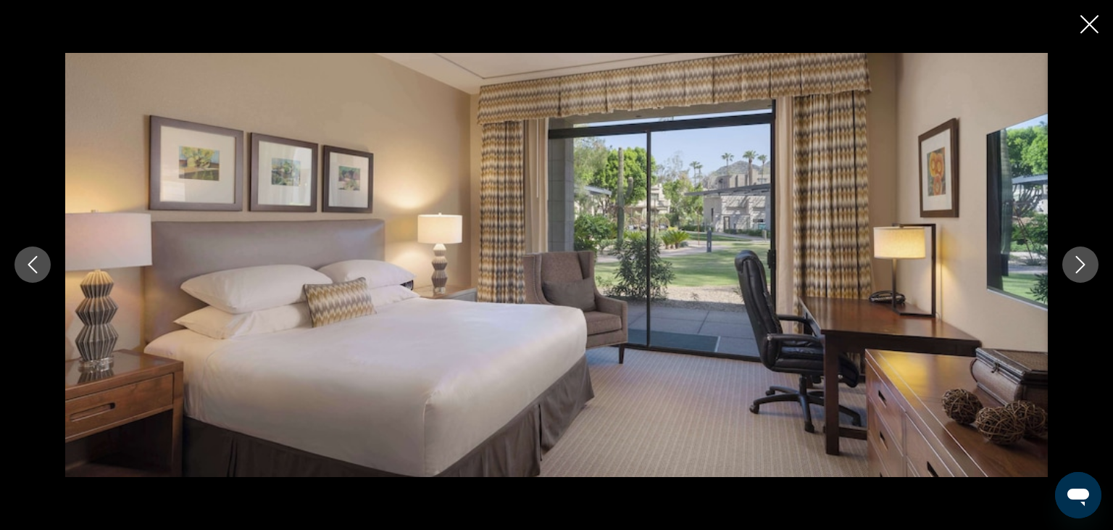
click at [1083, 269] on icon "Next image" at bounding box center [1080, 264] width 17 height 17
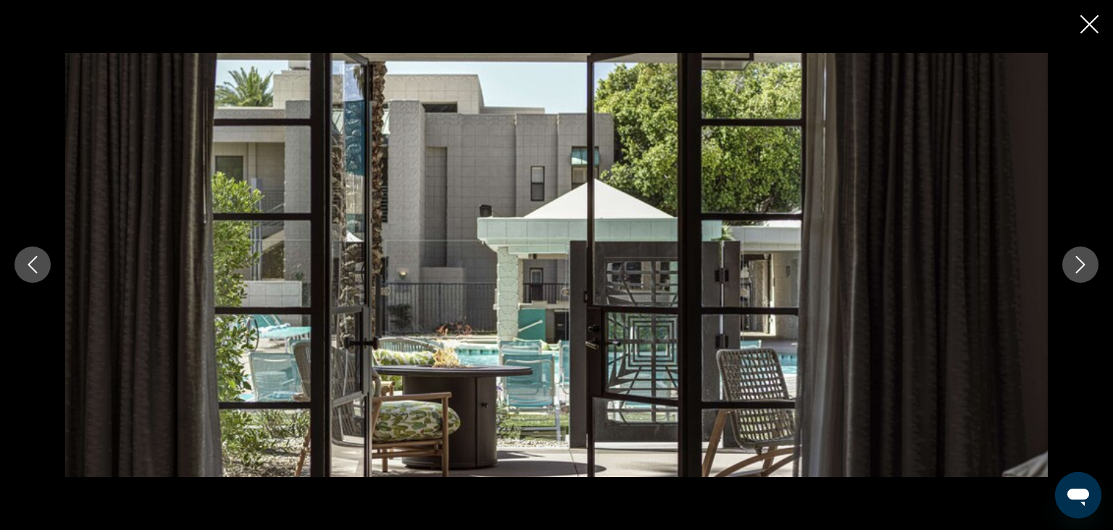
click at [1083, 269] on icon "Next image" at bounding box center [1080, 264] width 17 height 17
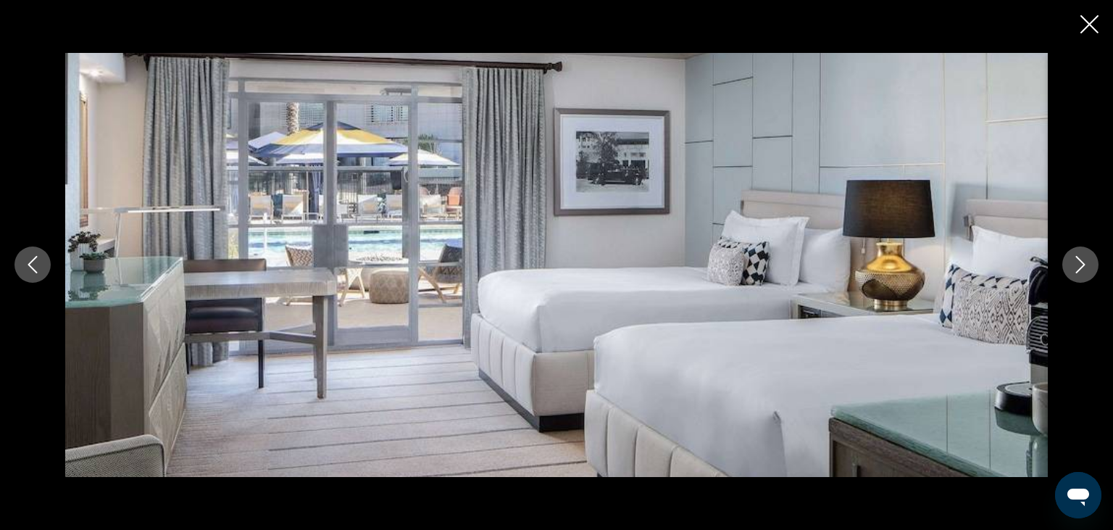
click at [1083, 269] on icon "Next image" at bounding box center [1080, 264] width 17 height 17
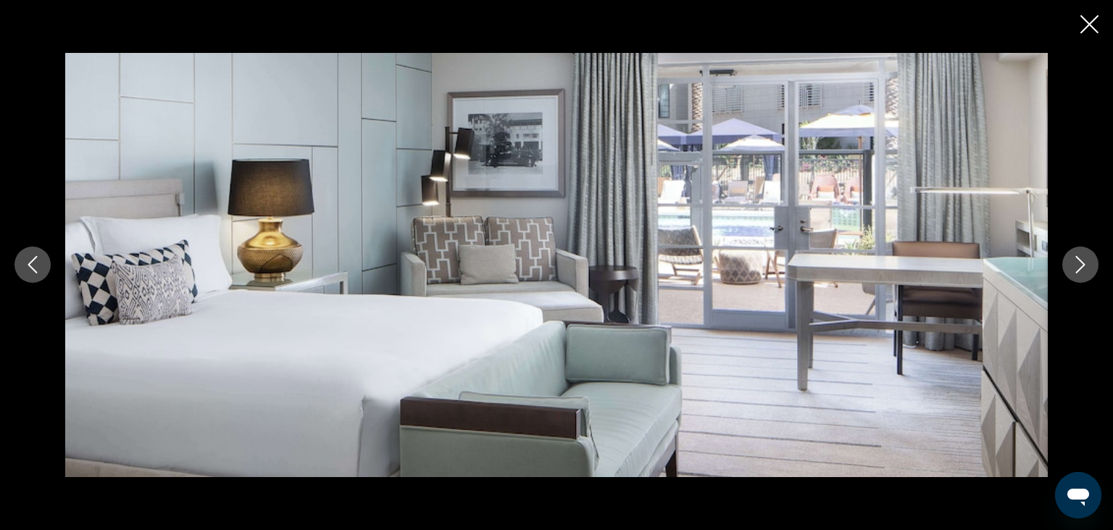
click at [1083, 269] on icon "Next image" at bounding box center [1080, 264] width 17 height 17
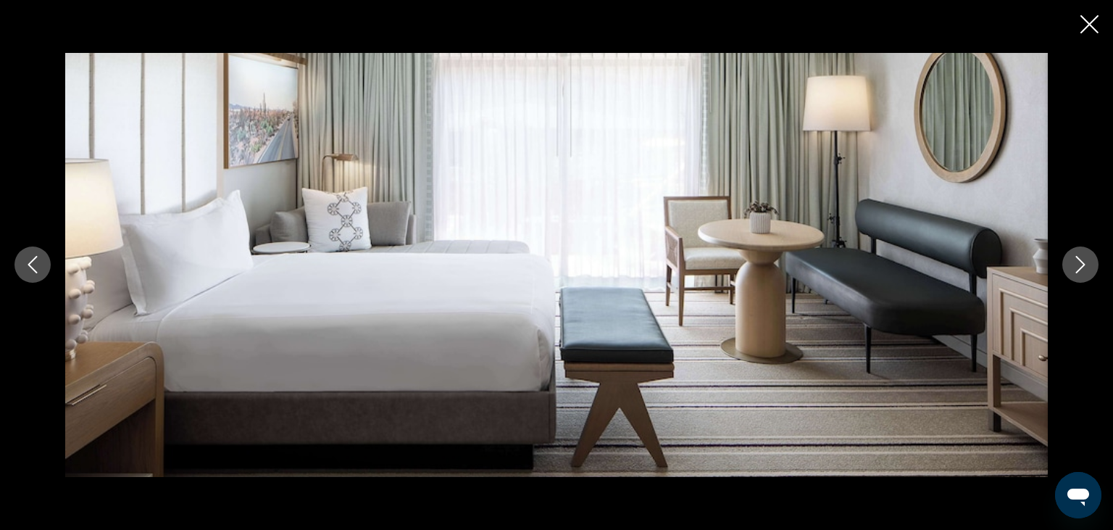
click at [1083, 269] on icon "Next image" at bounding box center [1080, 264] width 17 height 17
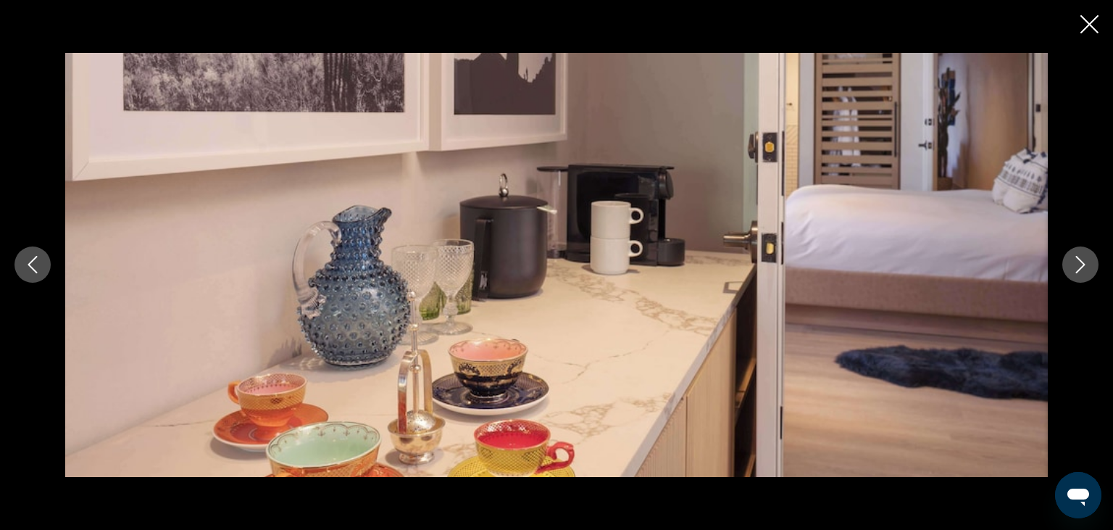
click at [1083, 269] on icon "Next image" at bounding box center [1080, 264] width 17 height 17
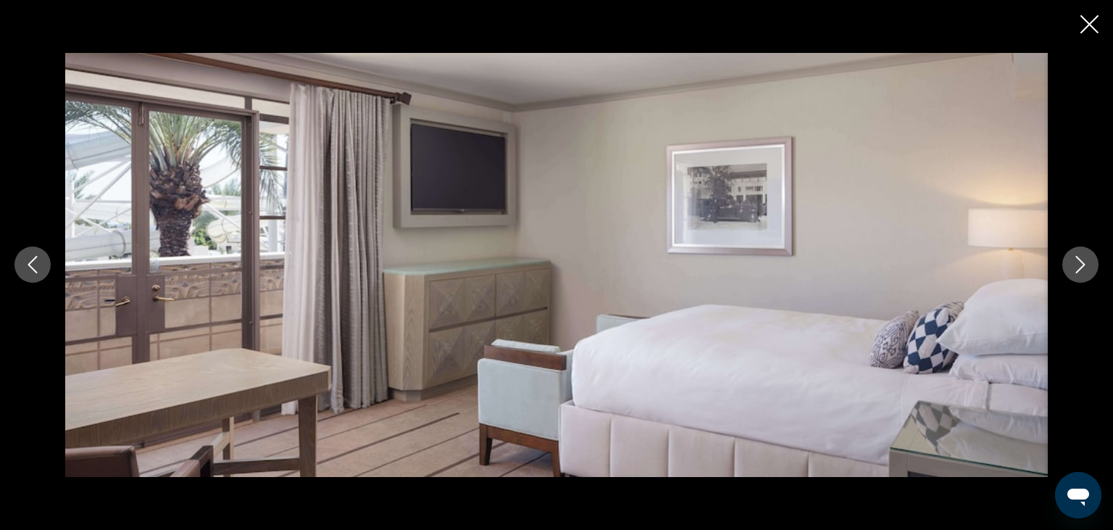
click at [1083, 269] on icon "Next image" at bounding box center [1080, 264] width 17 height 17
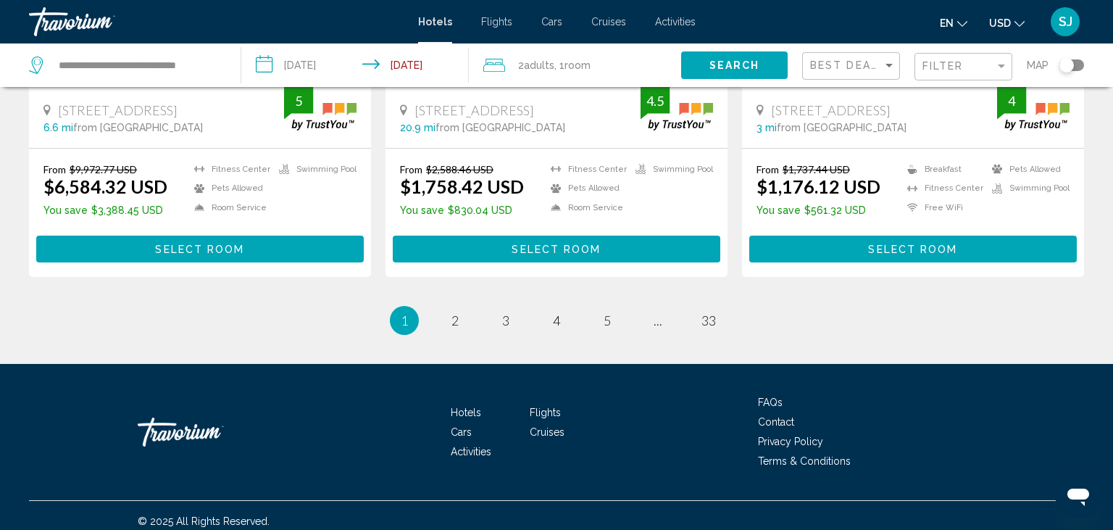
scroll to position [1989, 0]
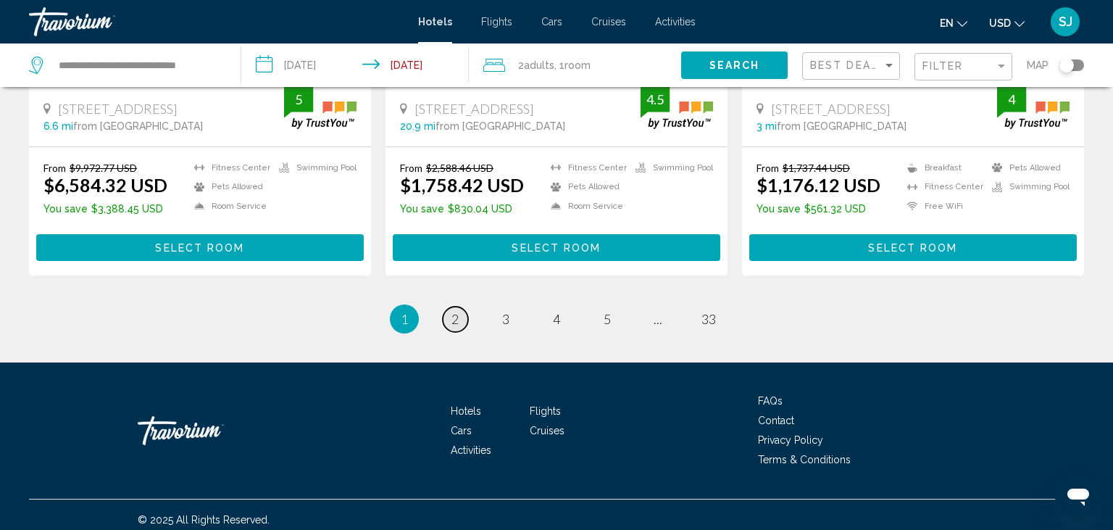
click at [455, 319] on span "2" at bounding box center [454, 319] width 7 height 16
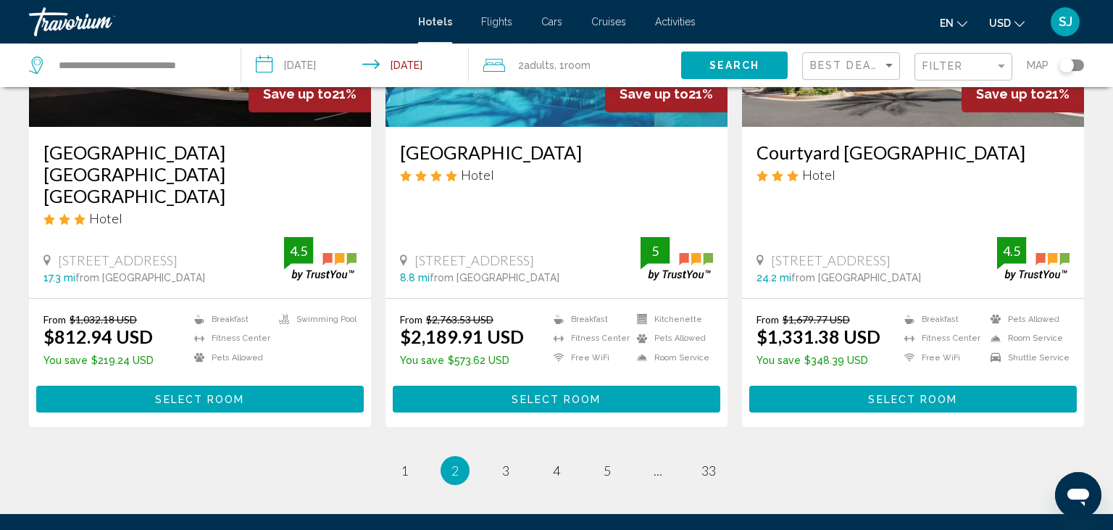
scroll to position [1913, 0]
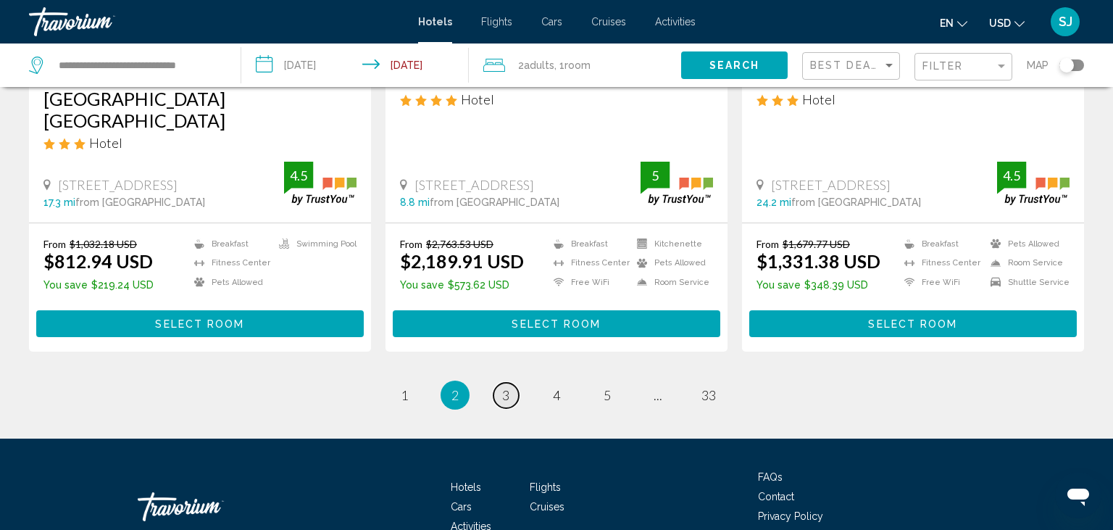
click at [507, 387] on span "3" at bounding box center [505, 395] width 7 height 16
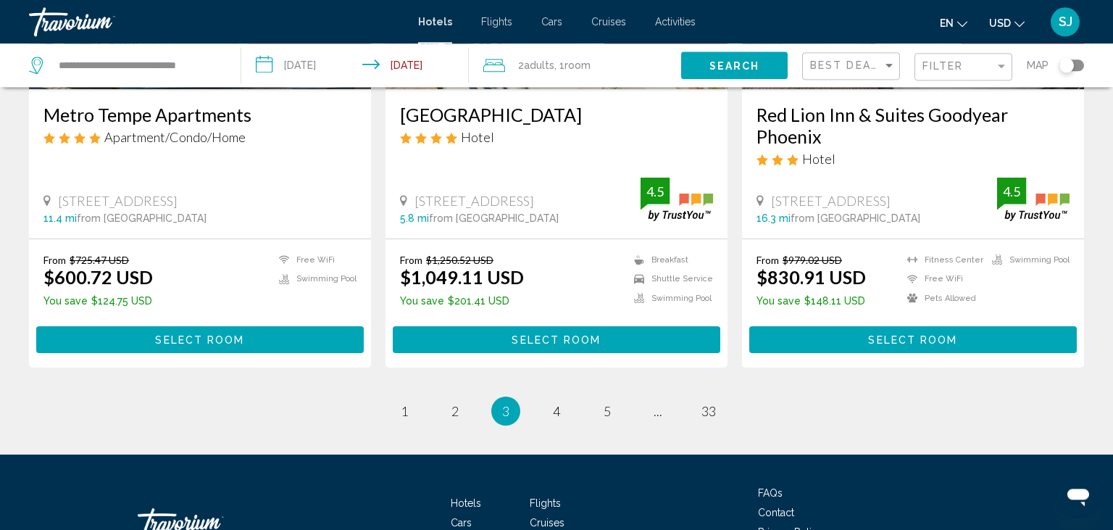
scroll to position [1962, 0]
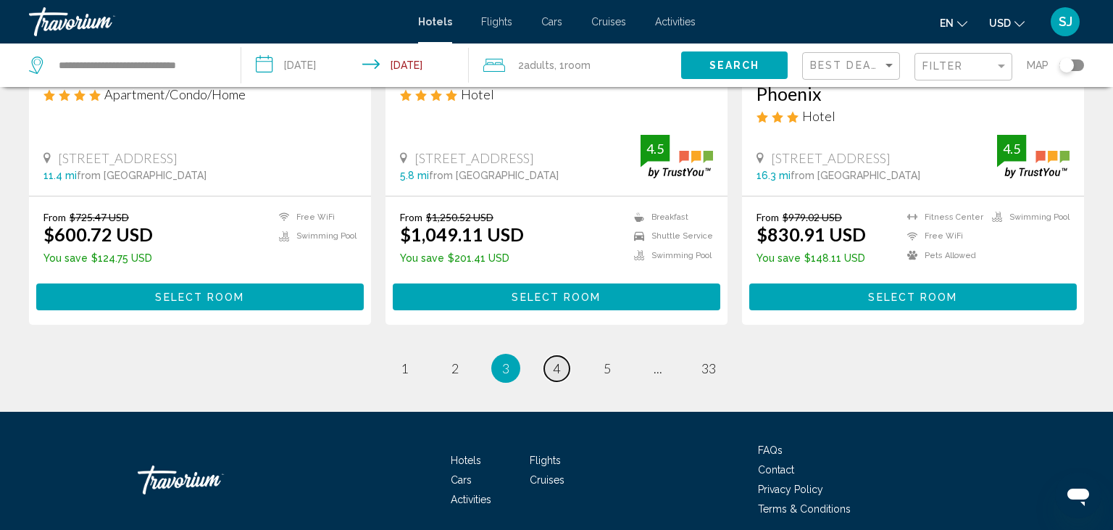
click at [560, 360] on span "4" at bounding box center [556, 368] width 7 height 16
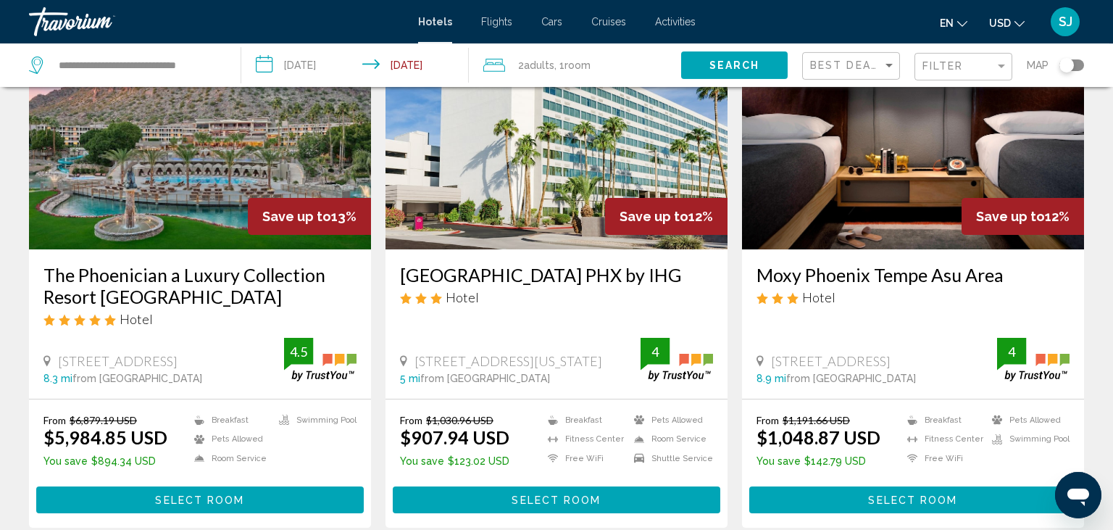
scroll to position [1978, 0]
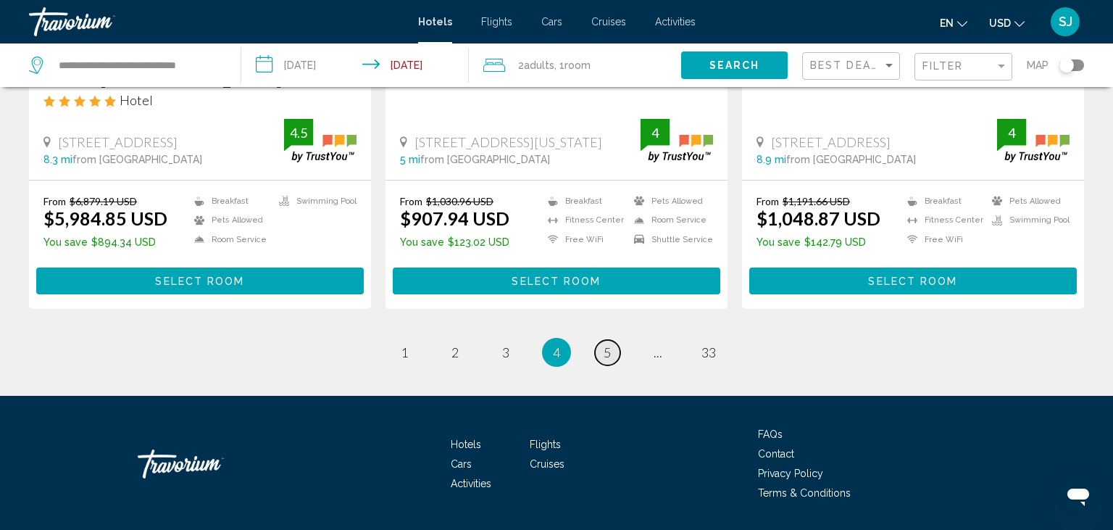
click at [604, 344] on span "5" at bounding box center [607, 352] width 7 height 16
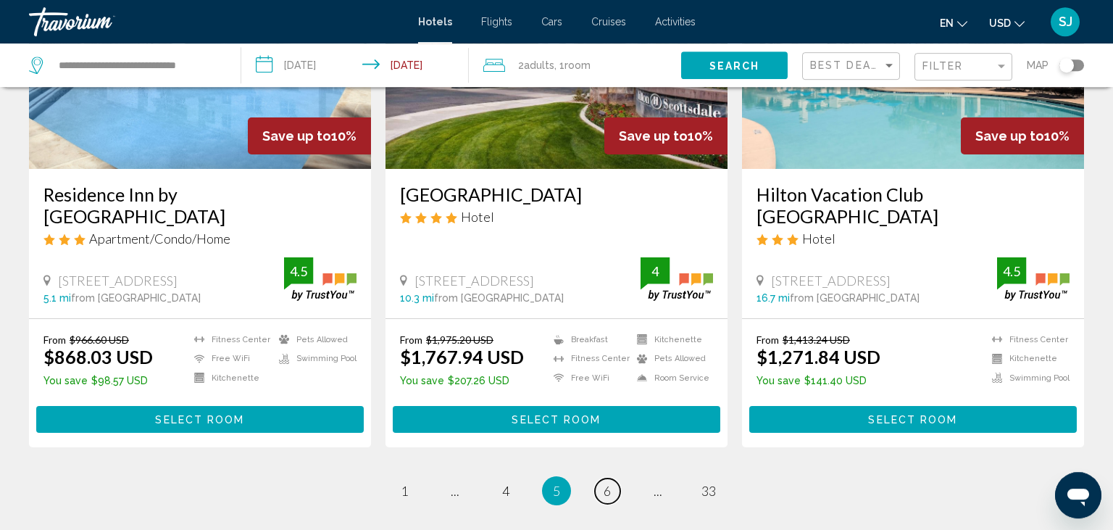
scroll to position [1913, 0]
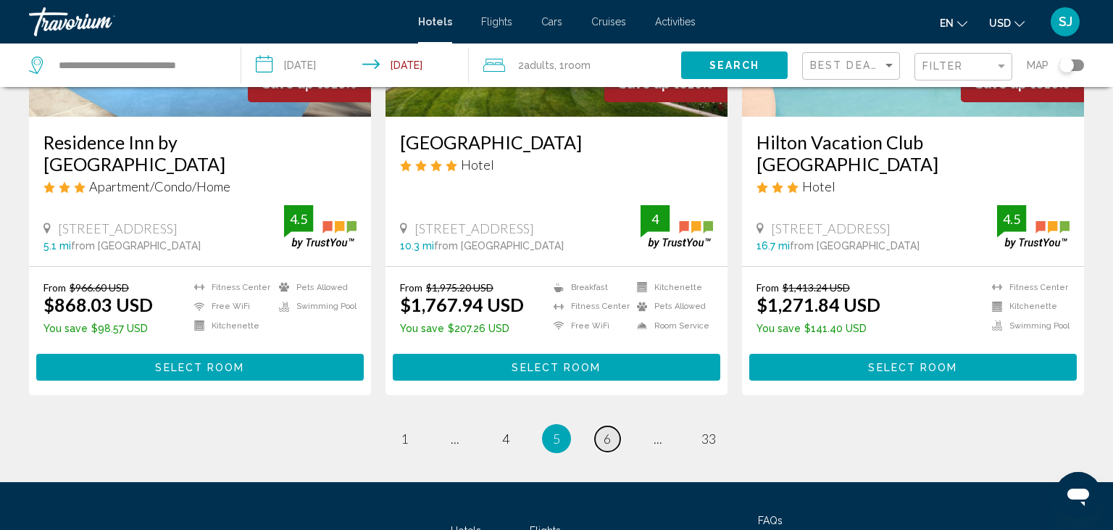
click at [607, 430] on span "6" at bounding box center [607, 438] width 7 height 16
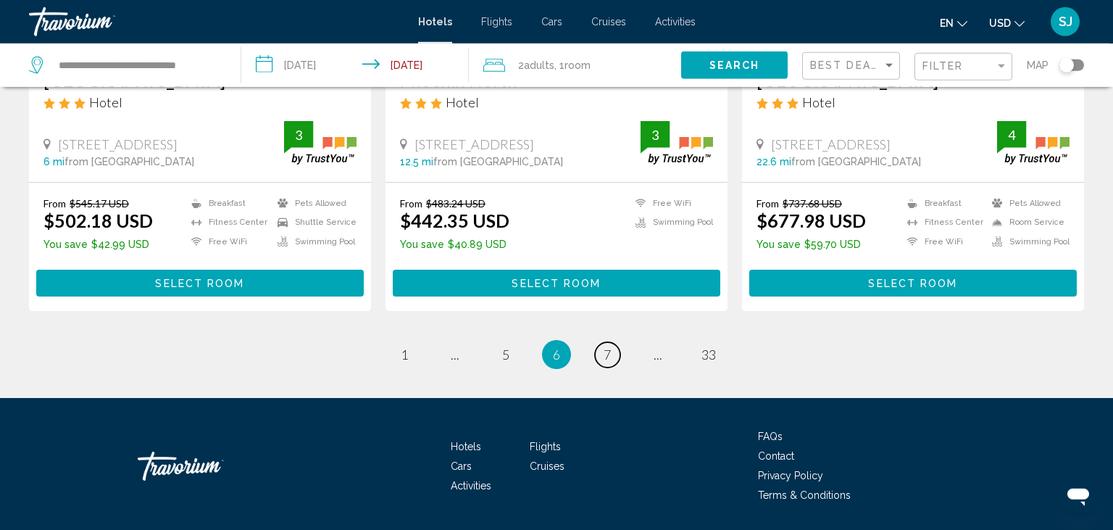
scroll to position [1989, 0]
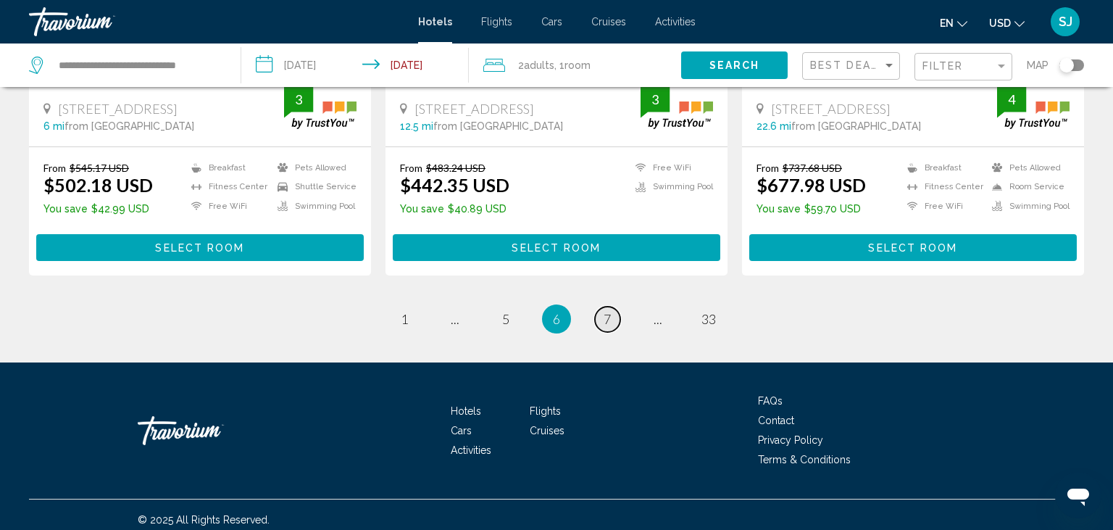
click at [607, 318] on span "7" at bounding box center [607, 319] width 7 height 16
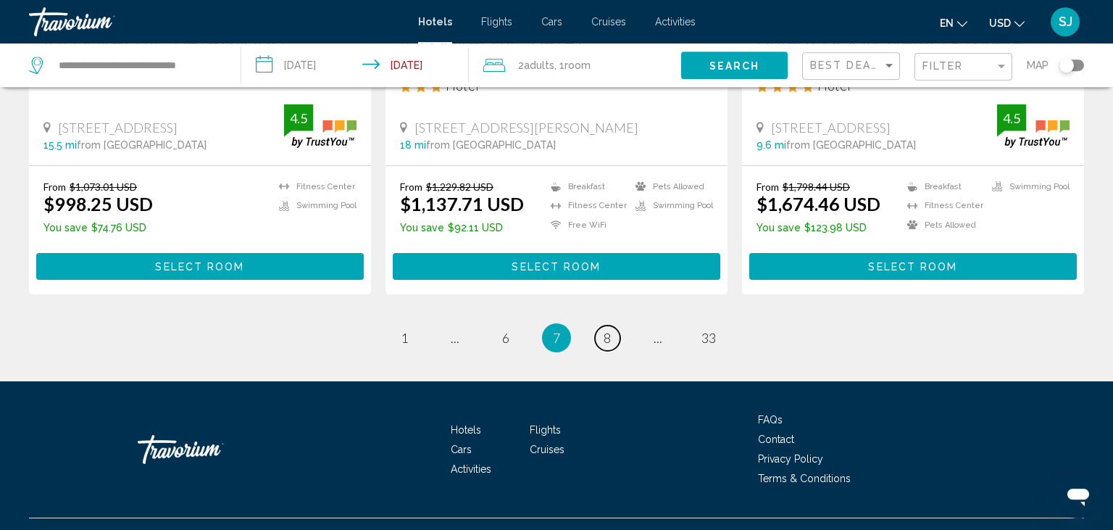
scroll to position [1989, 0]
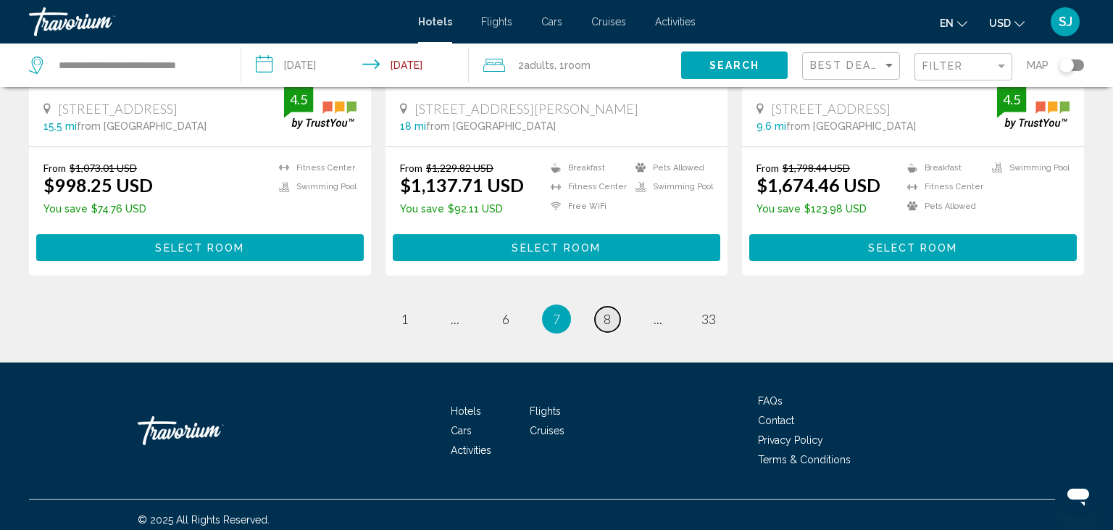
click at [607, 320] on span "8" at bounding box center [607, 319] width 7 height 16
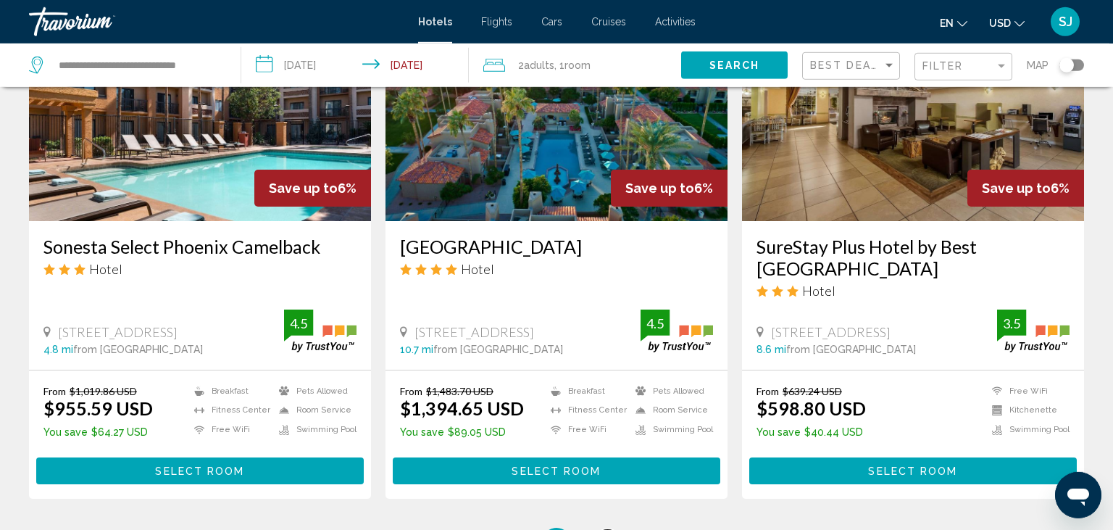
scroll to position [1836, 0]
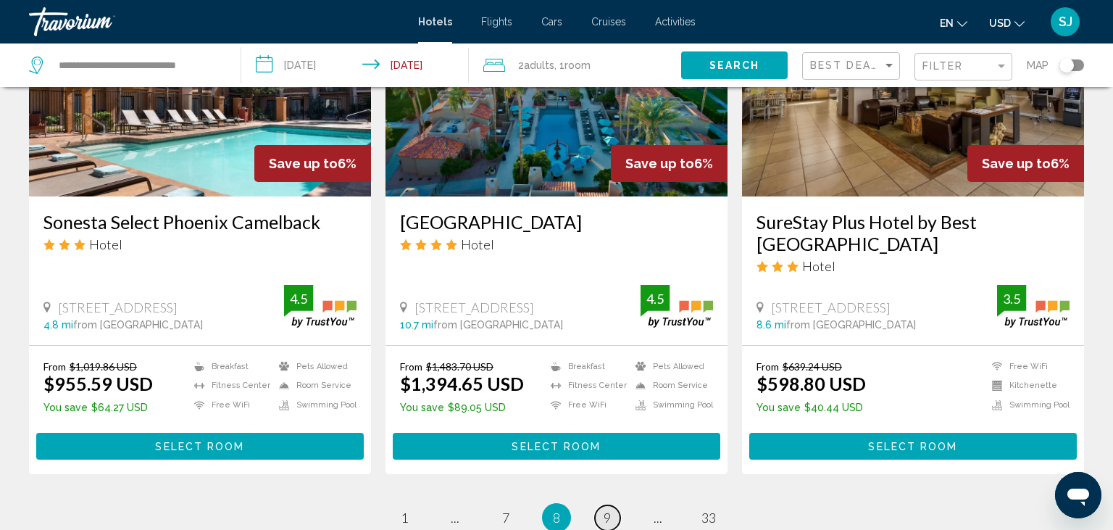
click at [607, 509] on span "9" at bounding box center [607, 517] width 7 height 16
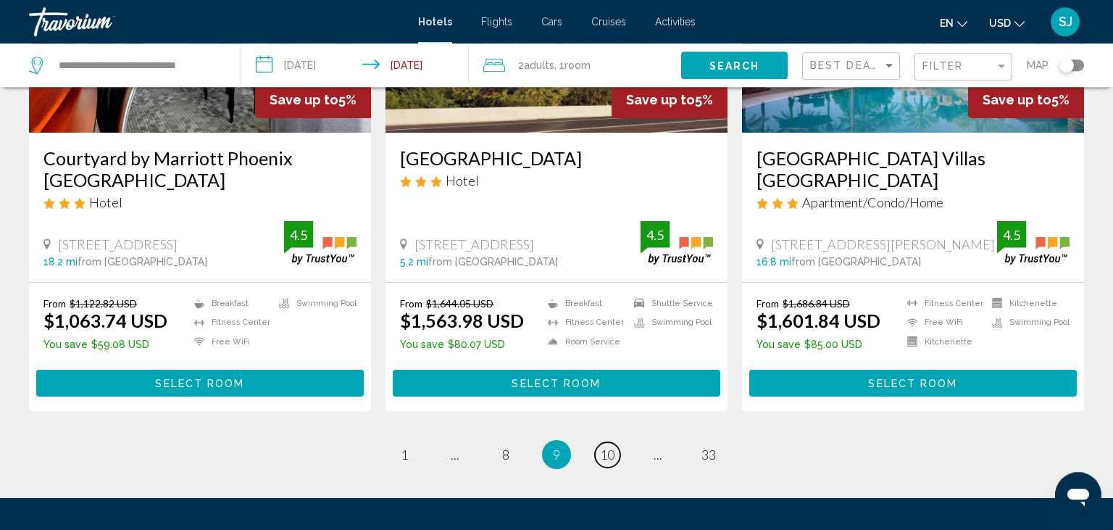
scroll to position [1913, 0]
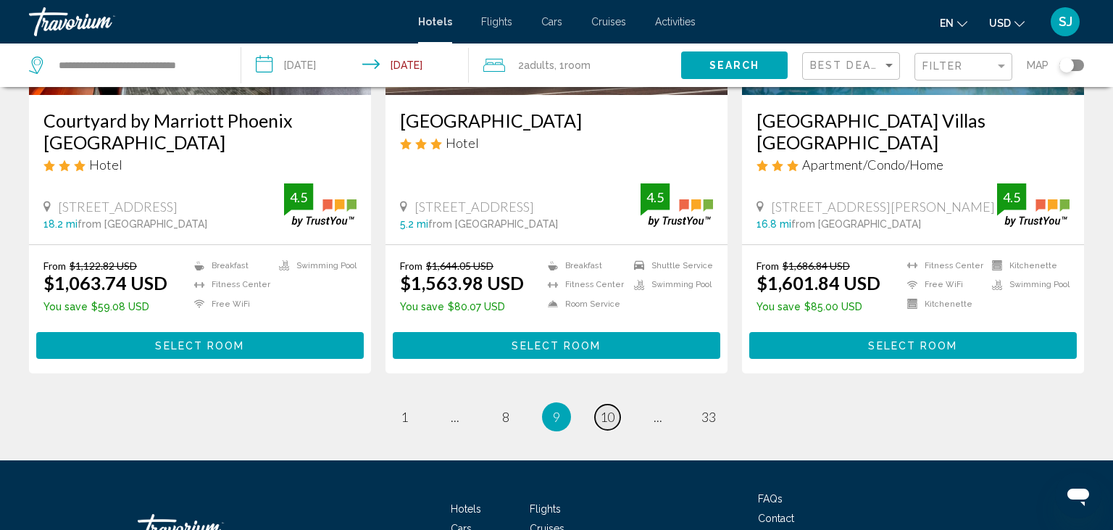
click at [604, 409] on span "10" at bounding box center [607, 417] width 14 height 16
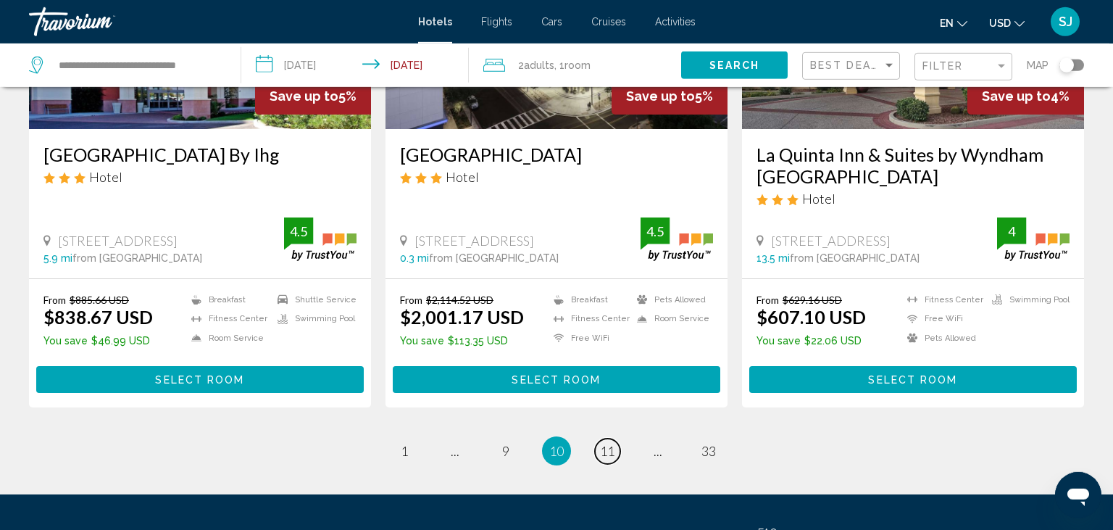
scroll to position [1913, 0]
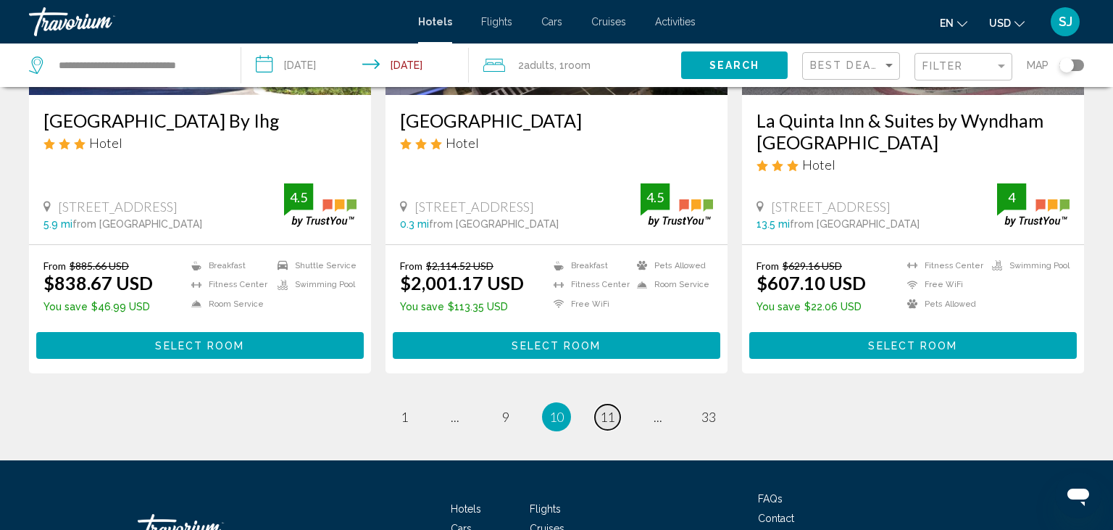
click at [605, 409] on span "11" at bounding box center [607, 417] width 14 height 16
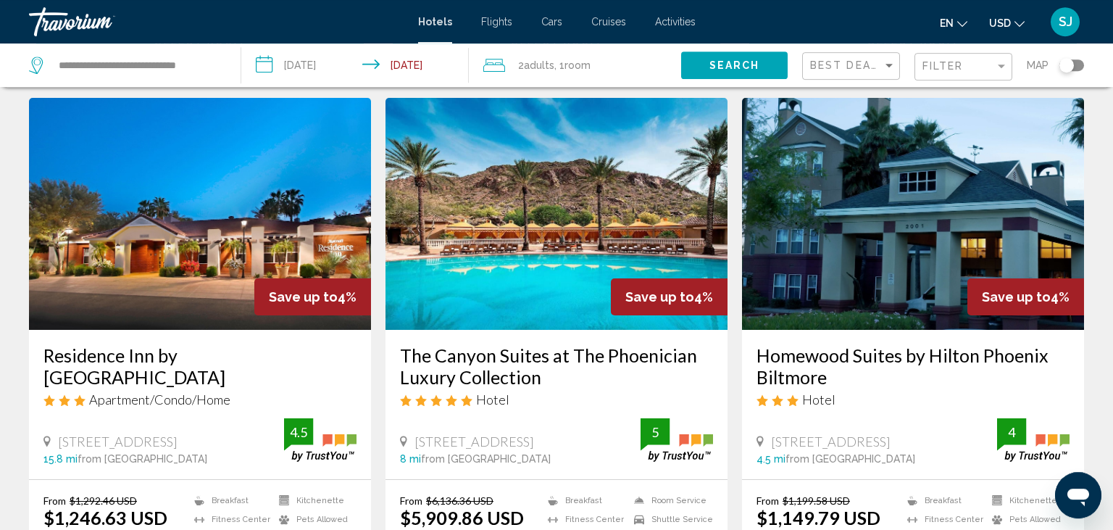
scroll to position [1683, 0]
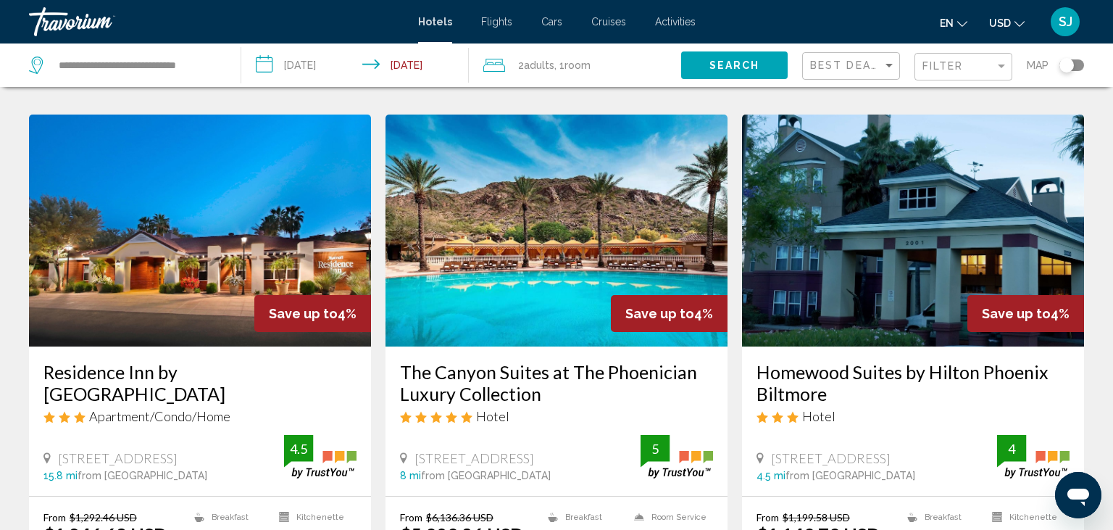
click at [909, 200] on img "Main content" at bounding box center [913, 230] width 342 height 232
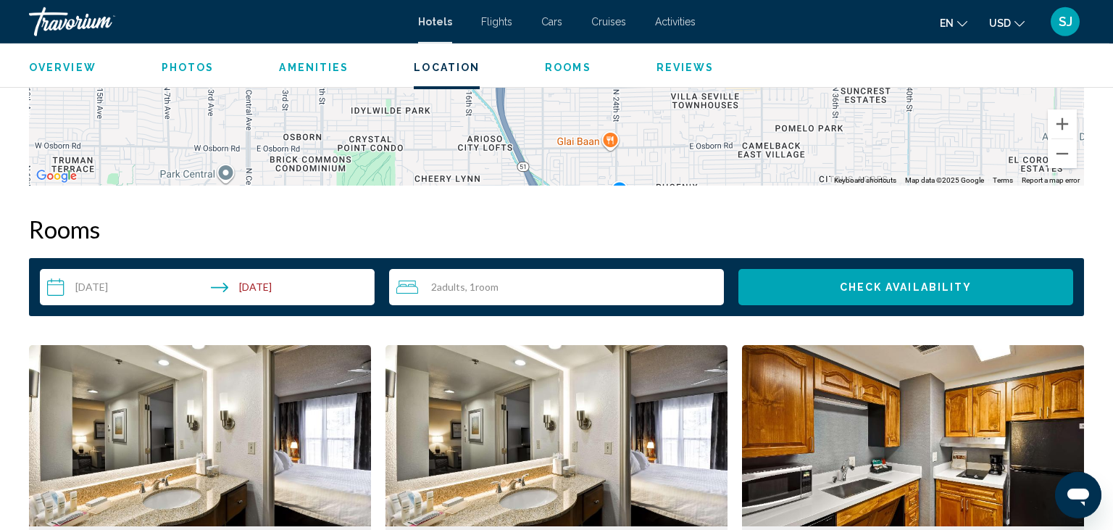
scroll to position [1467, 0]
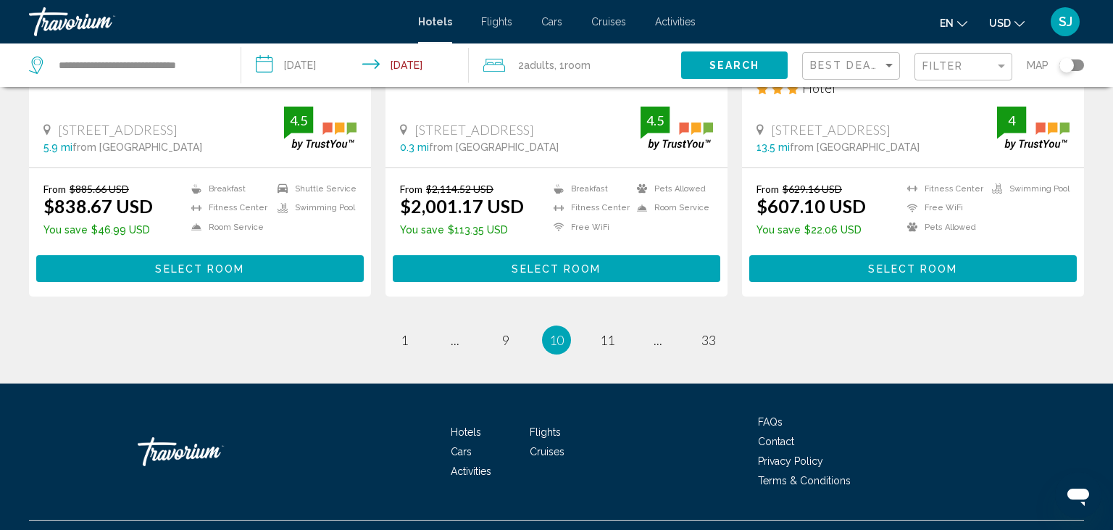
scroll to position [1998, 0]
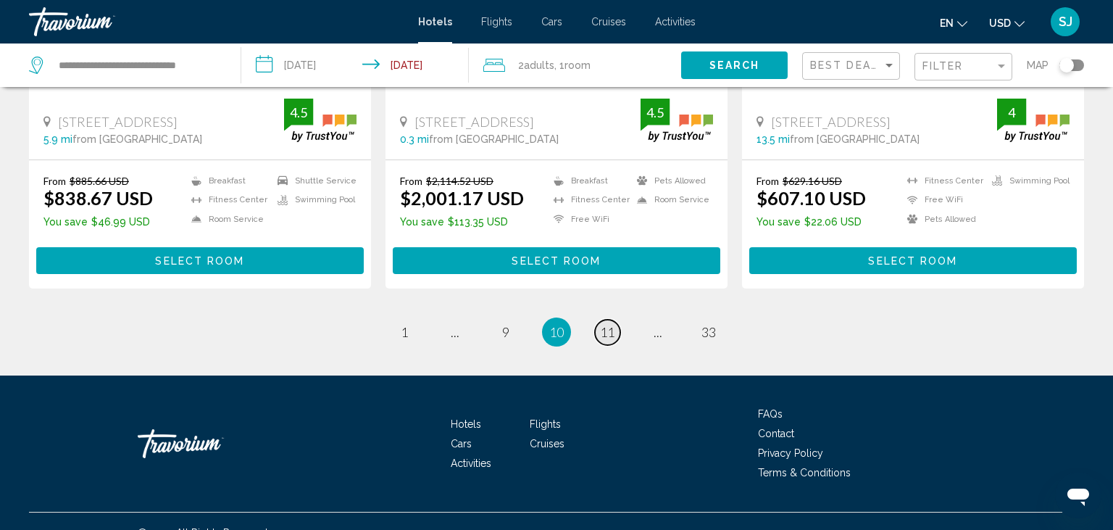
click at [607, 324] on span "11" at bounding box center [607, 332] width 14 height 16
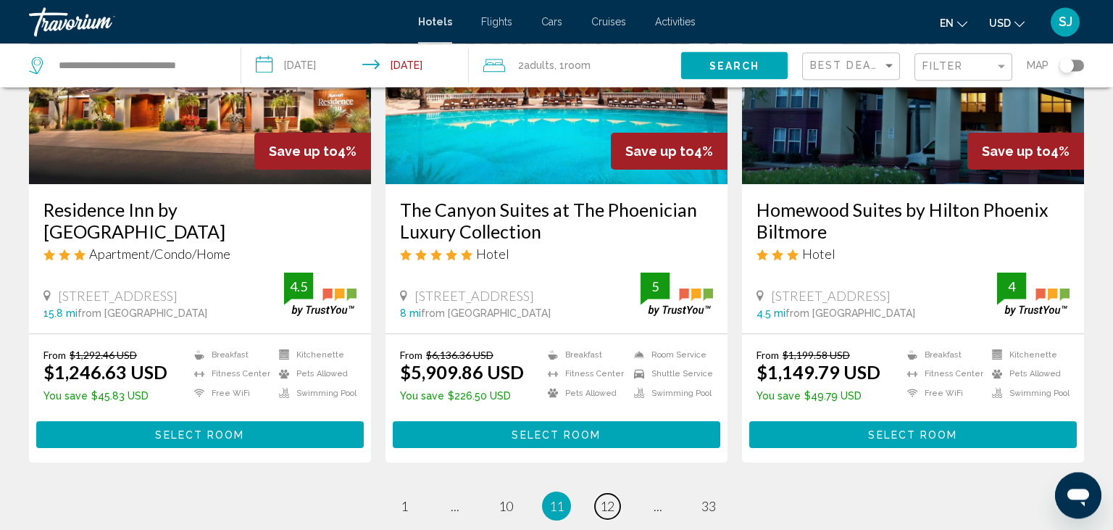
scroll to position [1913, 0]
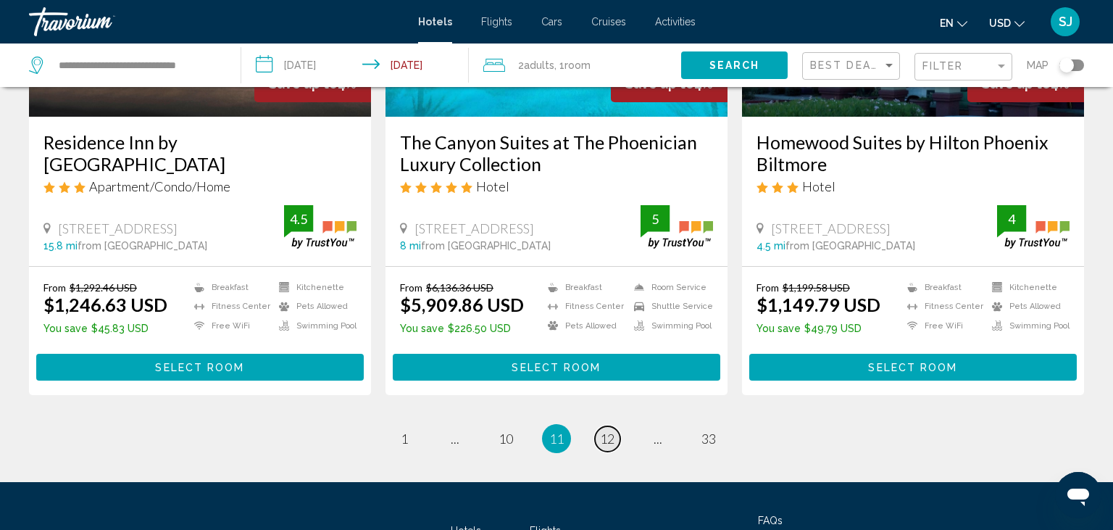
click at [611, 430] on span "12" at bounding box center [607, 438] width 14 height 16
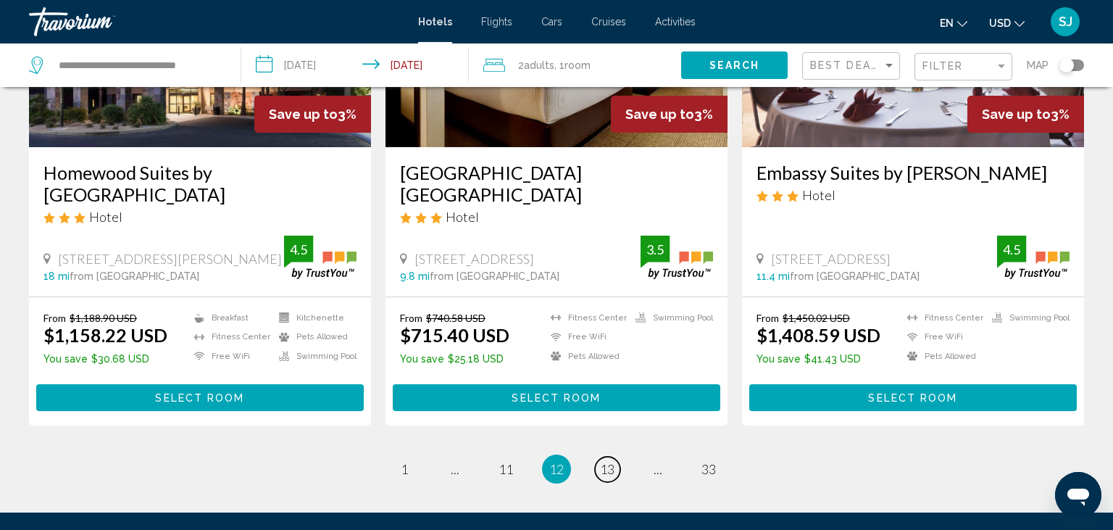
scroll to position [1913, 0]
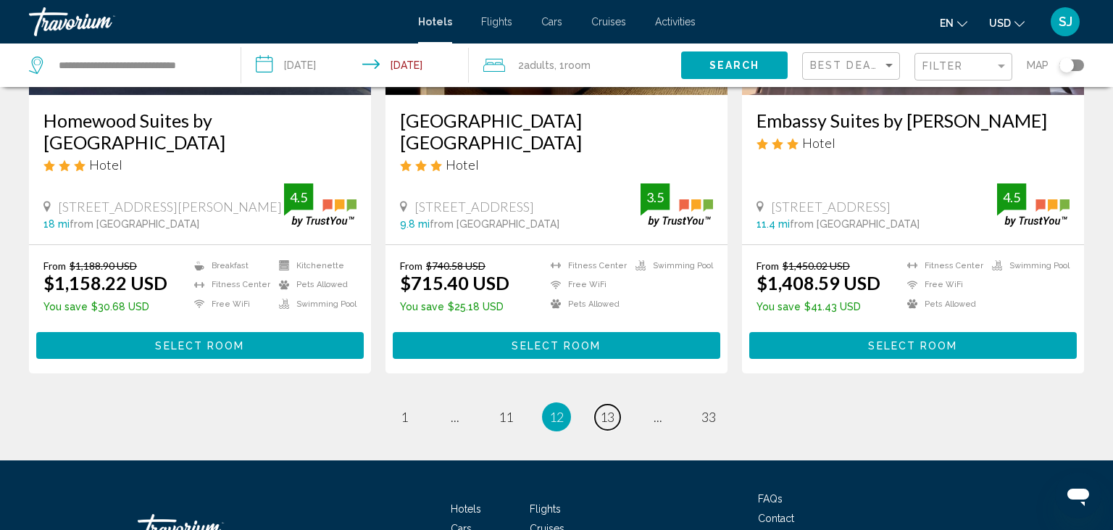
drag, startPoint x: 599, startPoint y: 388, endPoint x: 595, endPoint y: 399, distance: 11.5
click at [599, 404] on link "page 13" at bounding box center [607, 416] width 25 height 25
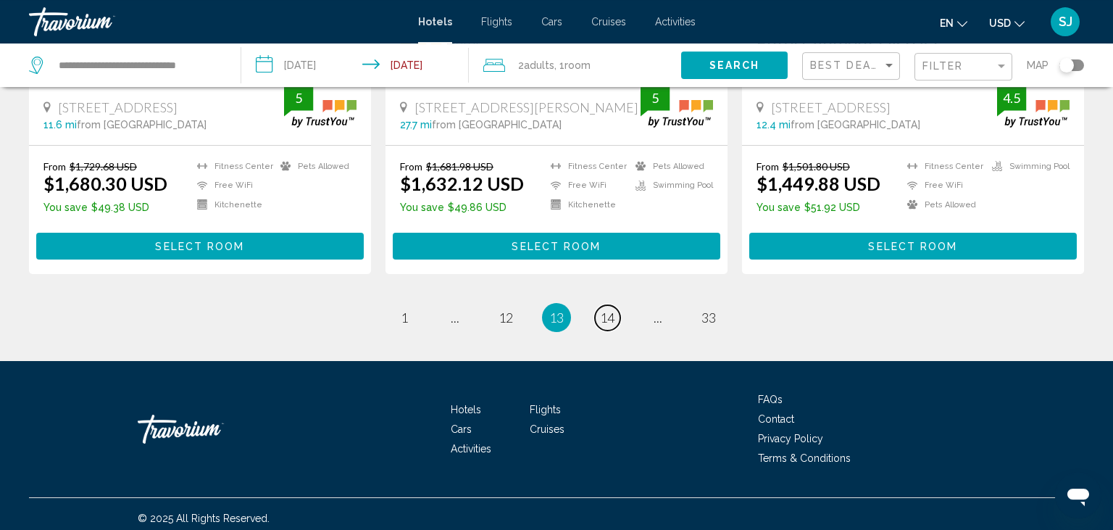
scroll to position [2021, 0]
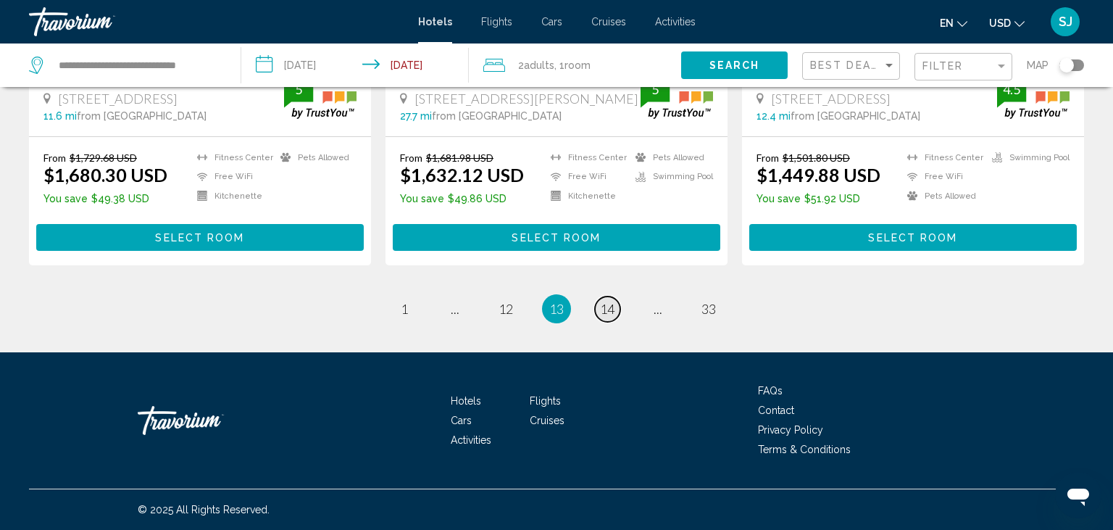
click at [607, 312] on link "page 14" at bounding box center [607, 308] width 25 height 25
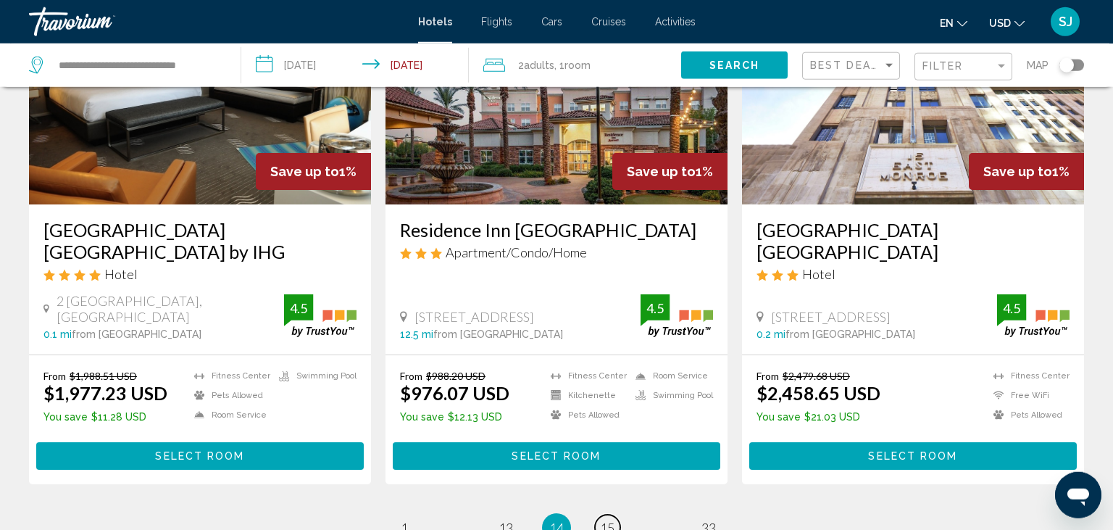
scroll to position [1978, 0]
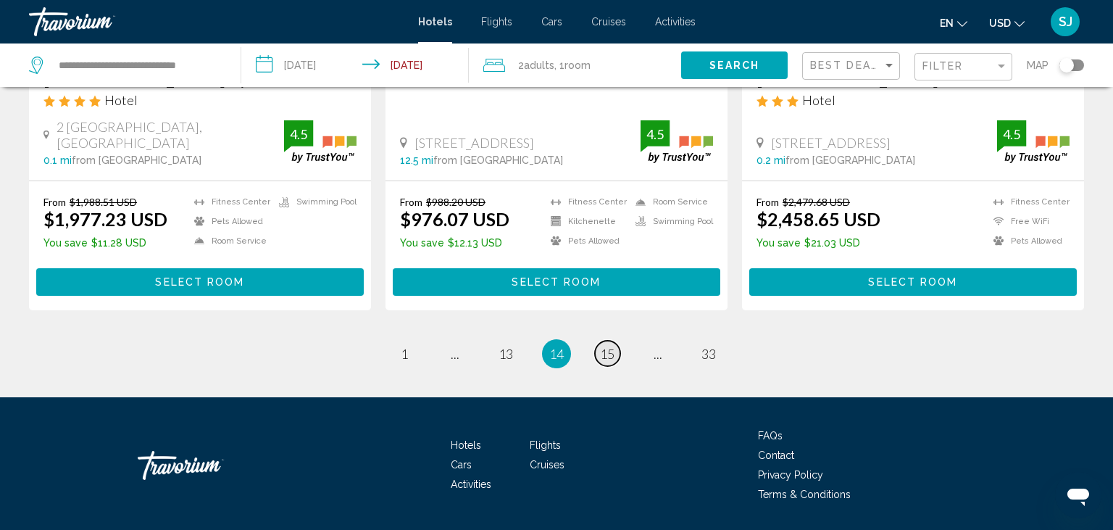
click at [606, 346] on span "15" at bounding box center [607, 354] width 14 height 16
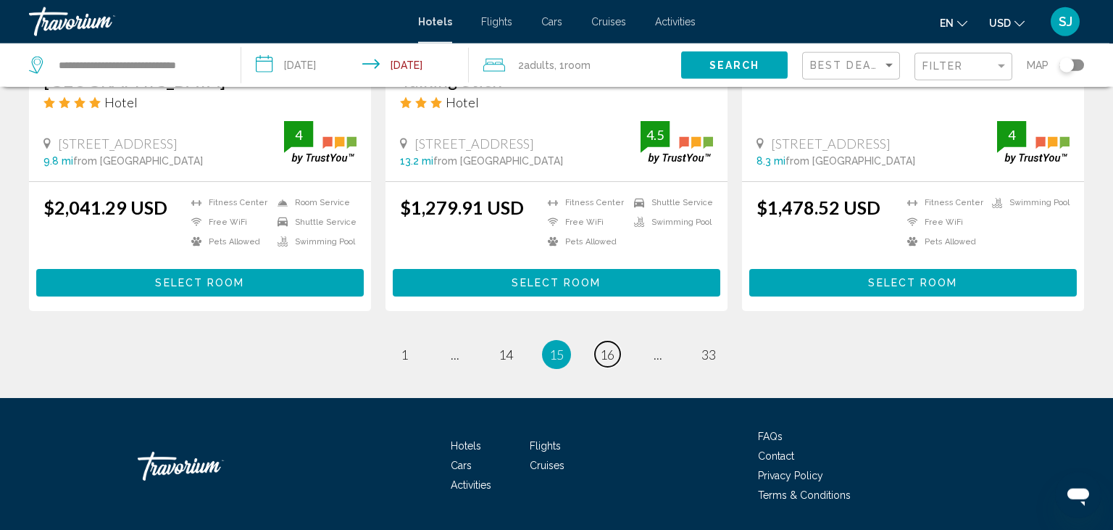
scroll to position [1986, 0]
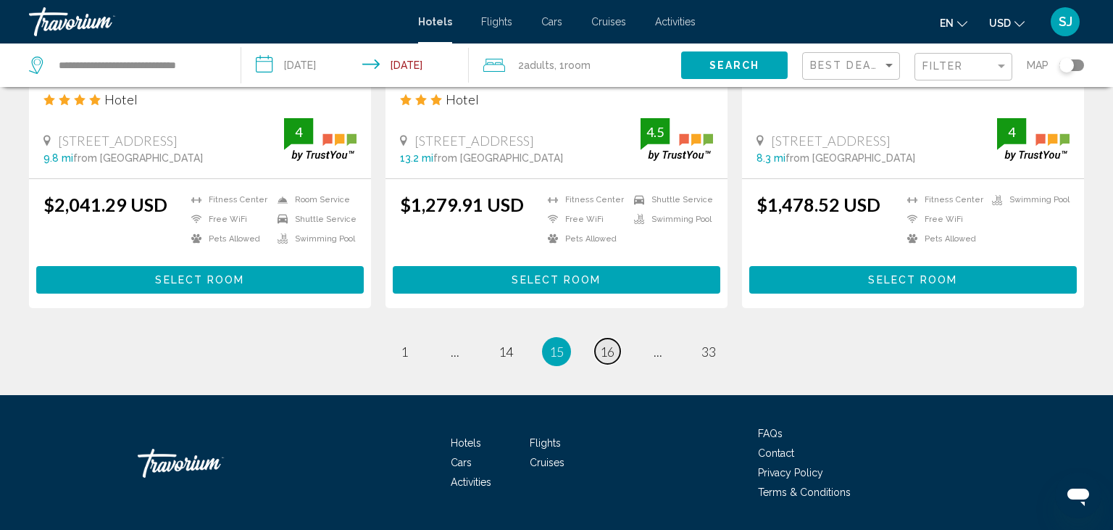
click at [604, 343] on span "16" at bounding box center [607, 351] width 14 height 16
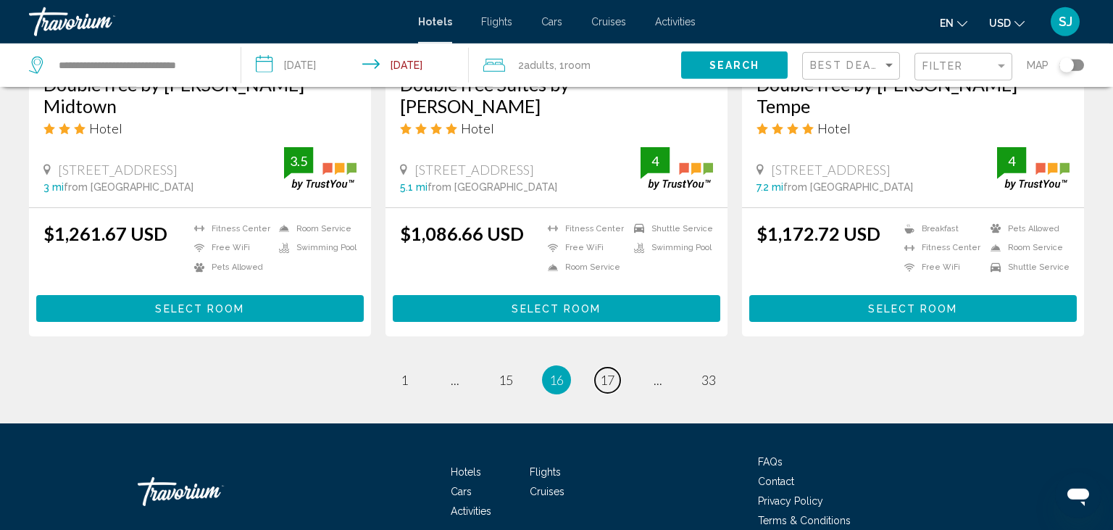
scroll to position [1983, 0]
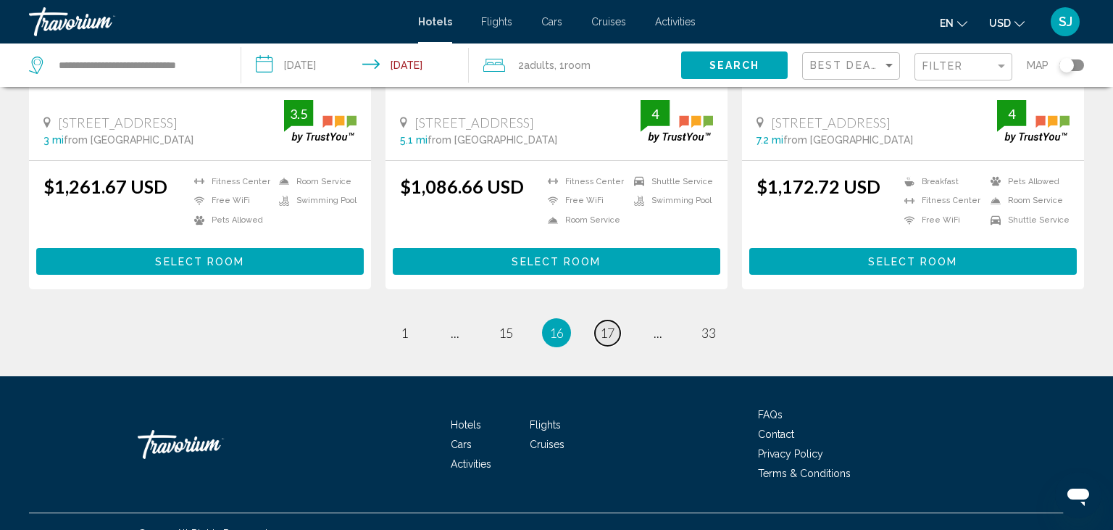
click at [609, 325] on span "17" at bounding box center [607, 333] width 14 height 16
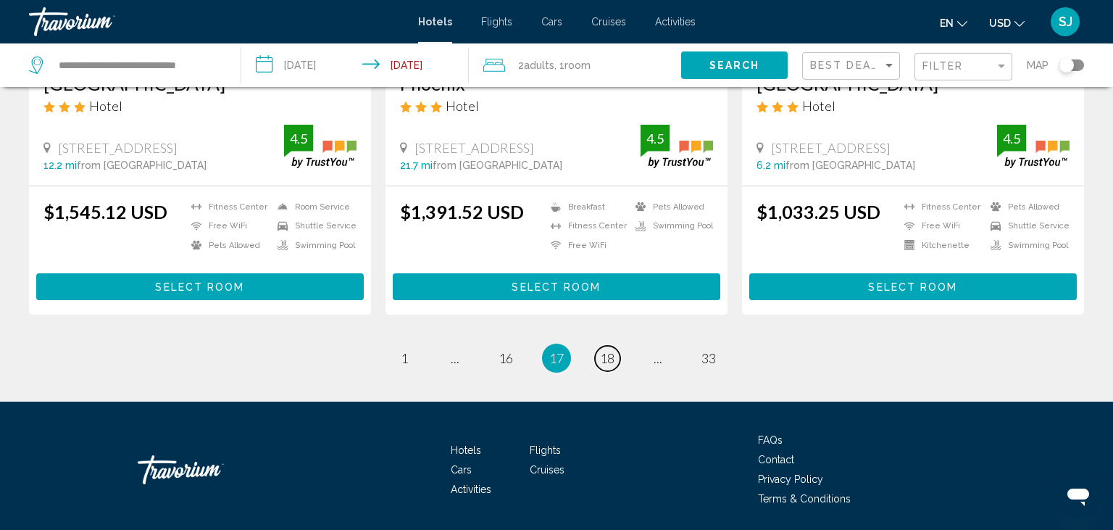
scroll to position [1999, 0]
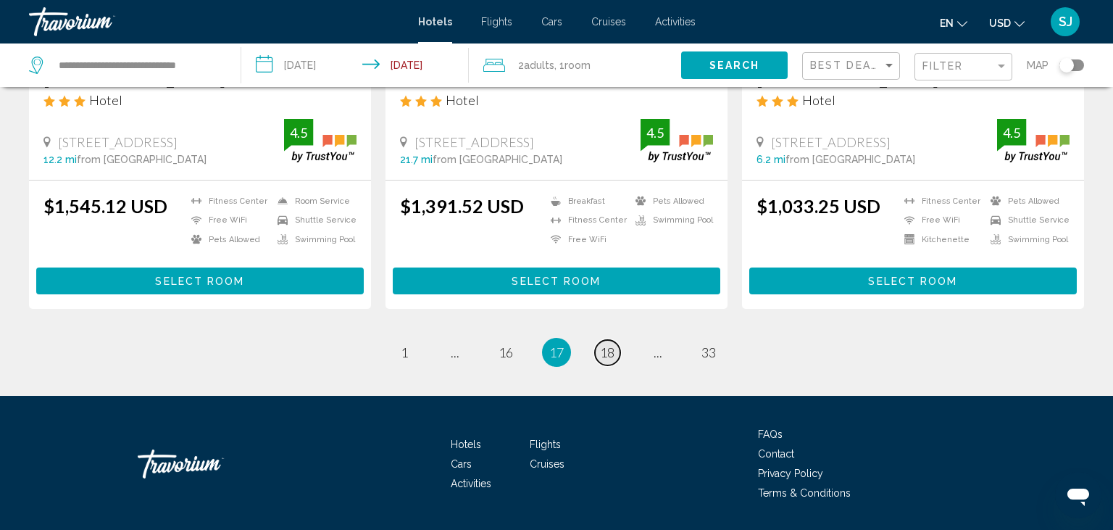
click at [607, 344] on span "18" at bounding box center [607, 352] width 14 height 16
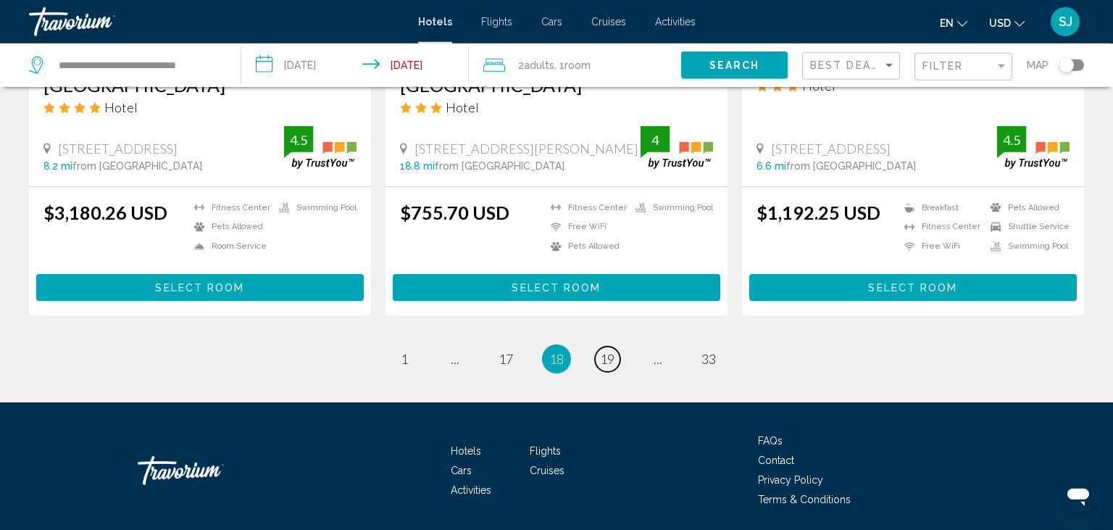
scroll to position [1946, 0]
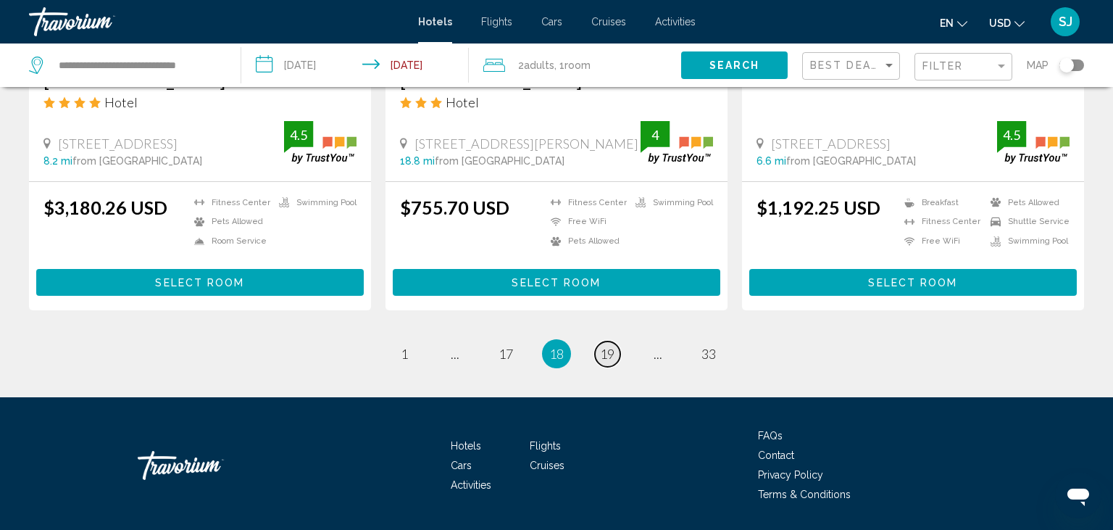
click at [609, 346] on span "19" at bounding box center [607, 354] width 14 height 16
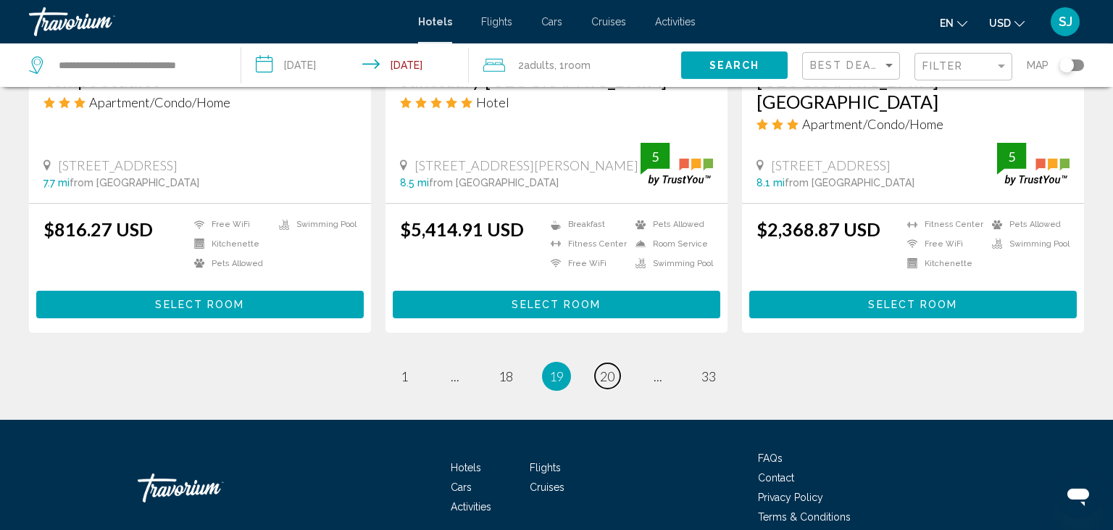
scroll to position [1983, 0]
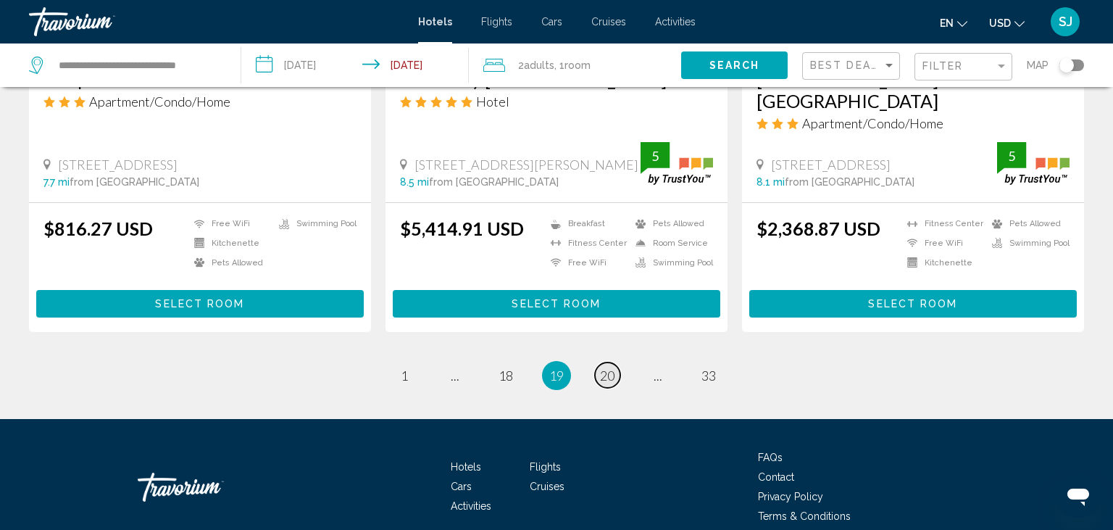
click at [607, 367] on span "20" at bounding box center [607, 375] width 14 height 16
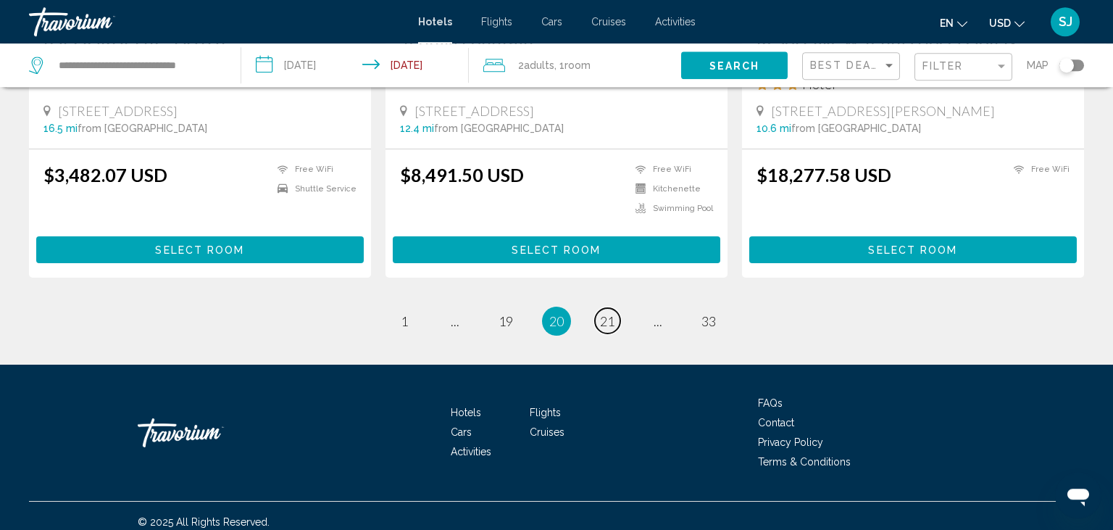
scroll to position [1932, 0]
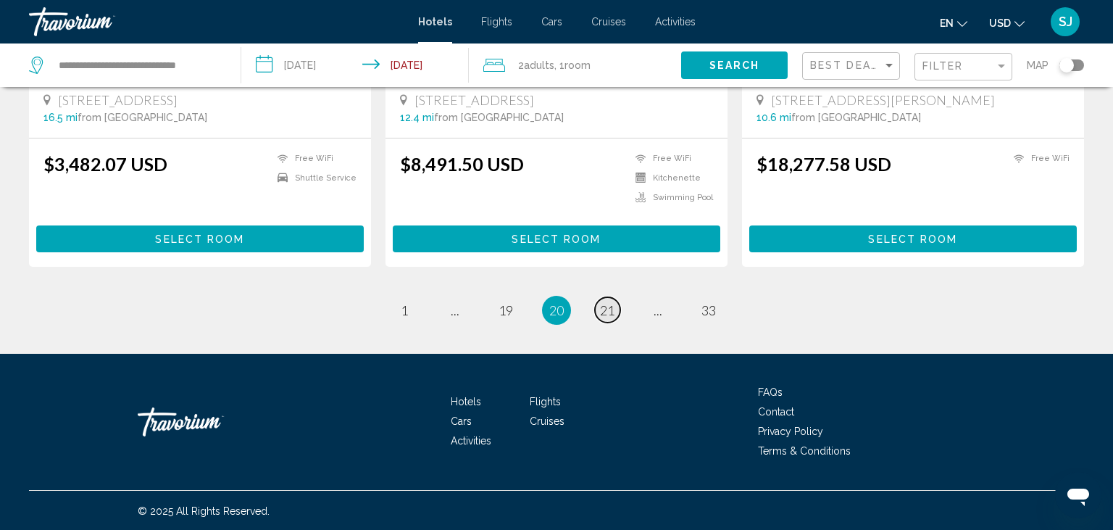
click at [601, 312] on span "21" at bounding box center [607, 310] width 14 height 16
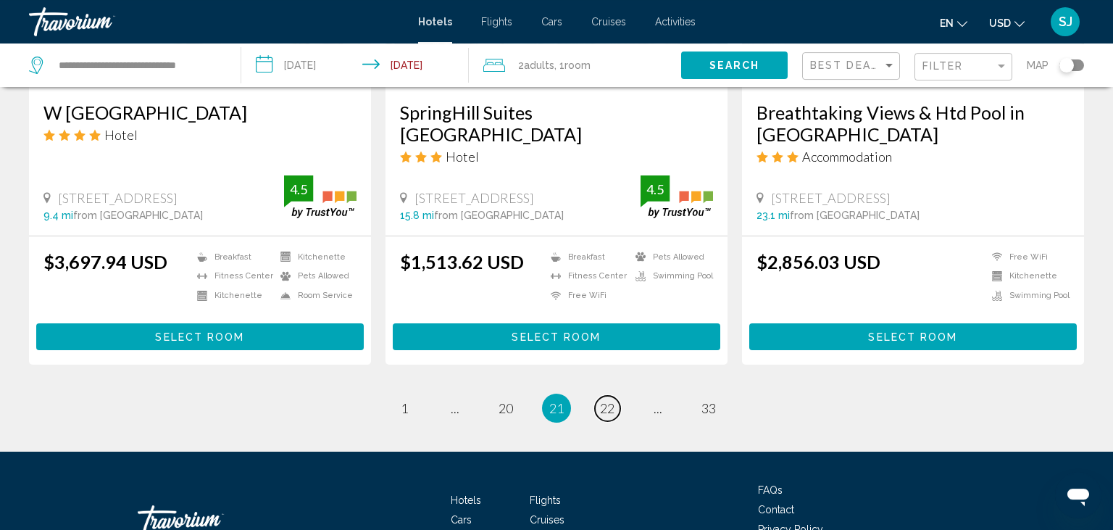
scroll to position [1913, 0]
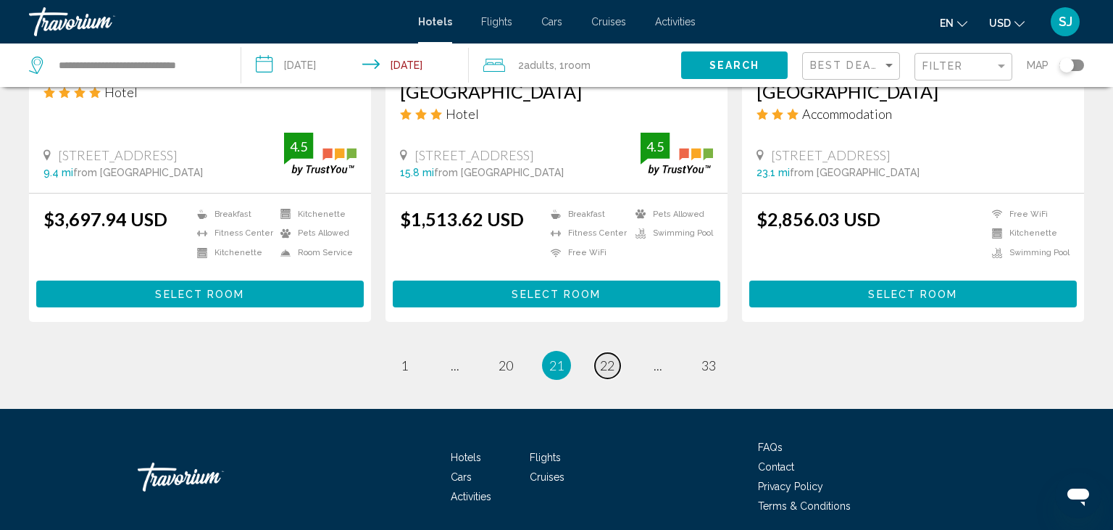
click at [615, 357] on span "22" at bounding box center [607, 365] width 14 height 16
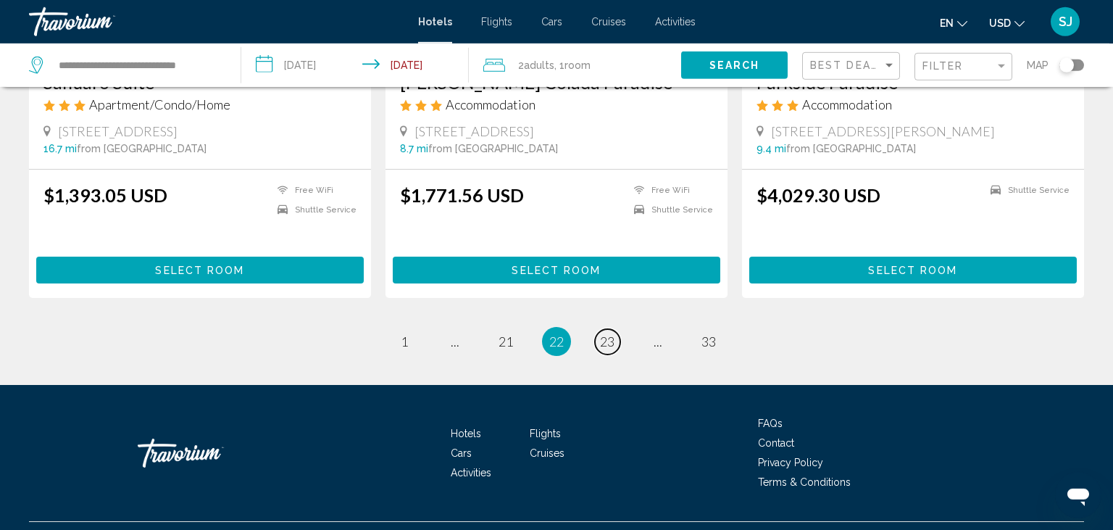
scroll to position [1913, 0]
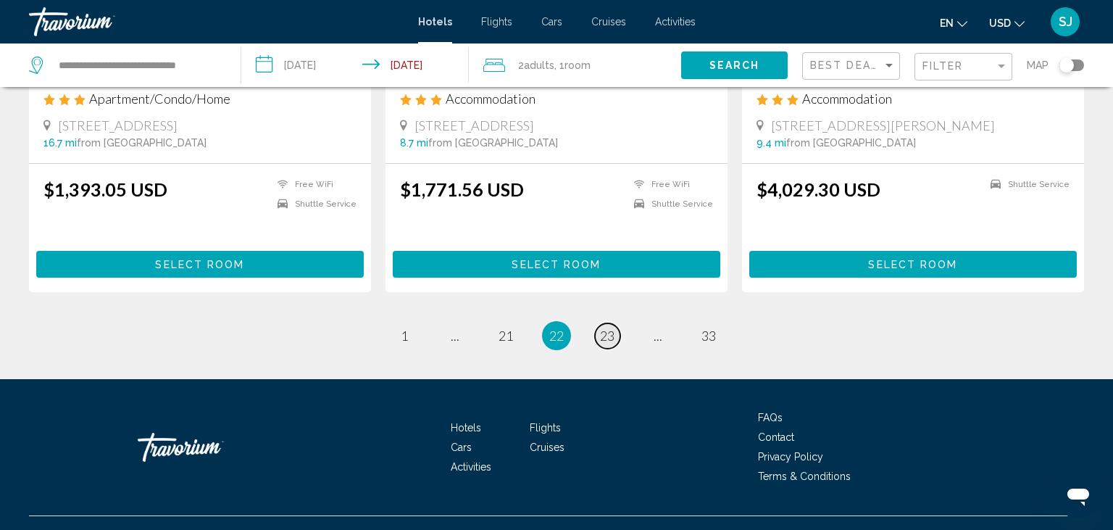
click at [608, 336] on span "23" at bounding box center [607, 336] width 14 height 16
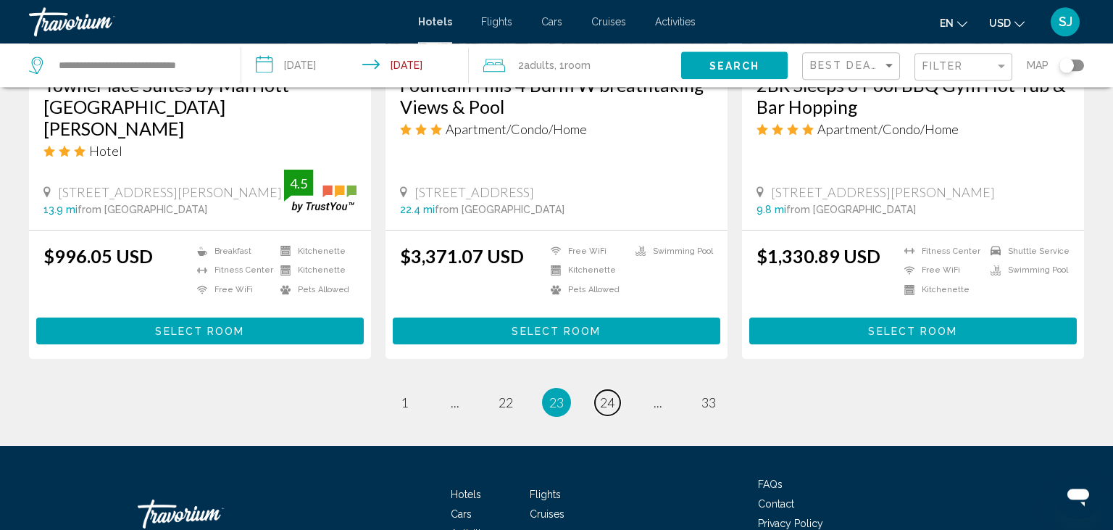
scroll to position [1913, 0]
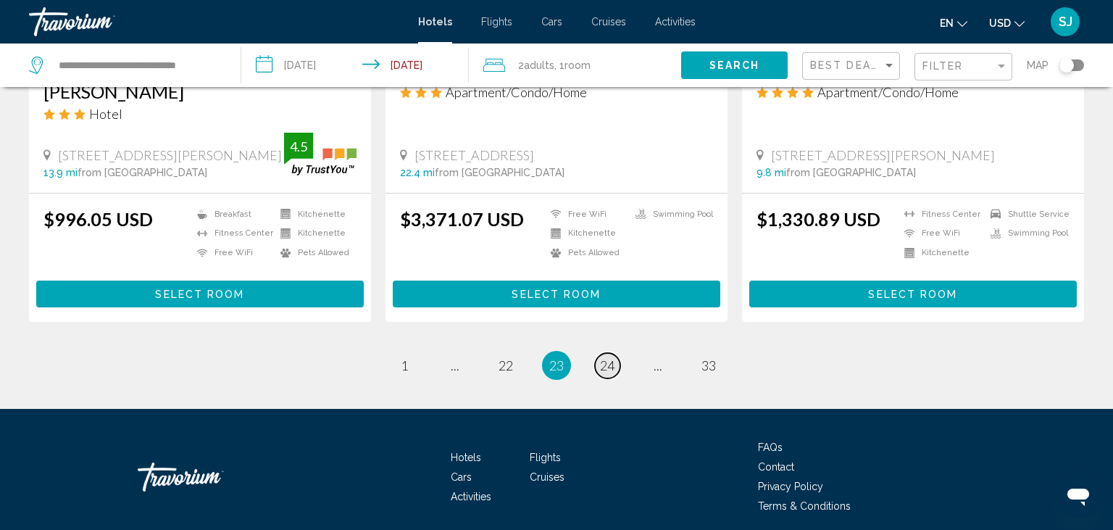
click at [609, 357] on span "24" at bounding box center [607, 365] width 14 height 16
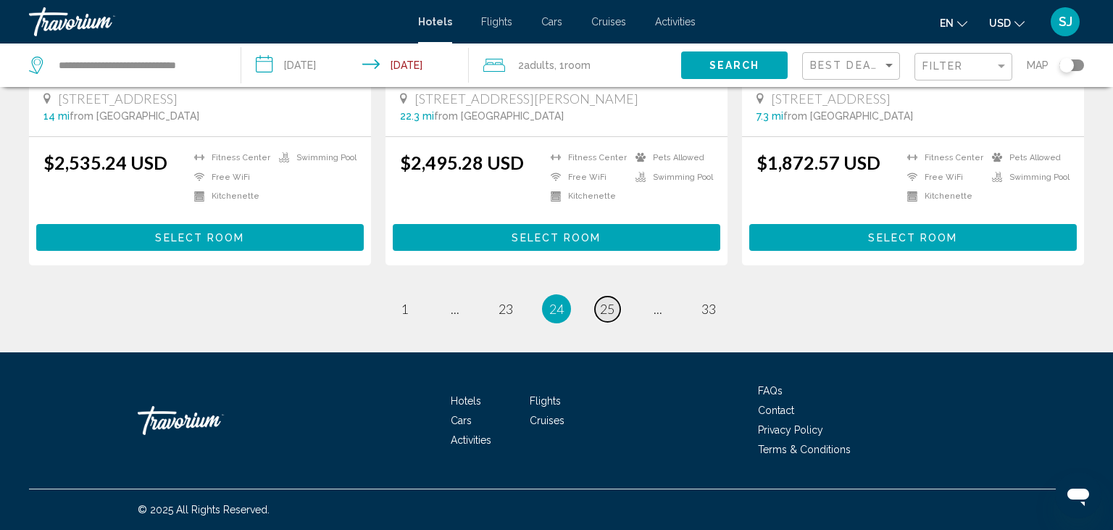
scroll to position [1895, 0]
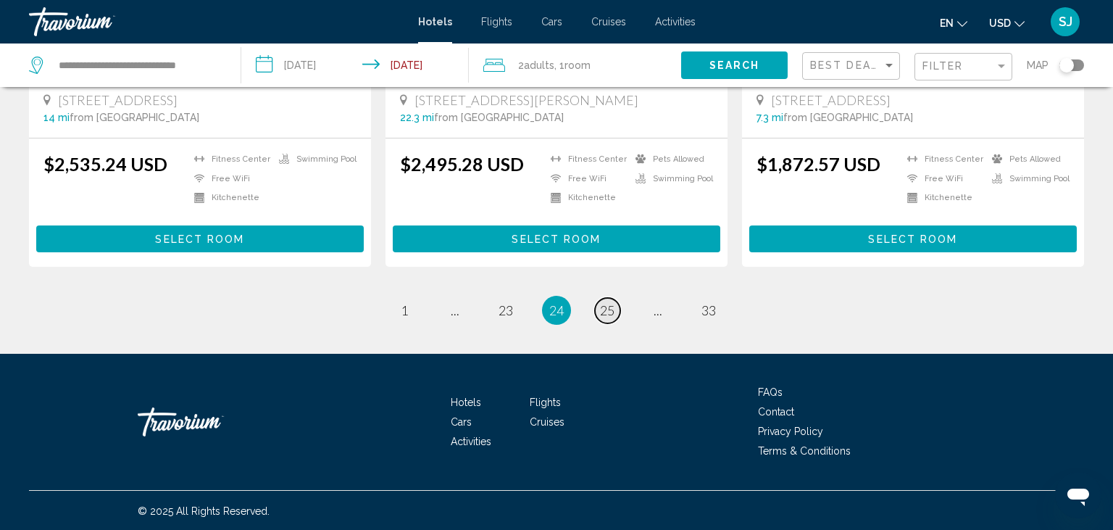
click at [607, 312] on span "25" at bounding box center [607, 310] width 14 height 16
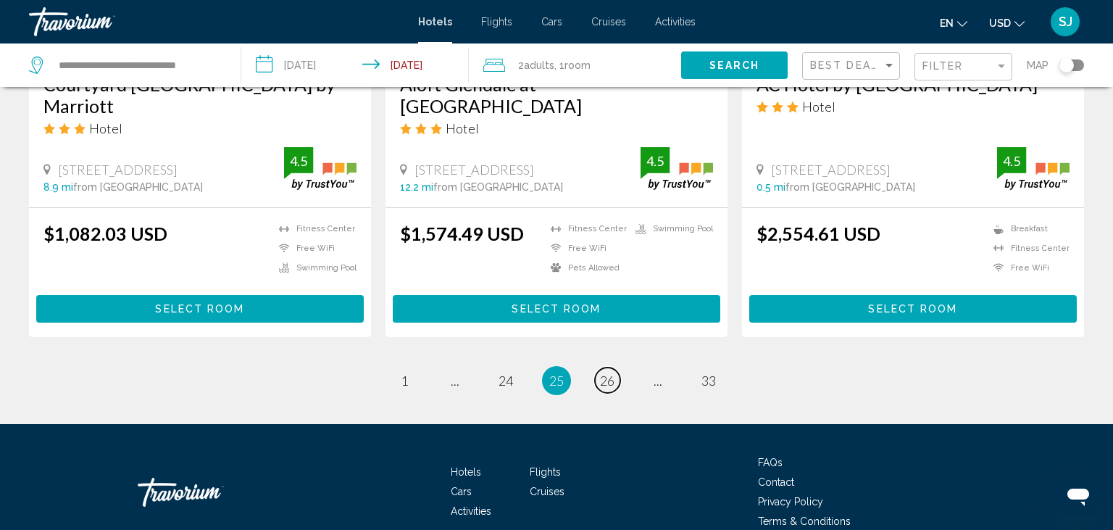
scroll to position [1983, 0]
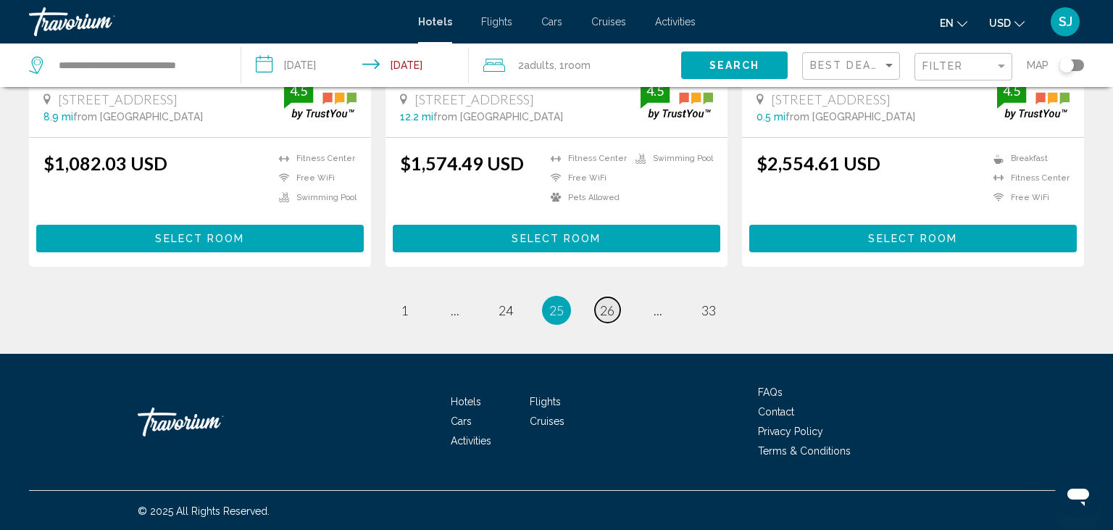
click at [607, 307] on span "26" at bounding box center [607, 310] width 14 height 16
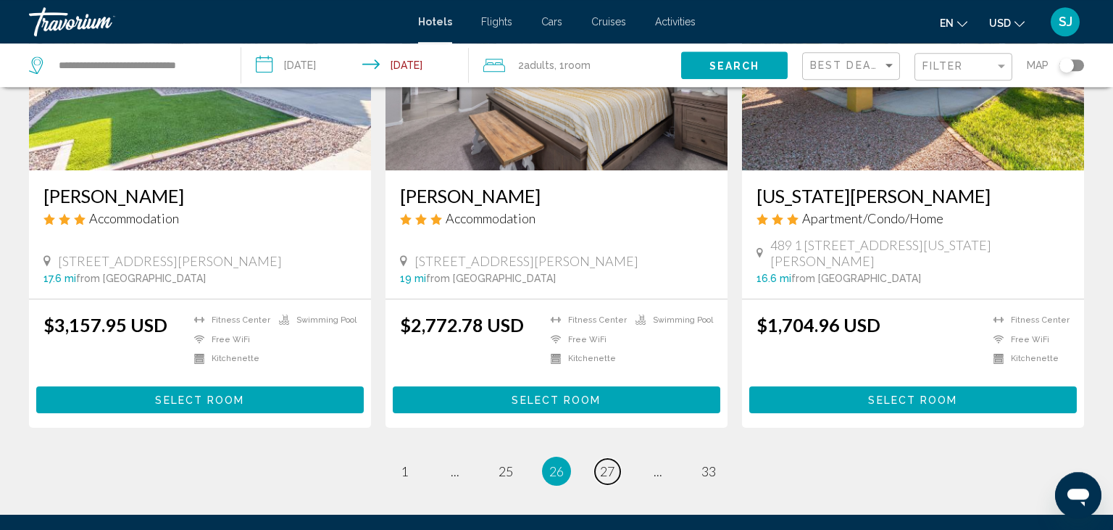
scroll to position [1759, 0]
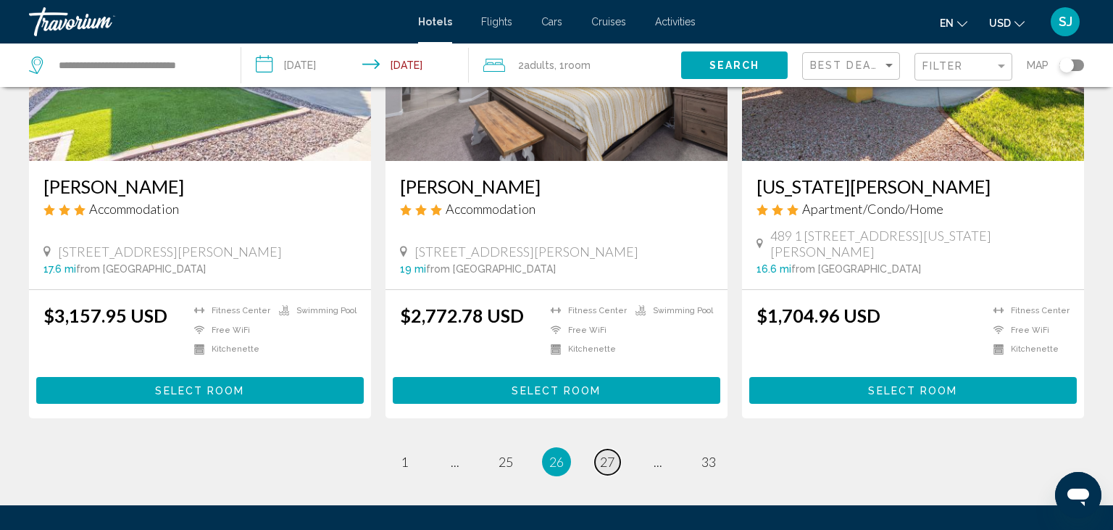
click at [610, 454] on span "27" at bounding box center [607, 462] width 14 height 16
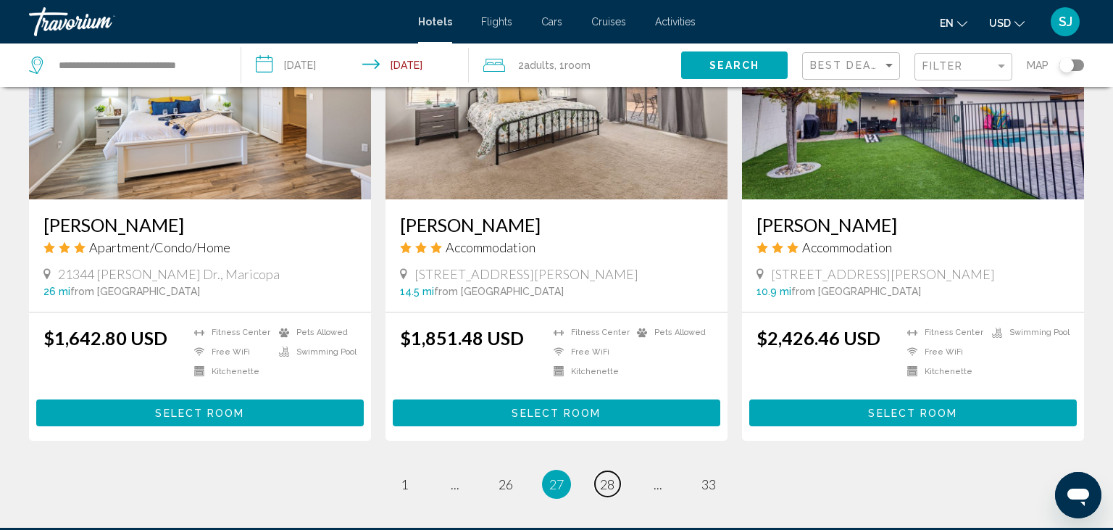
scroll to position [1759, 0]
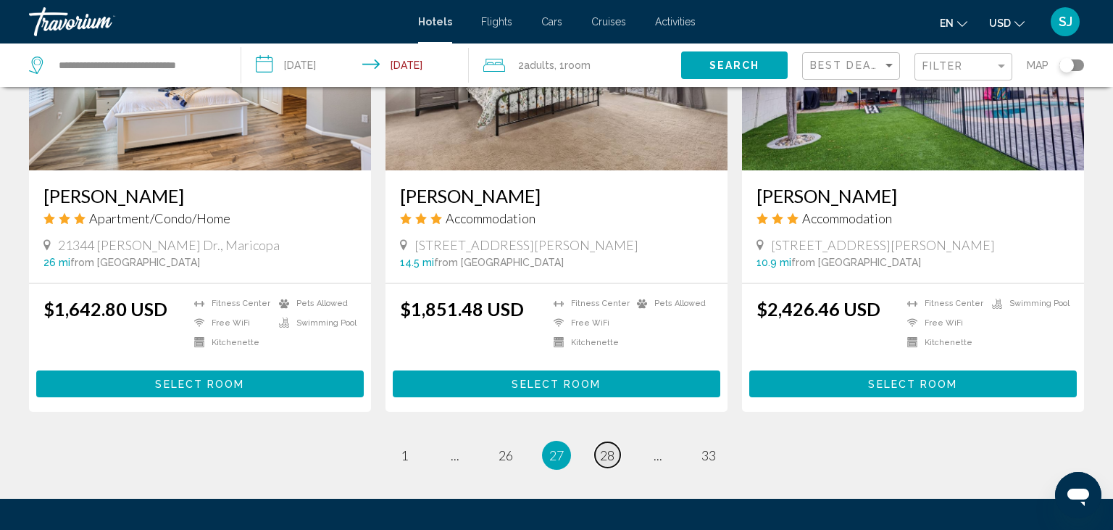
click at [613, 447] on span "28" at bounding box center [607, 455] width 14 height 16
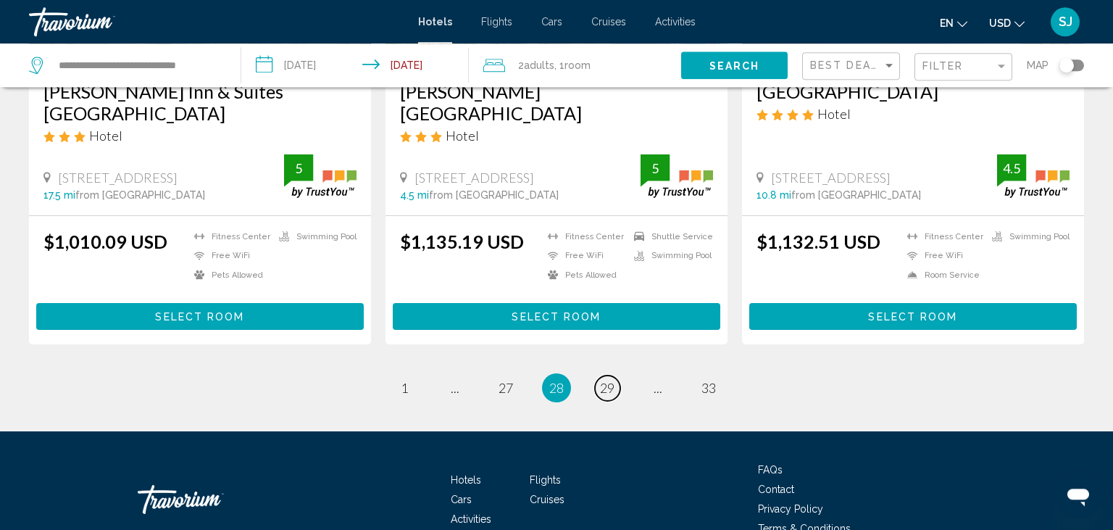
scroll to position [1913, 0]
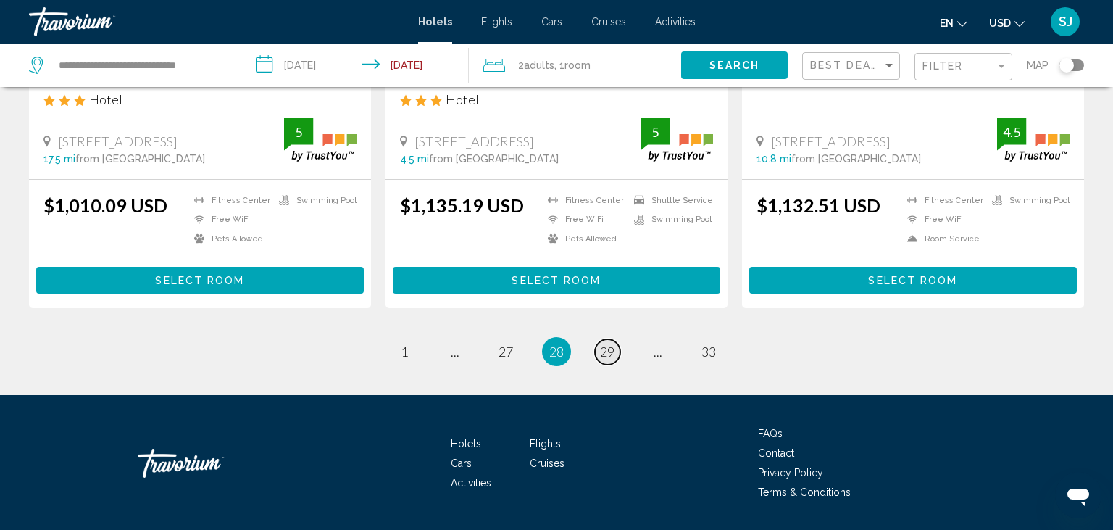
click at [607, 359] on span "29" at bounding box center [607, 351] width 14 height 16
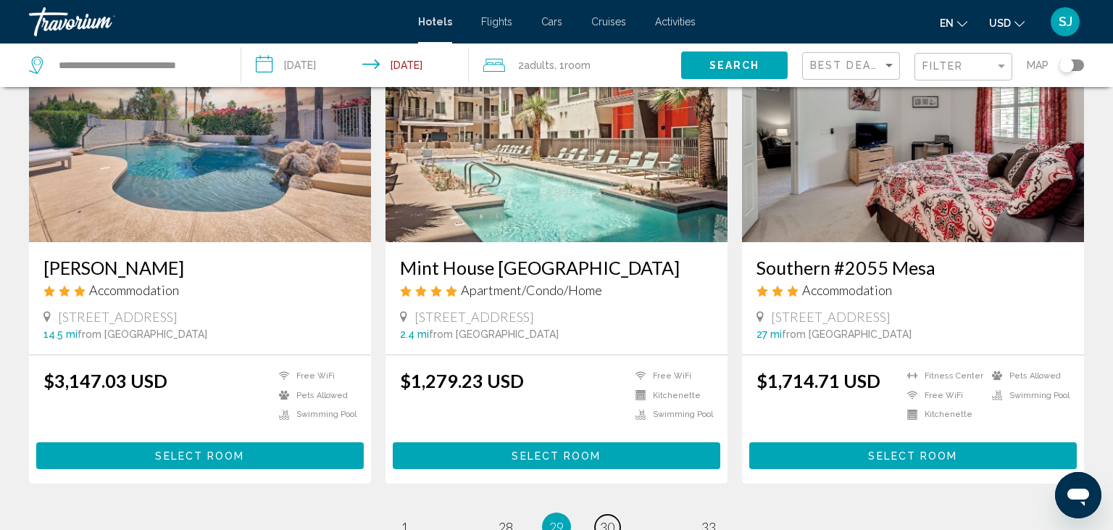
scroll to position [1836, 0]
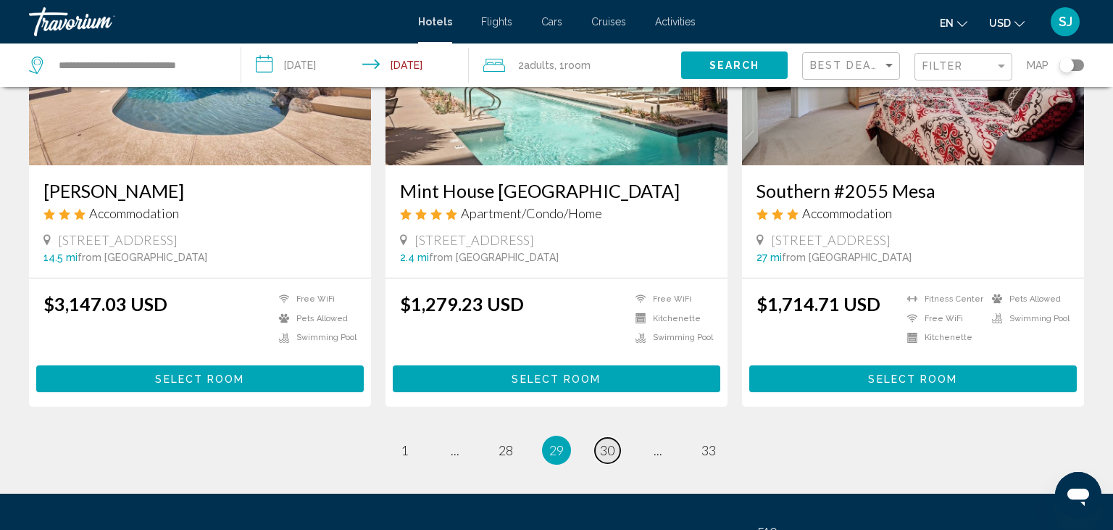
click at [607, 442] on span "30" at bounding box center [607, 450] width 14 height 16
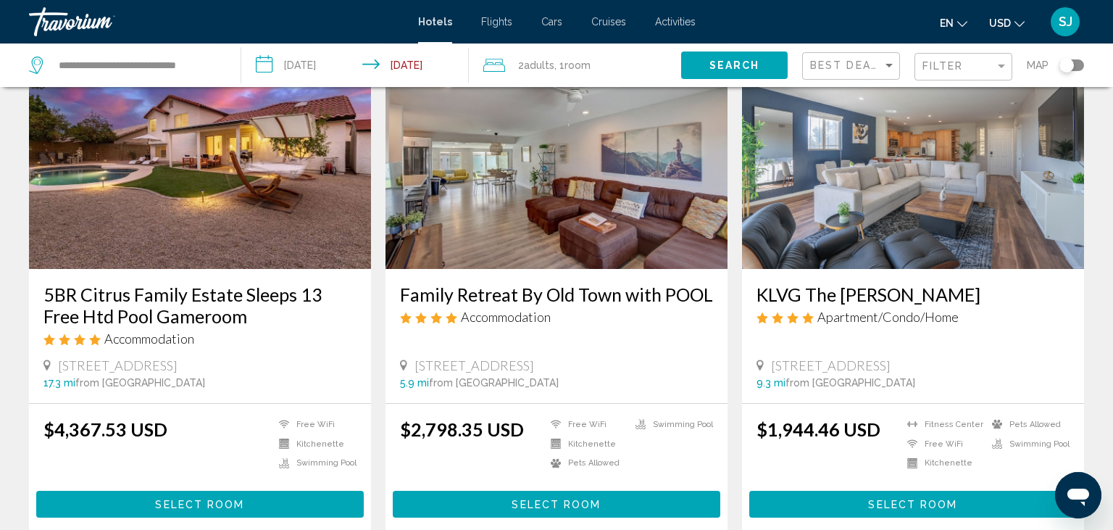
scroll to position [1759, 0]
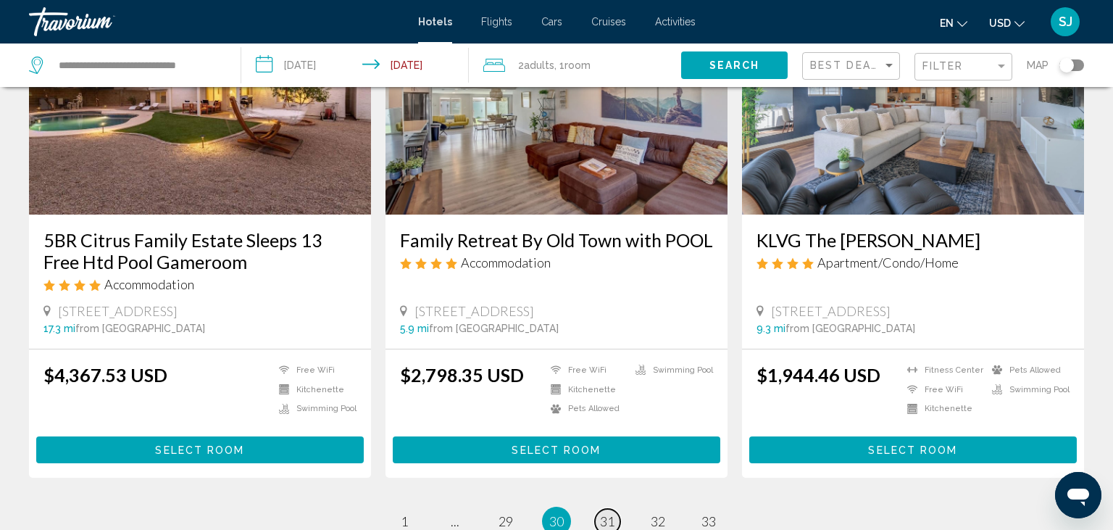
click at [611, 513] on span "31" at bounding box center [607, 521] width 14 height 16
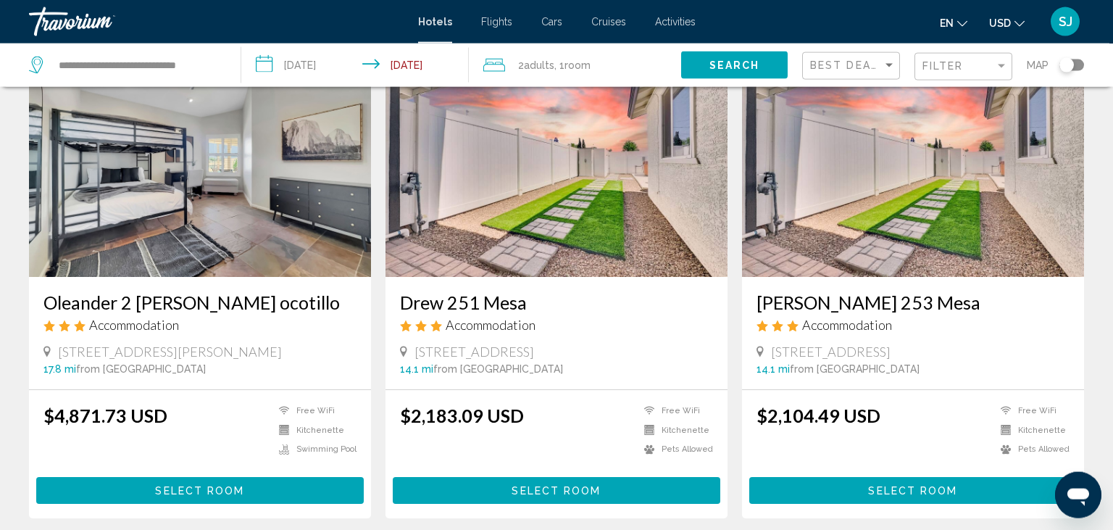
scroll to position [1759, 0]
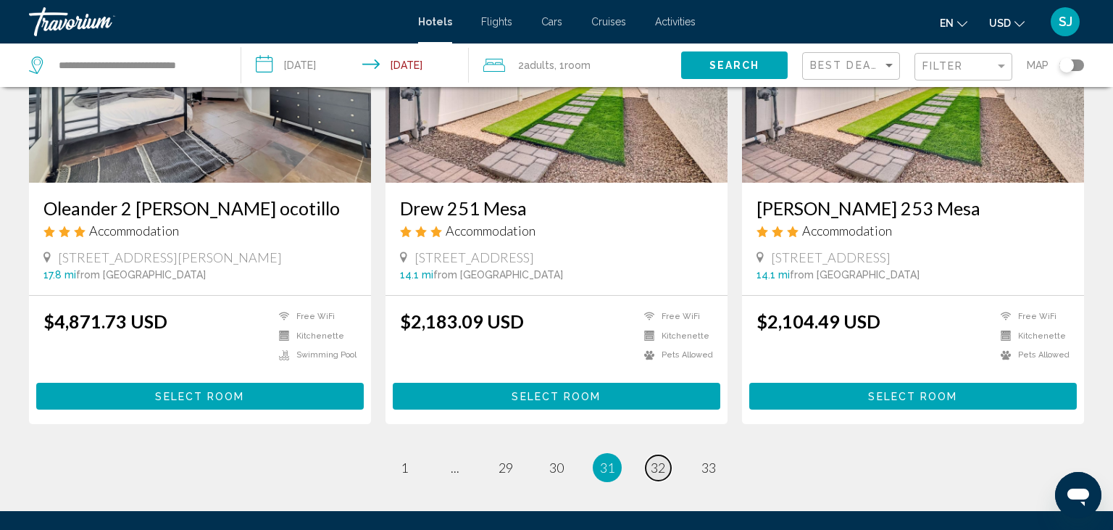
click at [661, 465] on span "32" at bounding box center [658, 467] width 14 height 16
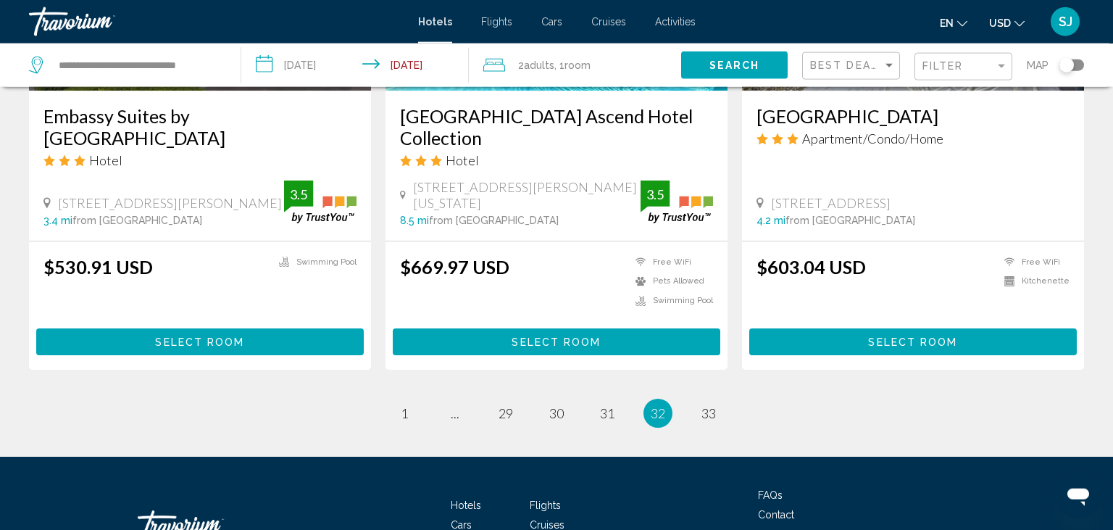
scroll to position [1984, 0]
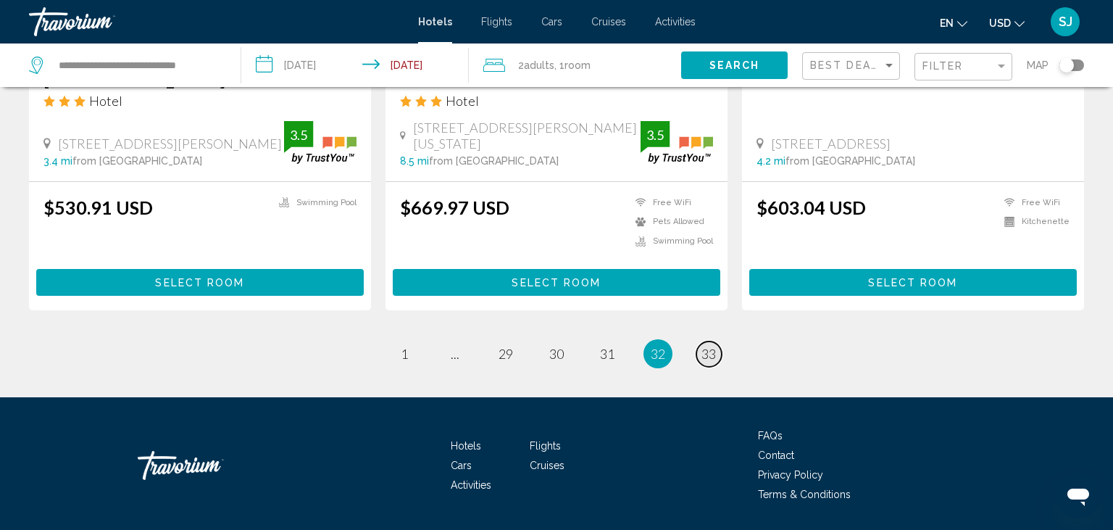
click at [715, 346] on span "33" at bounding box center [708, 354] width 14 height 16
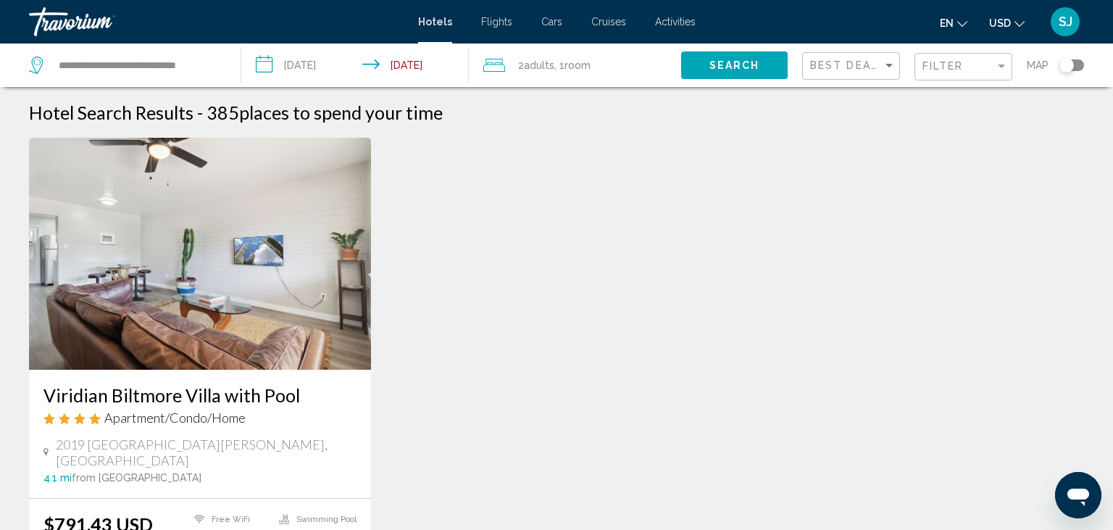
scroll to position [345, 0]
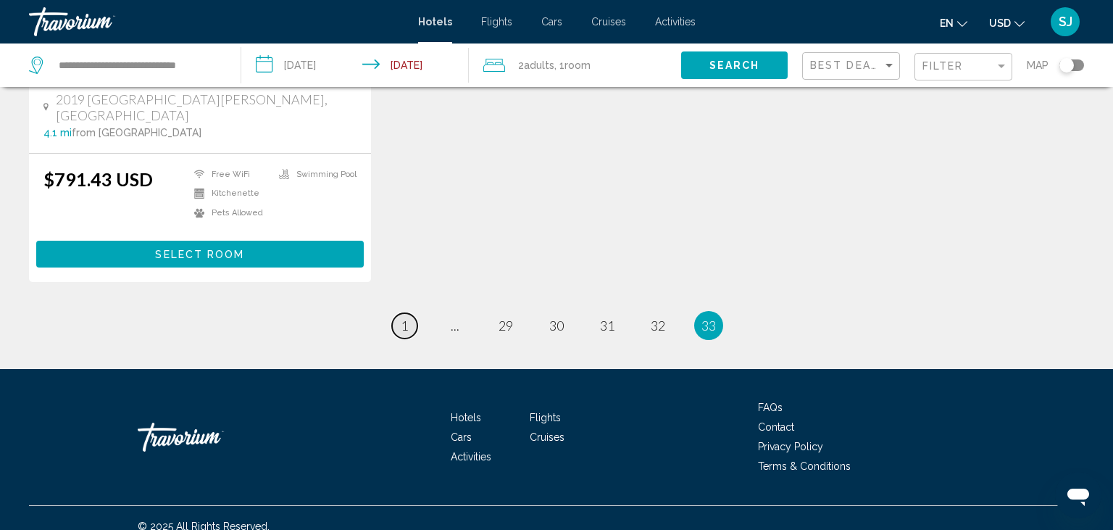
click at [410, 313] on link "page 1" at bounding box center [404, 325] width 25 height 25
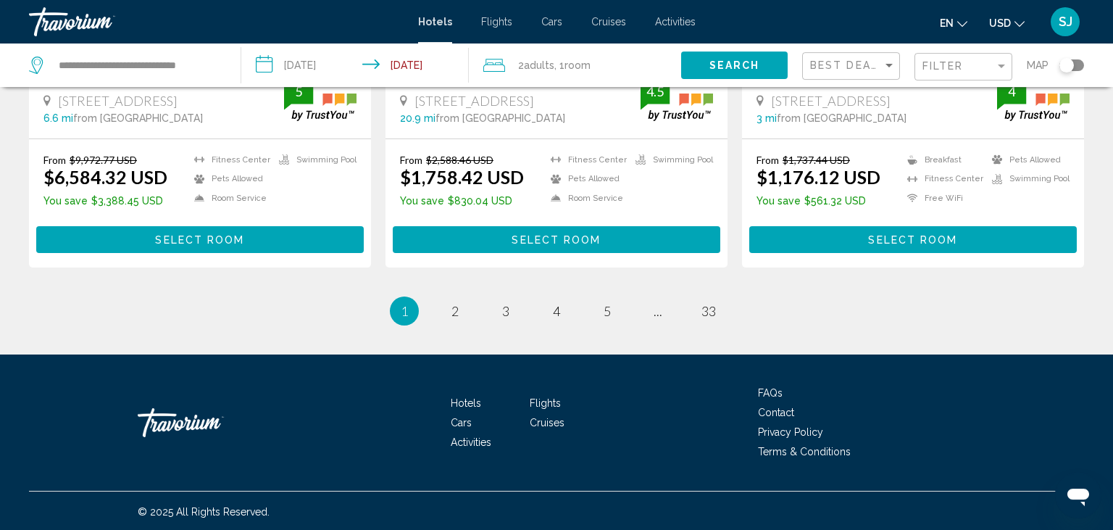
scroll to position [1999, 0]
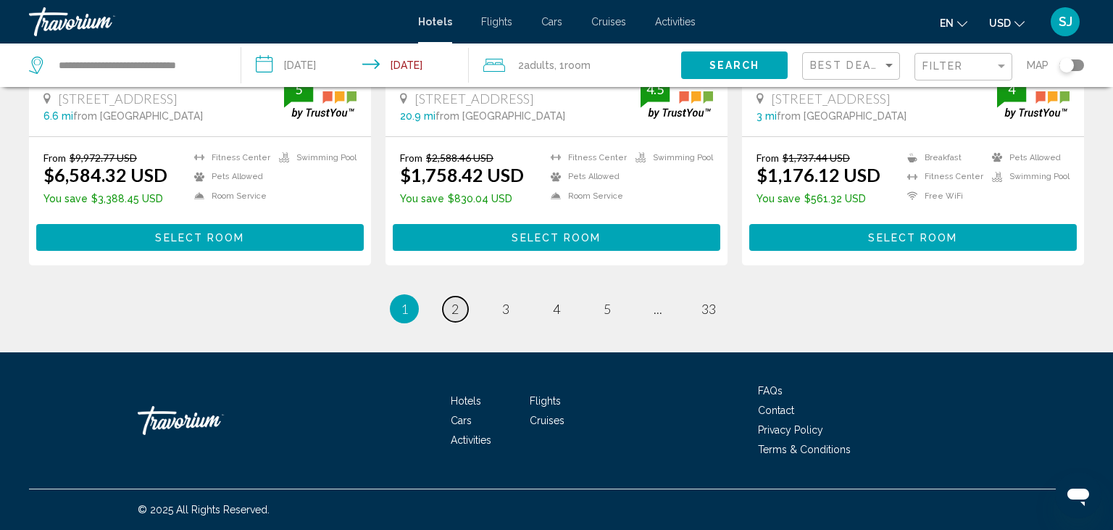
click at [454, 307] on span "2" at bounding box center [454, 309] width 7 height 16
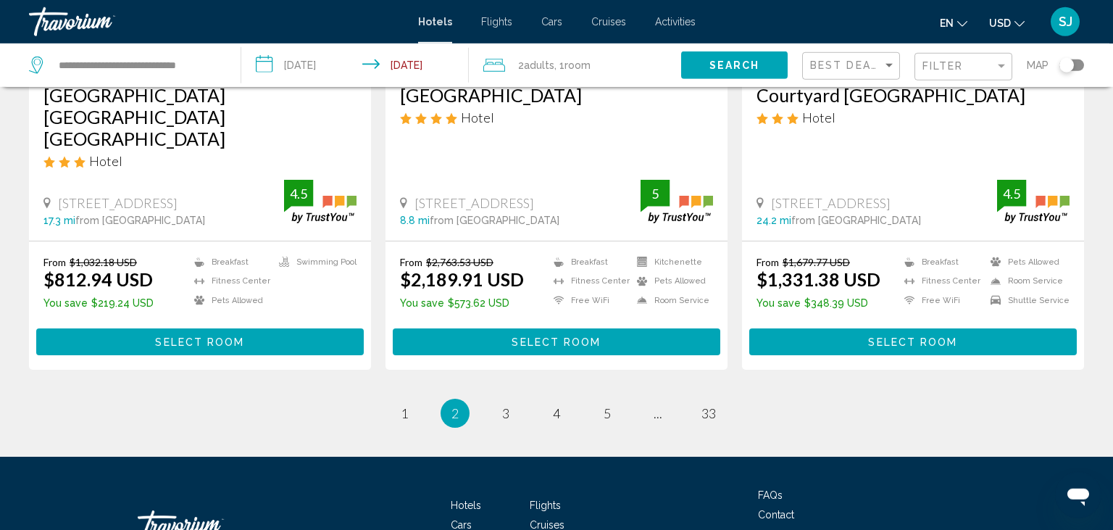
scroll to position [1913, 0]
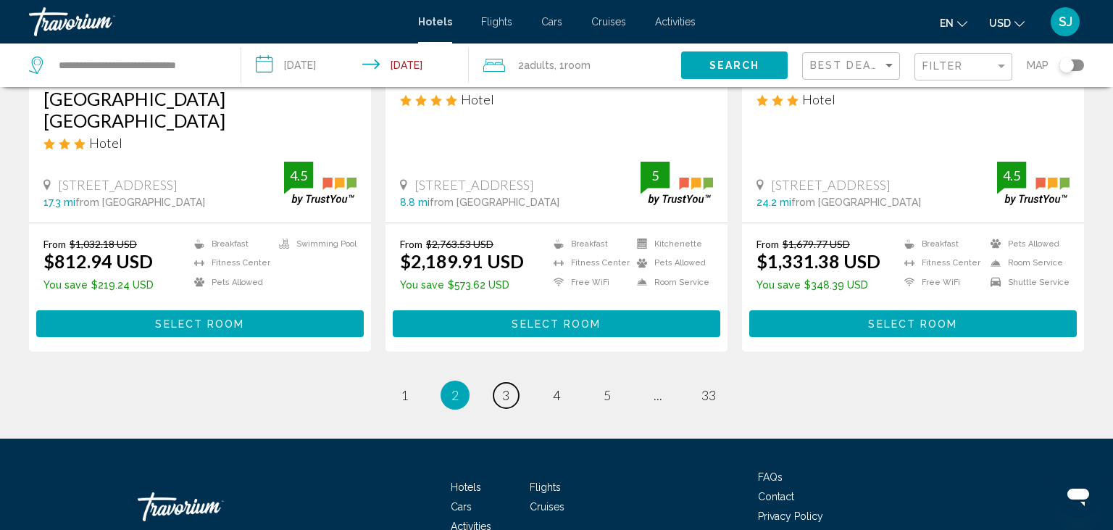
click at [501, 383] on link "page 3" at bounding box center [505, 395] width 25 height 25
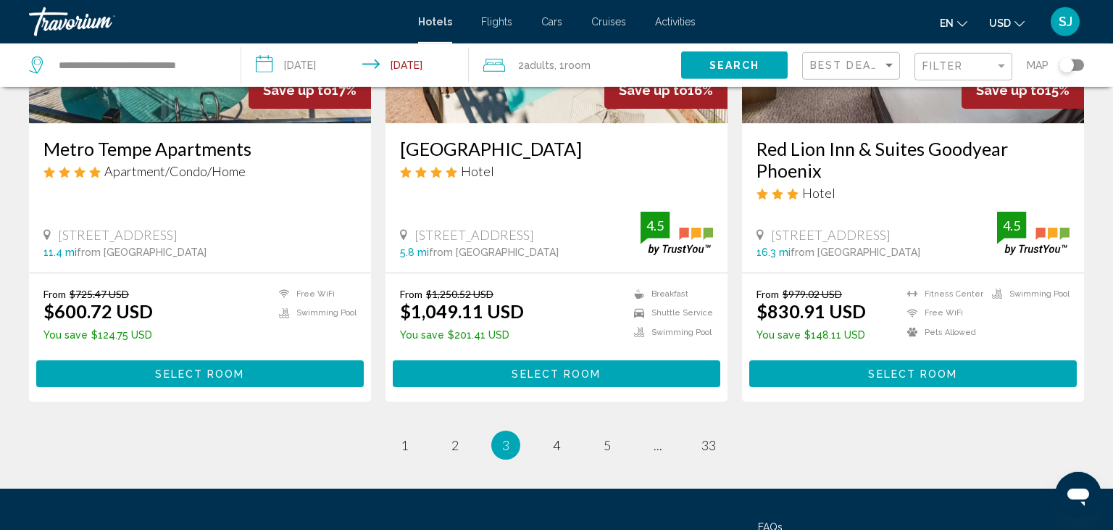
scroll to position [1913, 0]
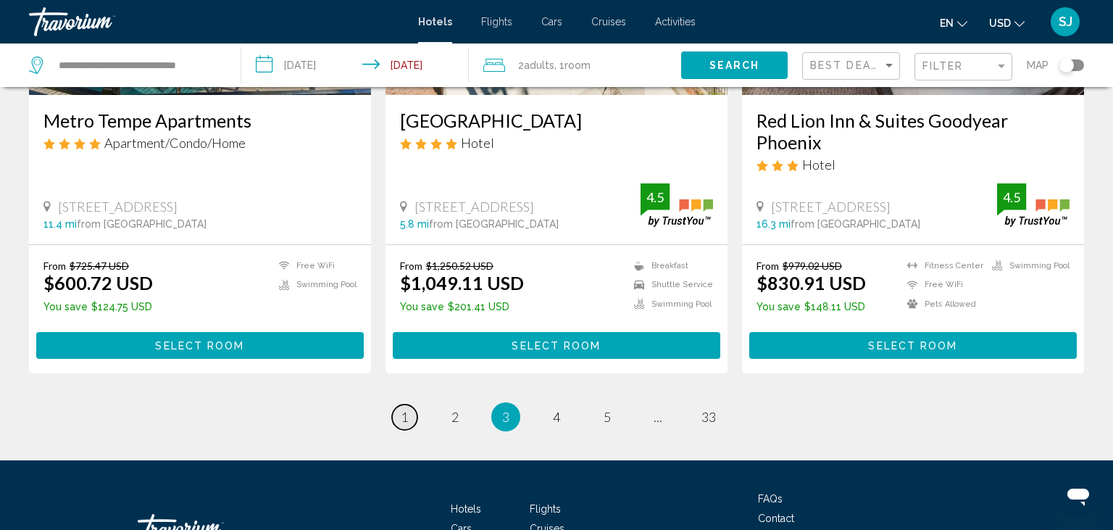
click at [407, 409] on span "1" at bounding box center [404, 417] width 7 height 16
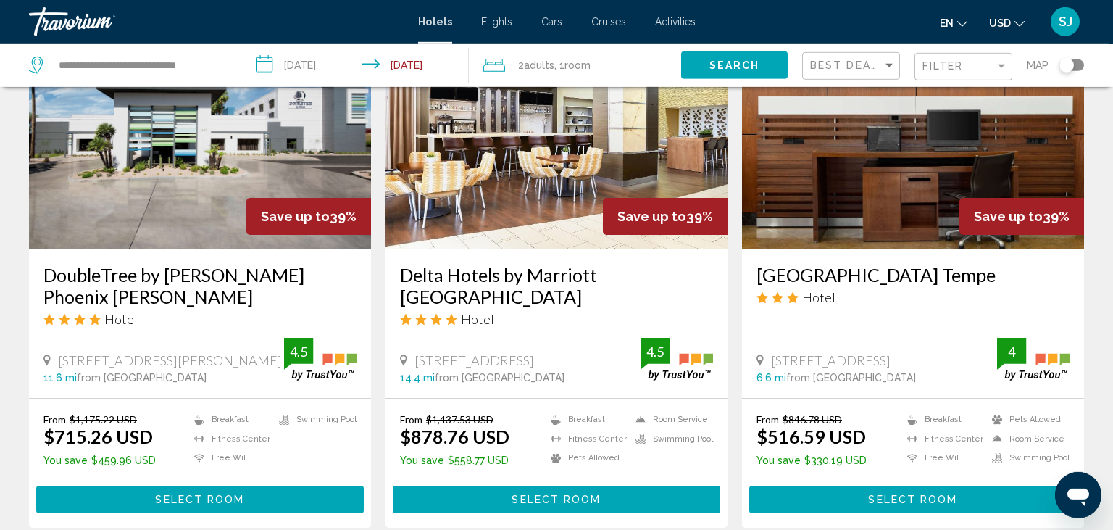
scroll to position [688, 0]
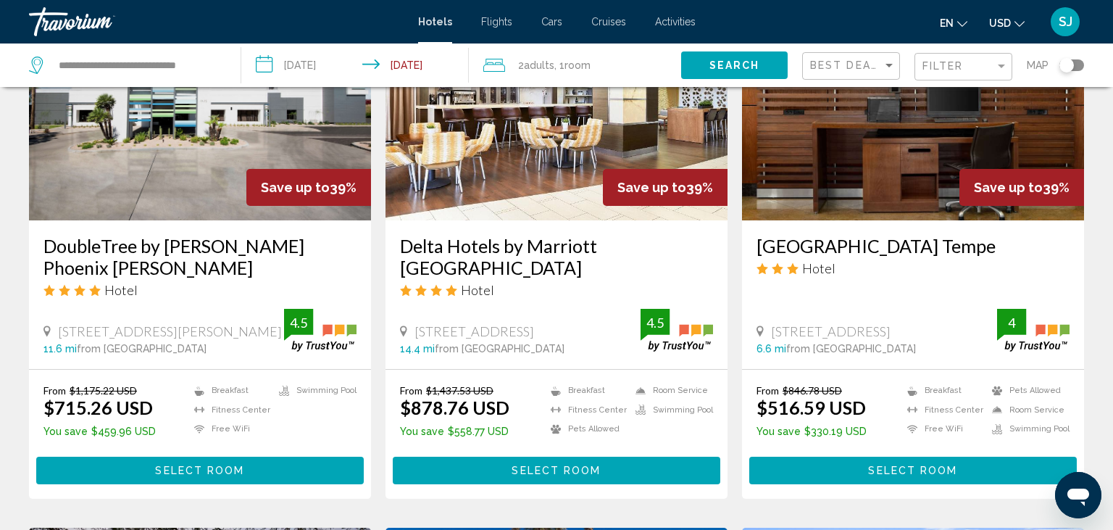
click at [1061, 65] on div "Toggle map" at bounding box center [1066, 65] width 14 height 14
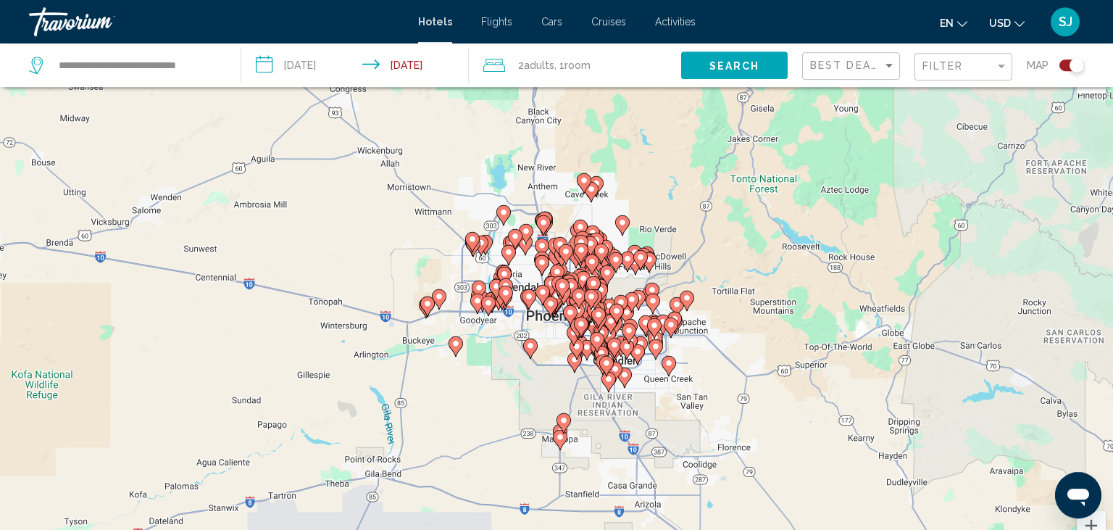
scroll to position [0, 0]
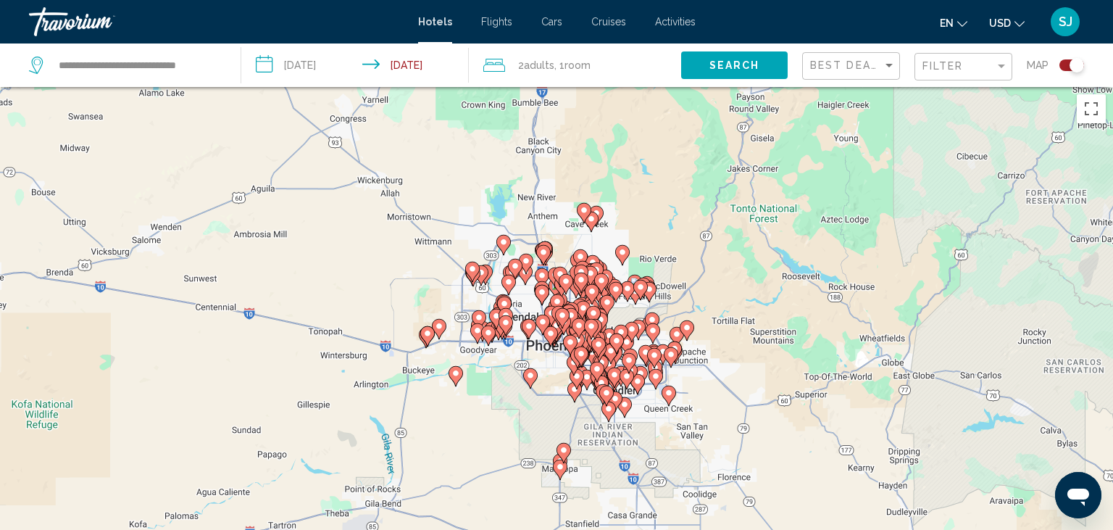
click at [1072, 62] on div "Toggle map" at bounding box center [1077, 65] width 14 height 14
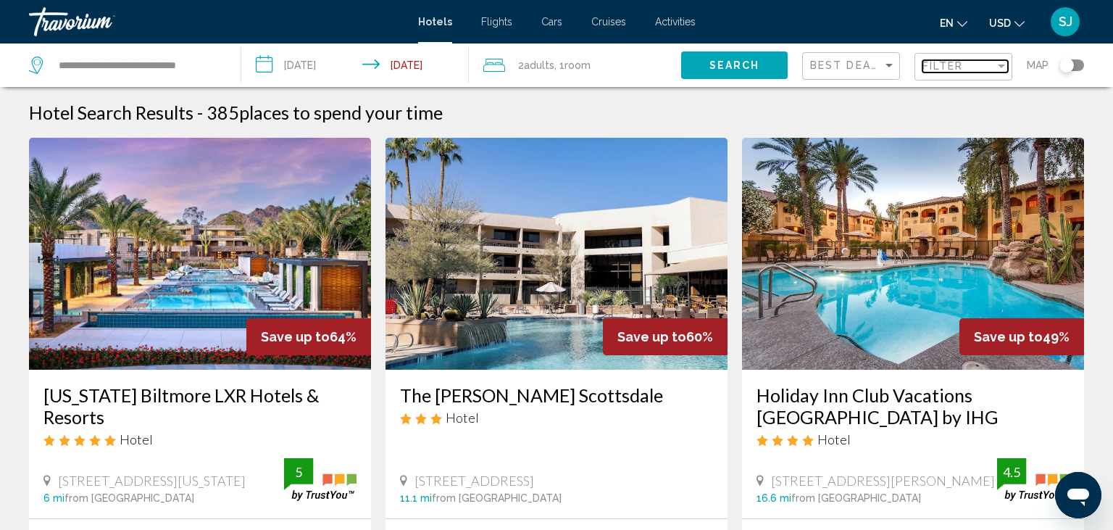
click at [998, 64] on div "Filter" at bounding box center [1001, 66] width 13 height 12
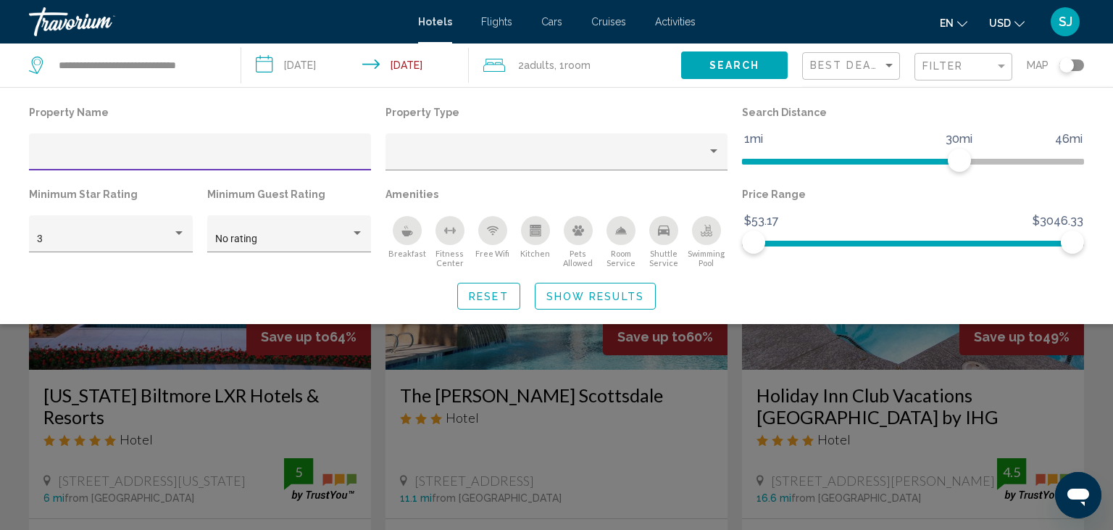
click at [64, 155] on input "Hotel Filters" at bounding box center [200, 157] width 327 height 12
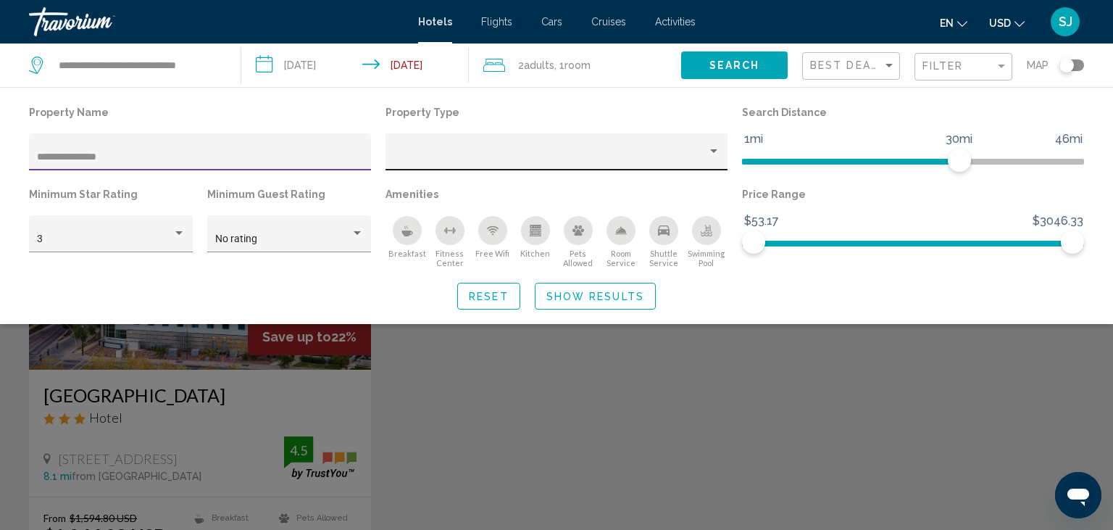
type input "**********"
click at [715, 151] on div "Property type" at bounding box center [713, 151] width 7 height 4
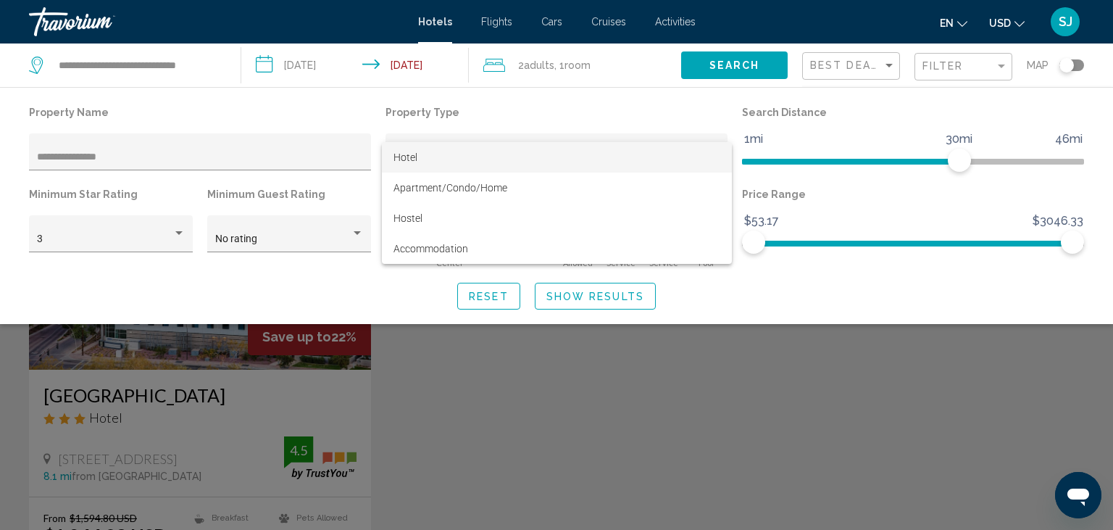
click at [422, 157] on span "Hotel" at bounding box center [556, 157] width 327 height 30
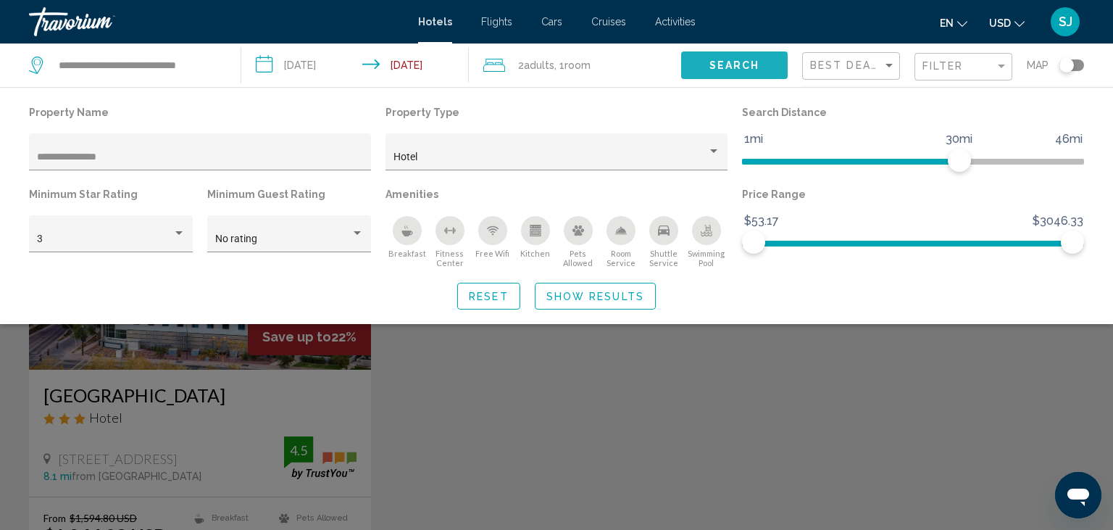
click at [741, 65] on span "Search" at bounding box center [734, 66] width 51 height 12
click at [593, 296] on span "Show Results" at bounding box center [595, 297] width 98 height 12
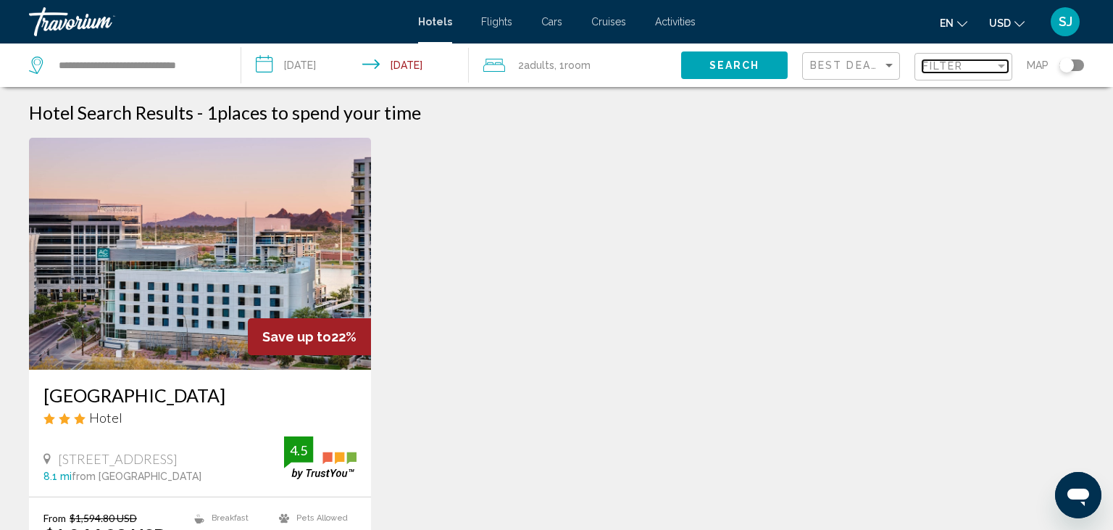
click at [1001, 67] on div "Filter" at bounding box center [1001, 66] width 7 height 4
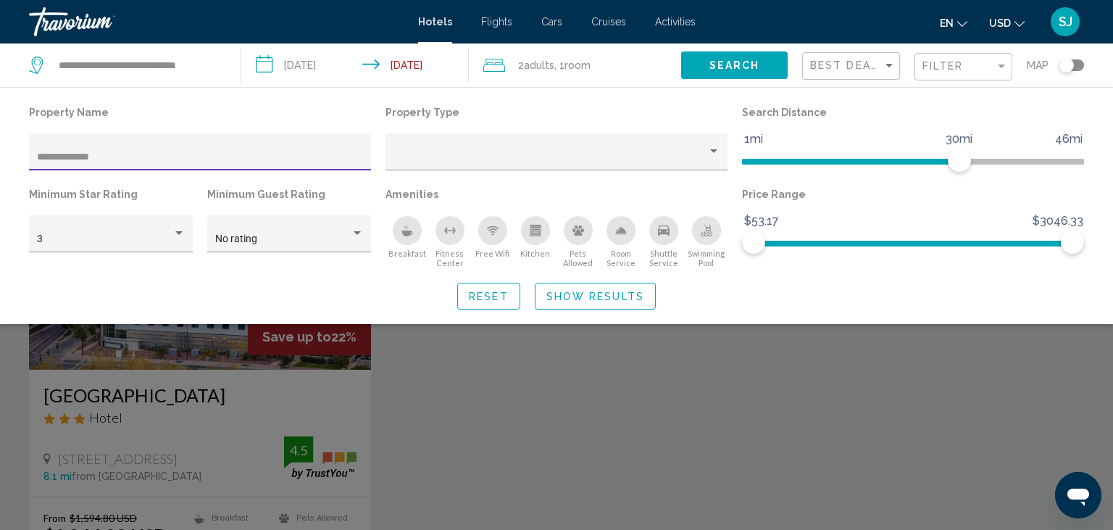
click at [117, 158] on input "**********" at bounding box center [200, 157] width 327 height 12
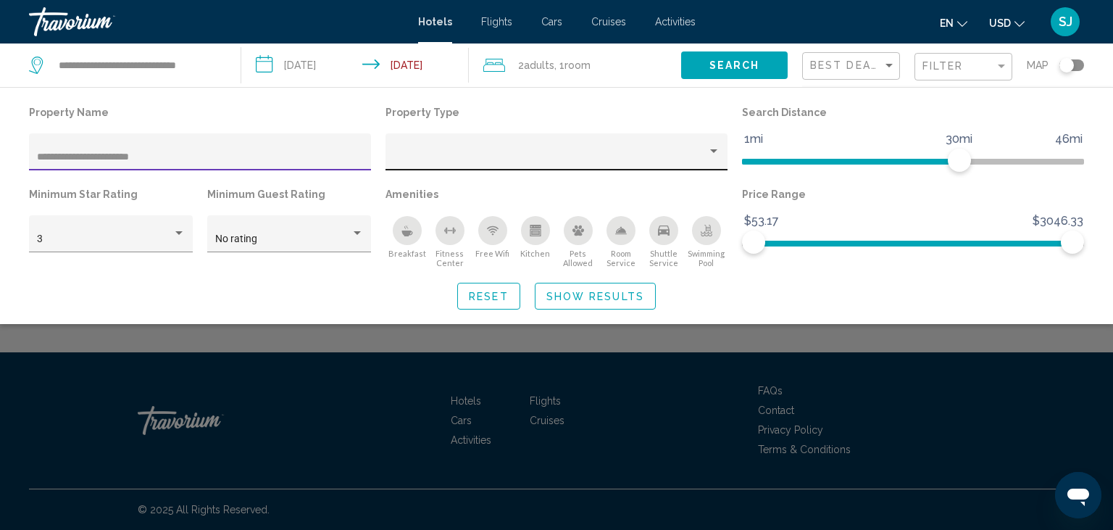
type input "**********"
click at [715, 153] on div "Property type" at bounding box center [713, 152] width 13 height 12
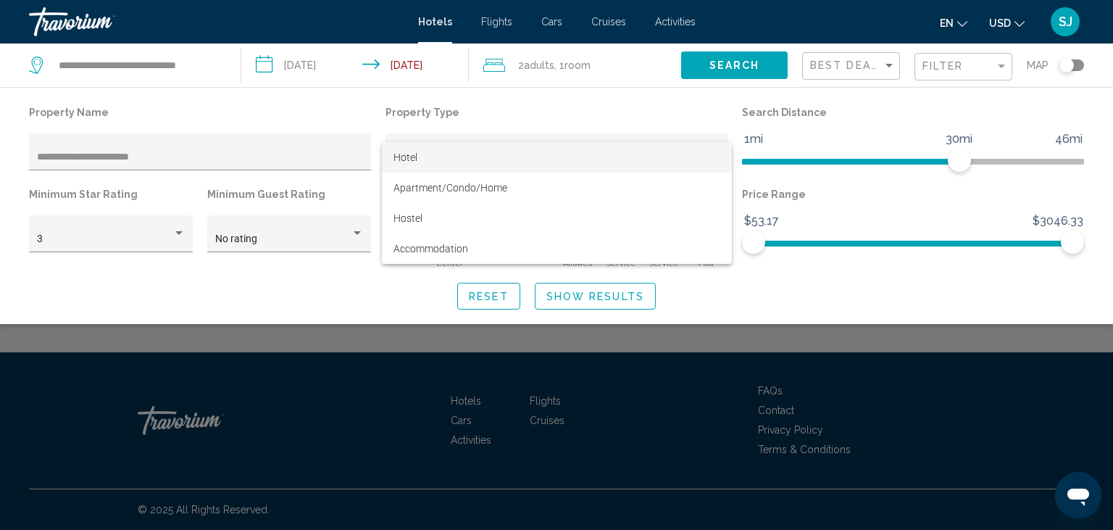
click at [448, 162] on span "Hotel" at bounding box center [556, 157] width 327 height 30
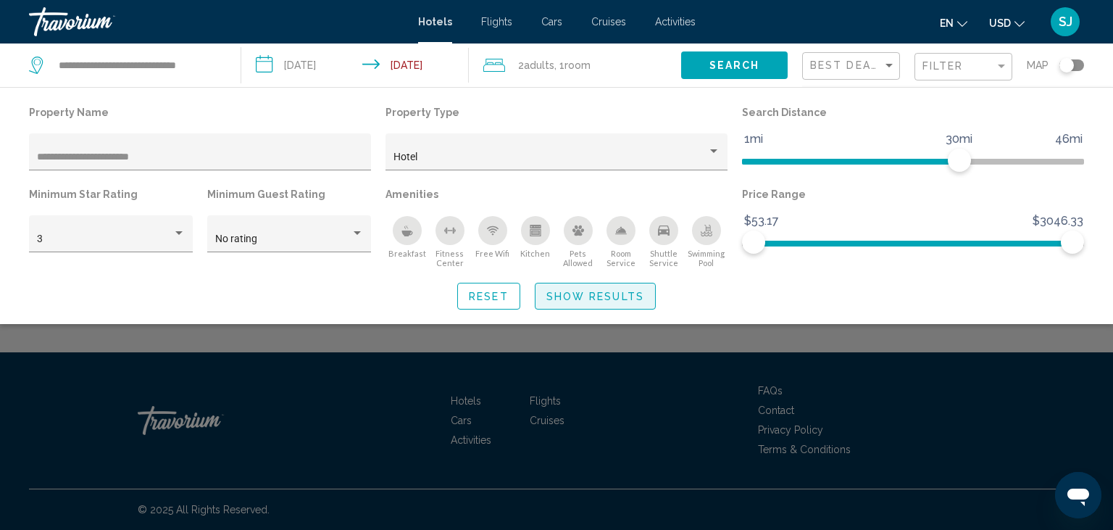
click at [578, 302] on span "Show Results" at bounding box center [595, 297] width 98 height 12
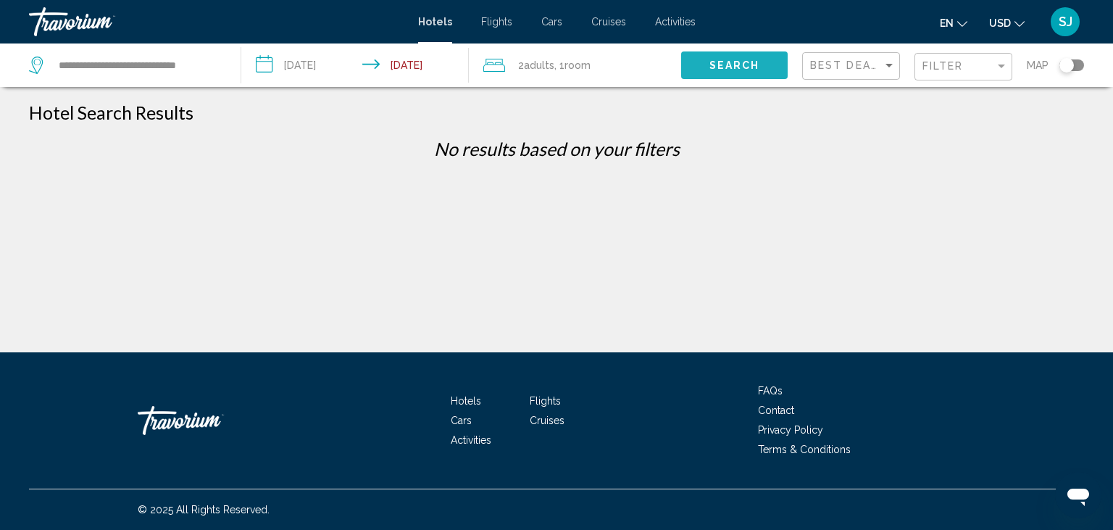
click at [746, 55] on button "Search" at bounding box center [734, 64] width 107 height 27
click at [763, 62] on button "Search" at bounding box center [734, 64] width 107 height 27
